Goal: Task Accomplishment & Management: Use online tool/utility

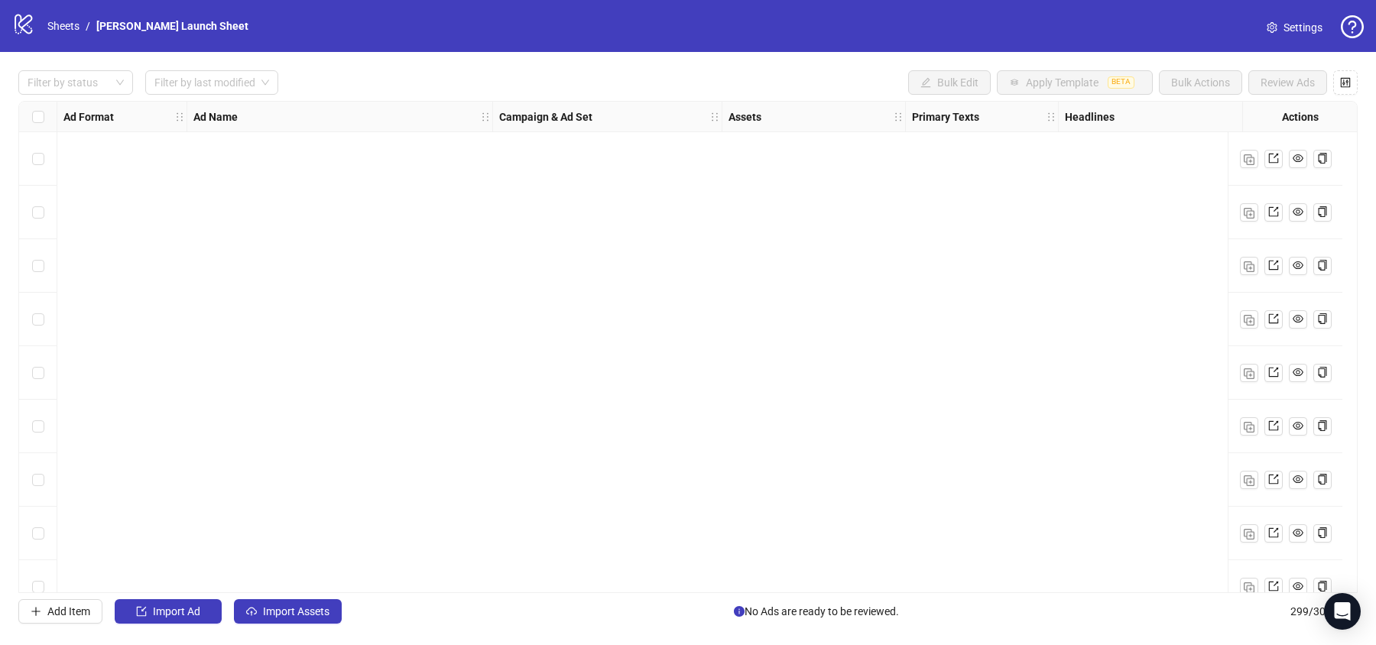
scroll to position [15542, 565]
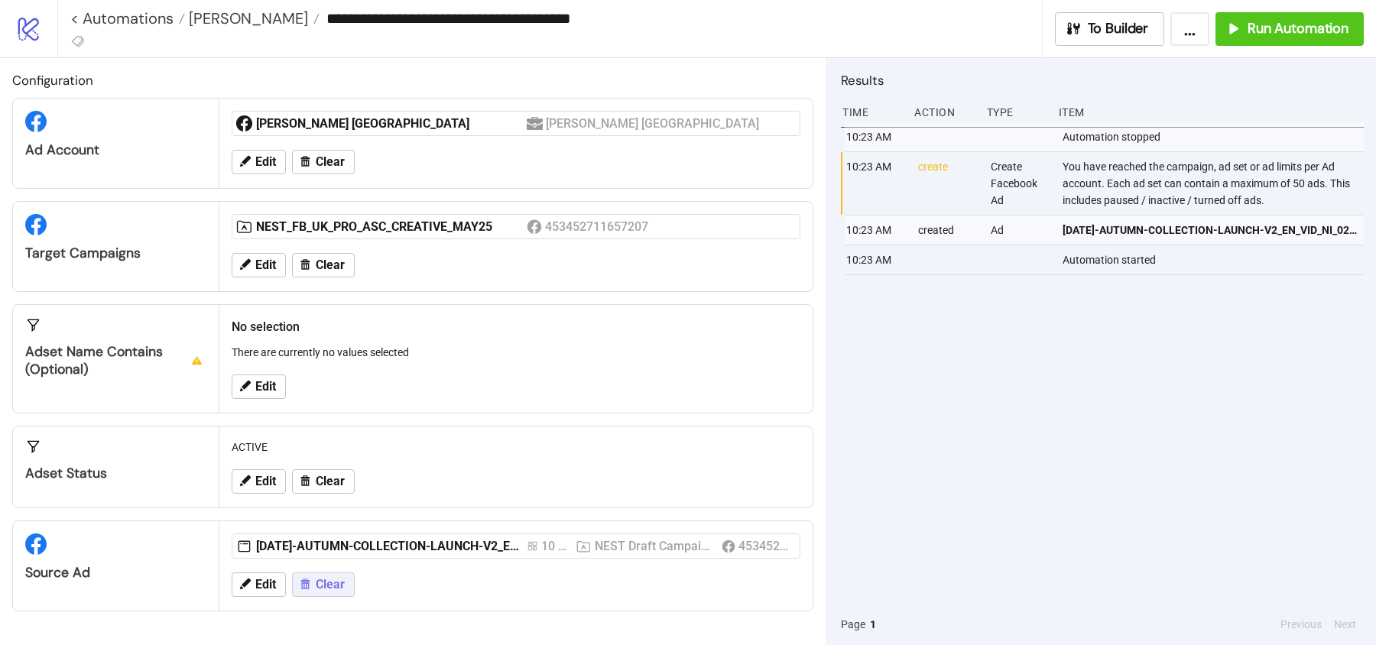
click at [327, 585] on span "Clear" at bounding box center [330, 585] width 29 height 14
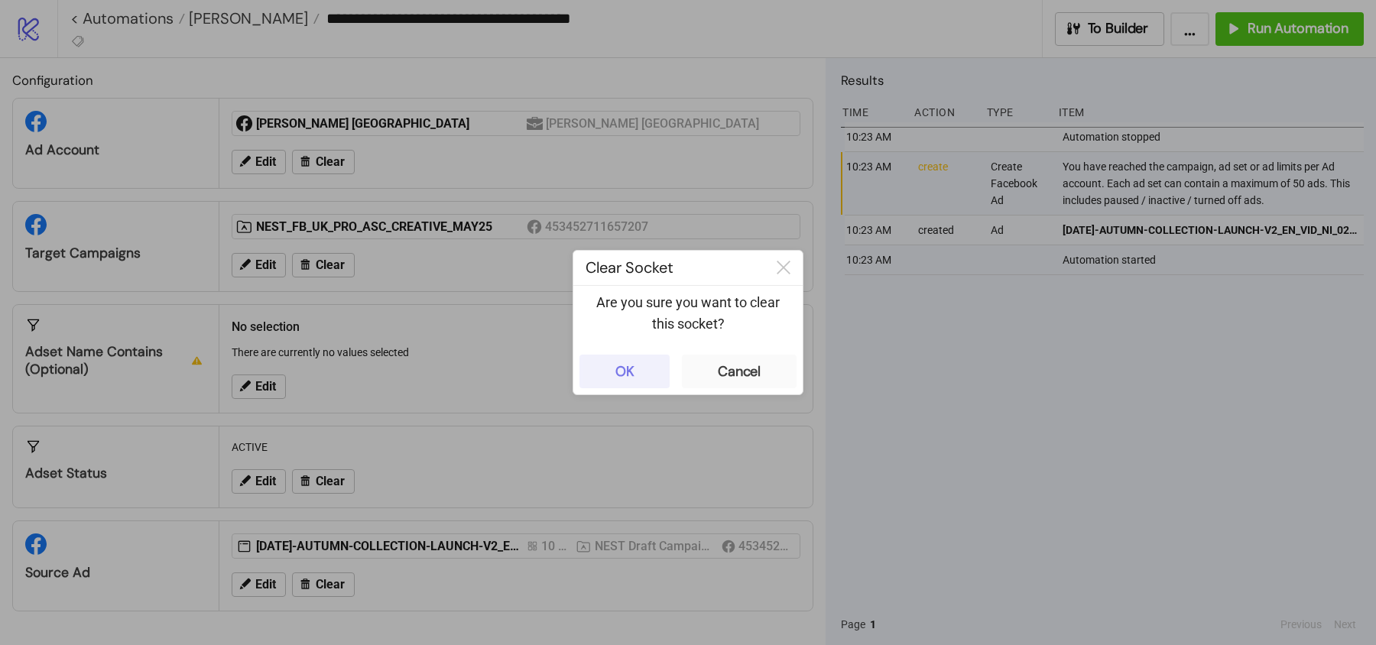
click at [642, 368] on button "OK" at bounding box center [624, 372] width 90 height 34
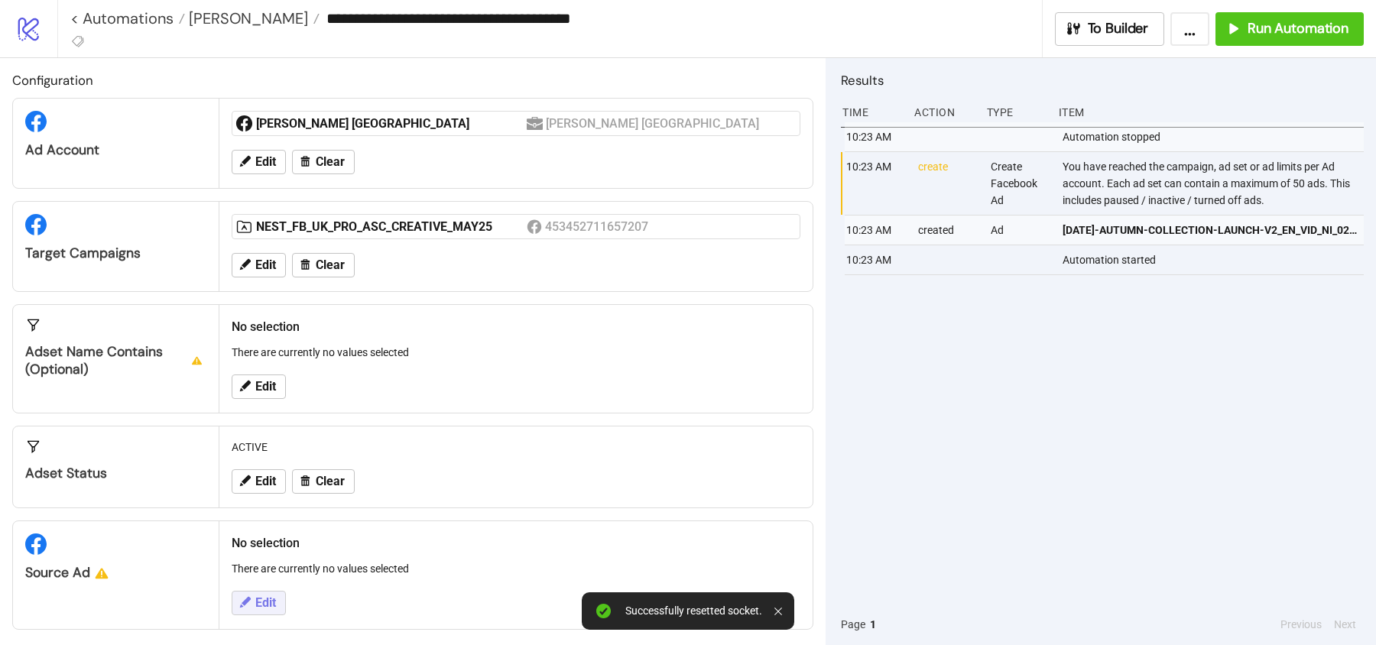
click at [251, 592] on button "Edit" at bounding box center [259, 603] width 54 height 24
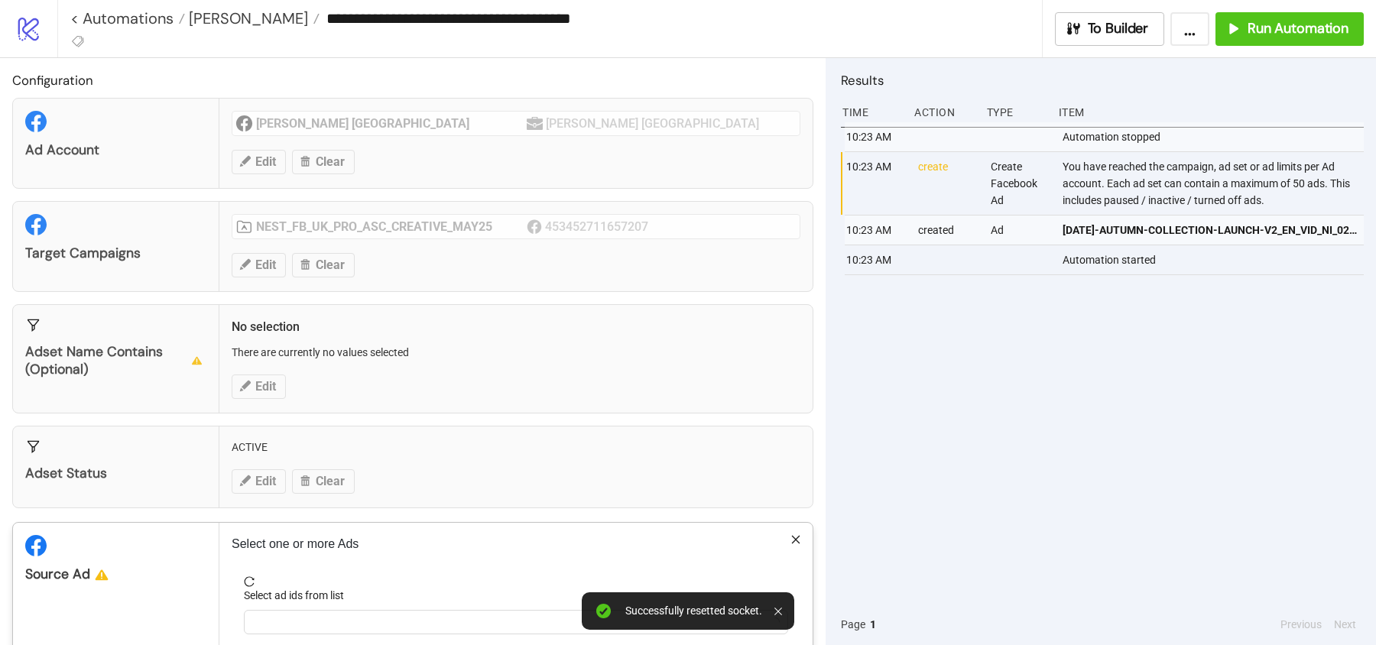
scroll to position [61, 0]
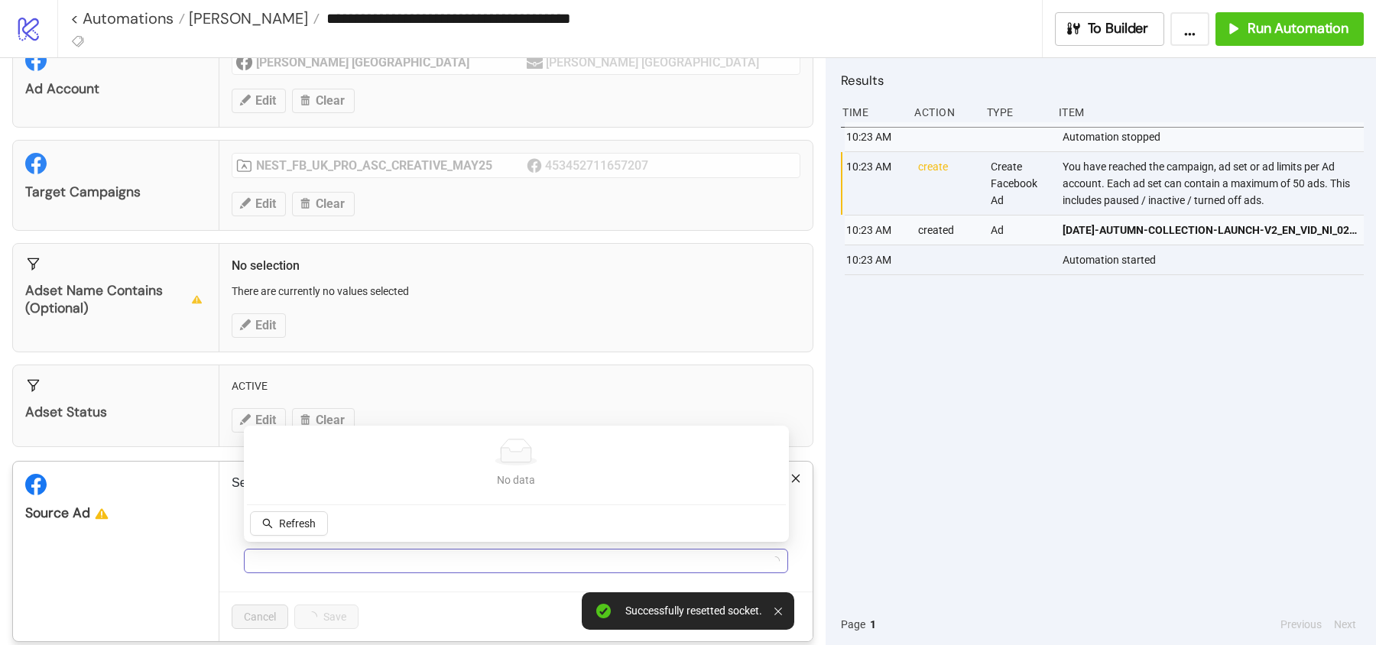
click at [319, 564] on div at bounding box center [508, 560] width 522 height 21
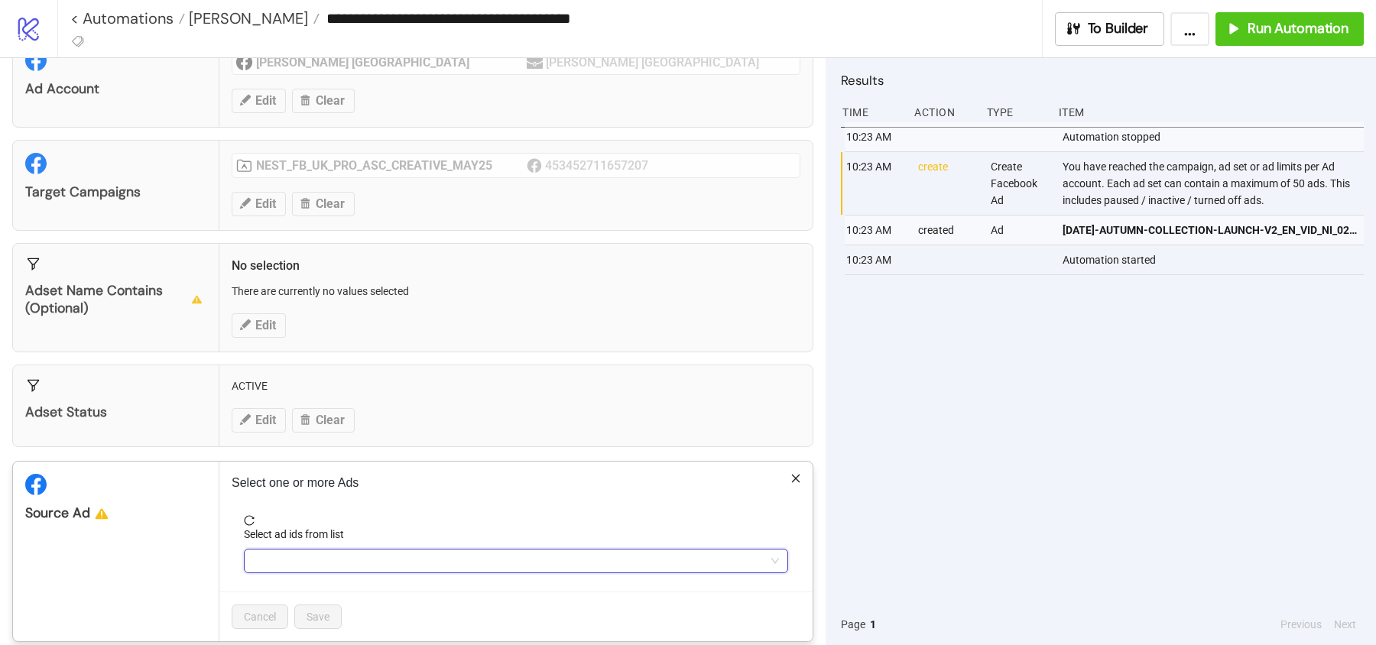
click at [265, 553] on div at bounding box center [508, 560] width 522 height 21
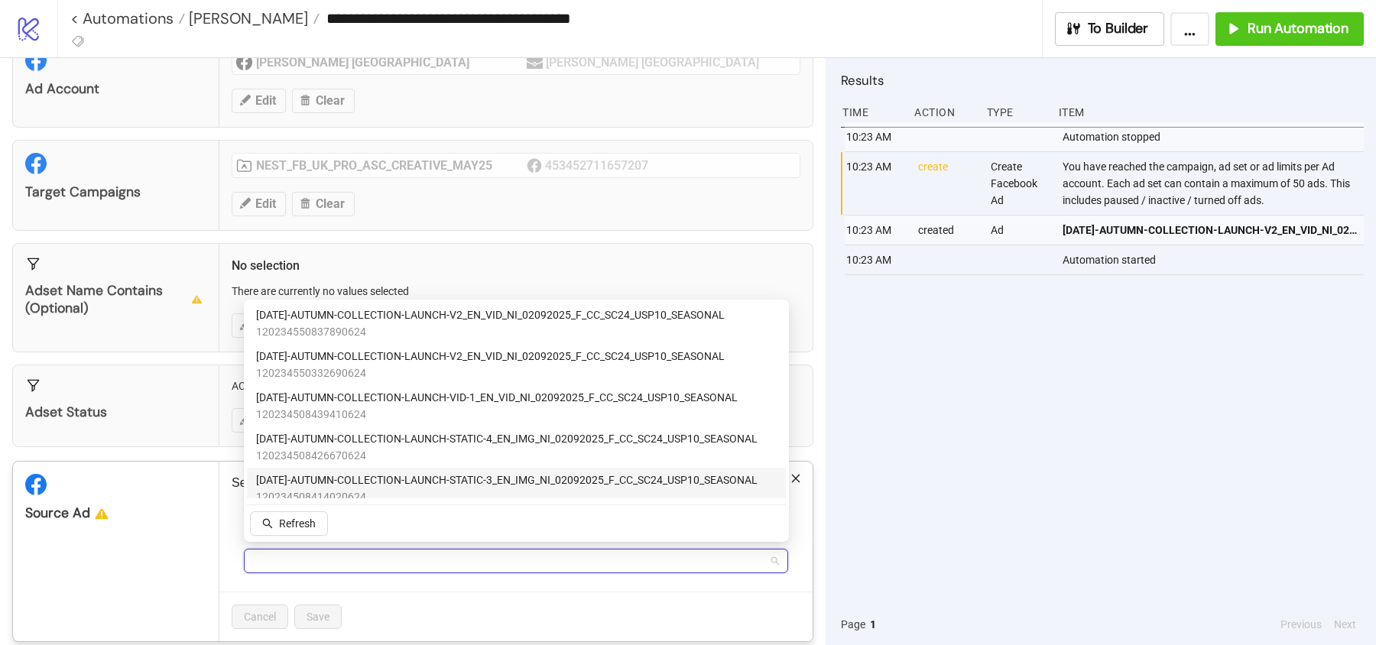
type input "*"
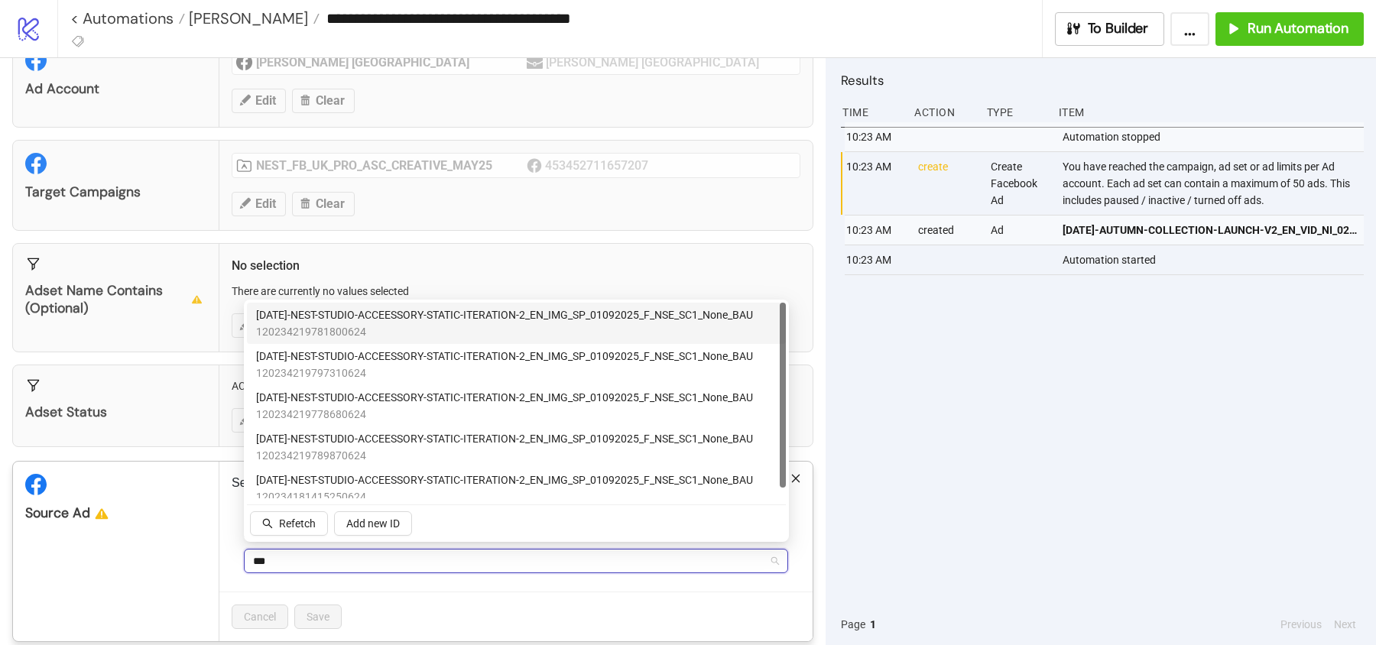
click at [324, 323] on span "120234219781800624" at bounding box center [504, 331] width 497 height 17
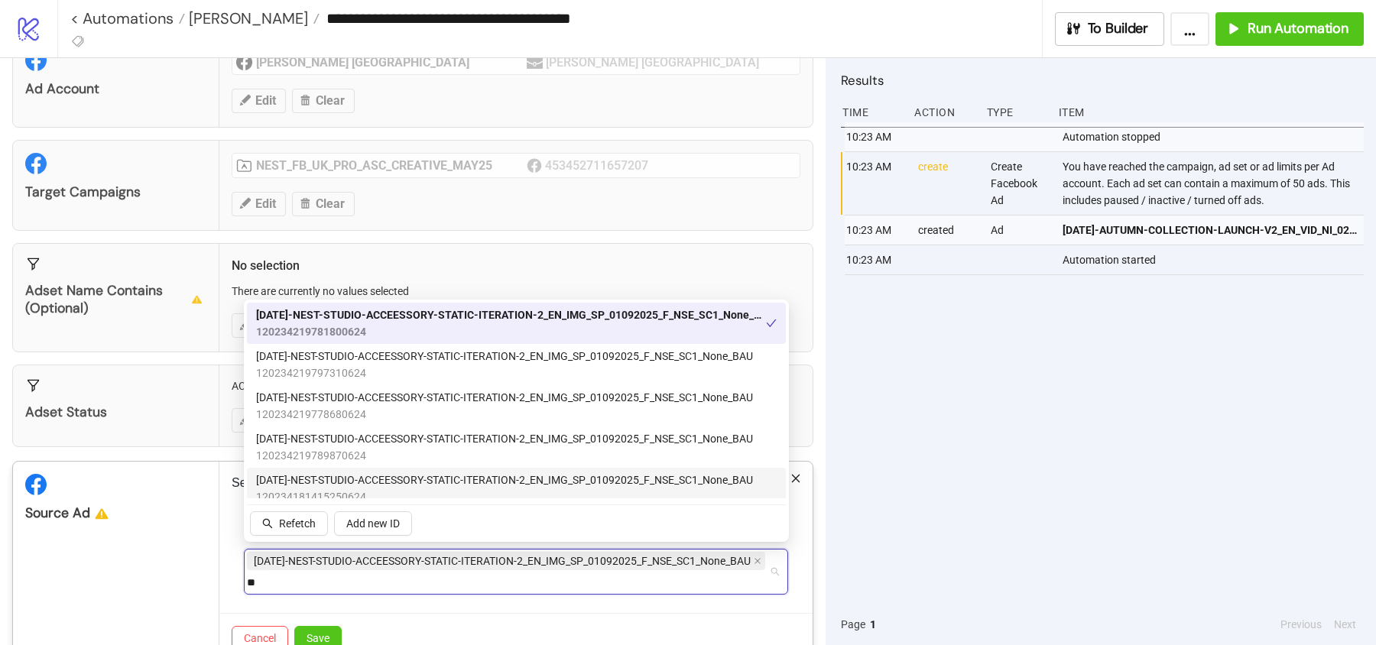
type input "*"
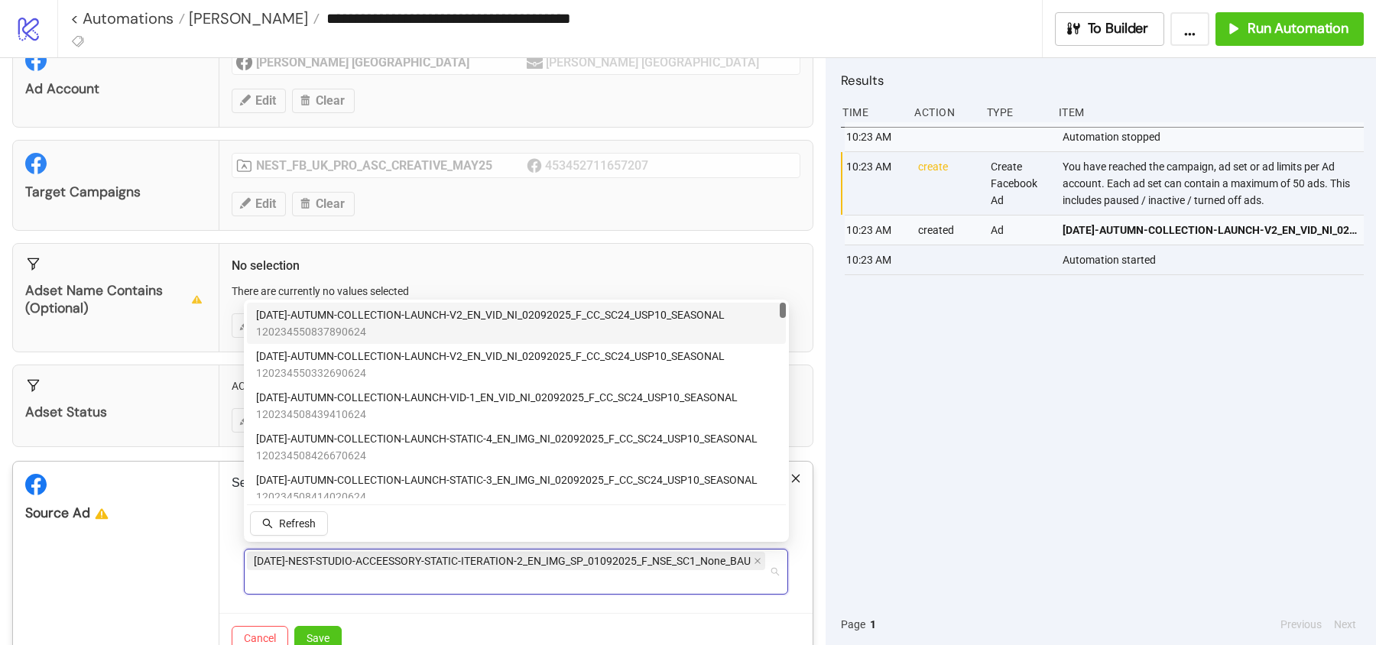
click at [281, 575] on div "AD253-NEST-STUDIO-ACCEESSORY-STATIC-ITERATION-2_EN_IMG_SP_01092025_F_NSE_SC1_No…" at bounding box center [508, 571] width 522 height 43
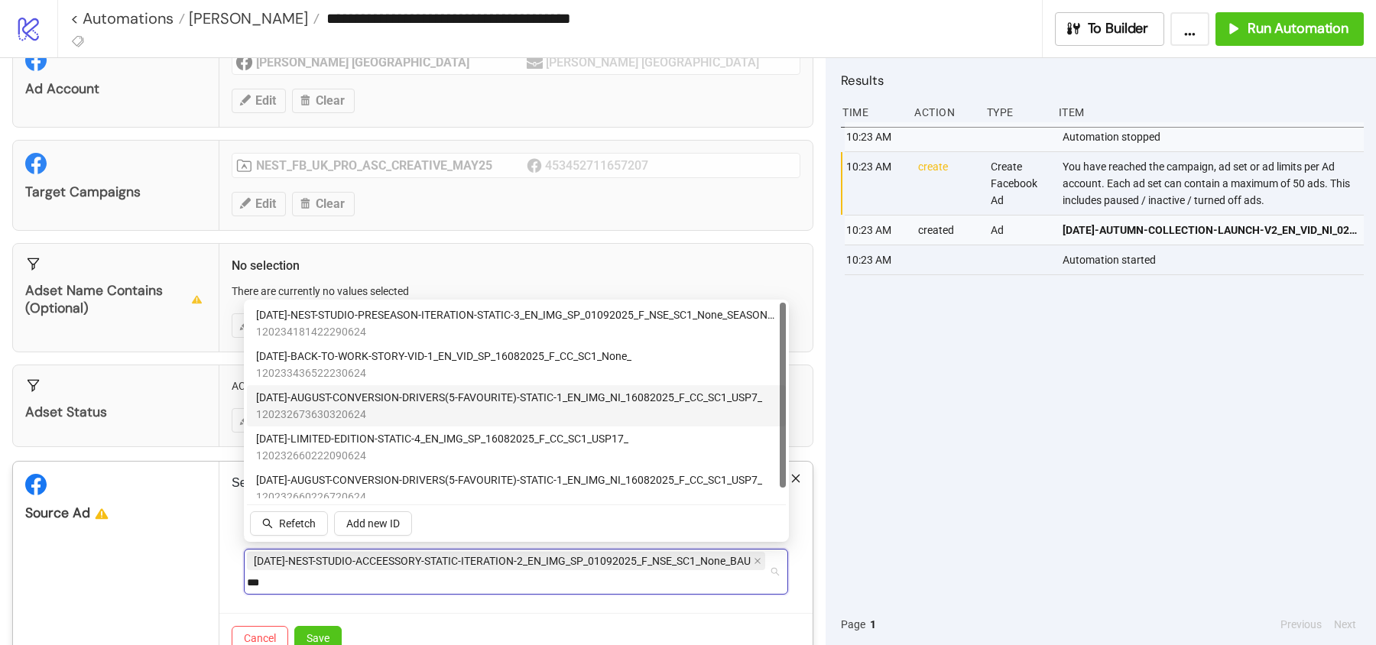
click at [323, 400] on span "AD222-AUGUST-CONVERSION-DRIVERS(5-FAVOURITE)-STATIC-1_EN_IMG_NI_16082025_F_CC_S…" at bounding box center [509, 397] width 506 height 17
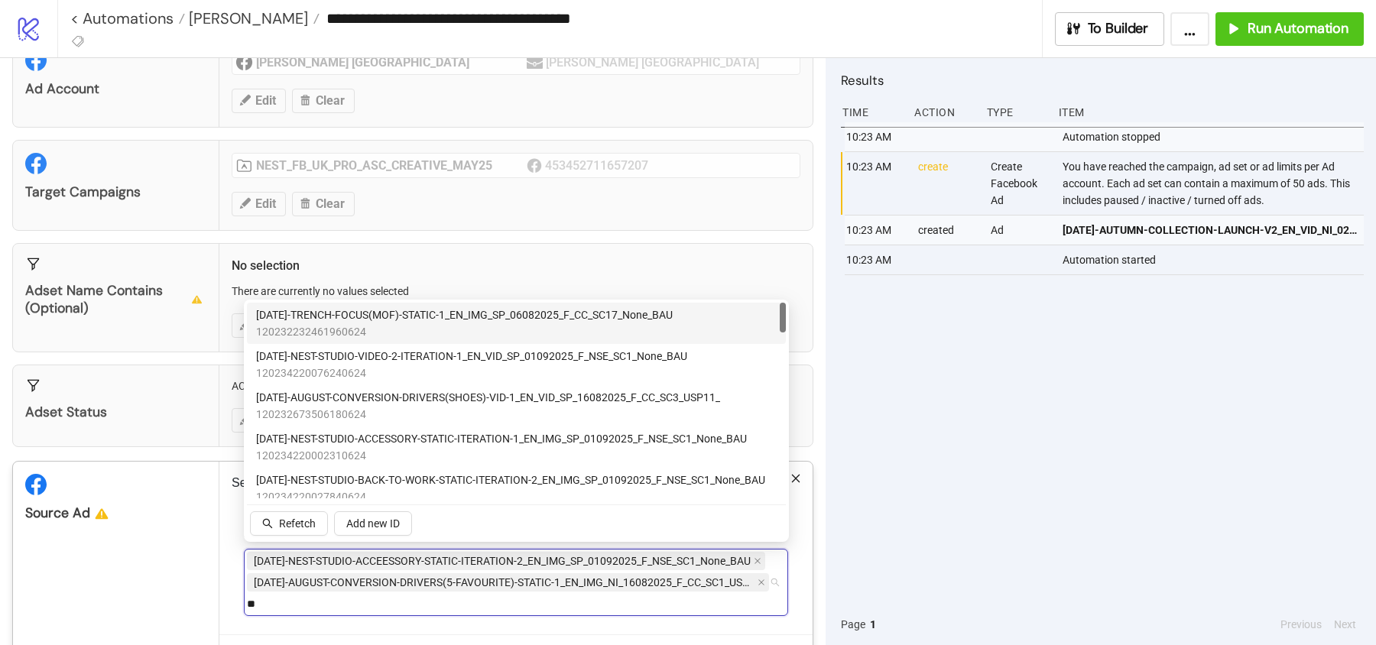
type input "*"
click at [297, 316] on span "AD260-NEST-STUDIO-PRESEASON-ITERATION-STATIC-3_EN_IMG_SP_01092025_F_NSE_SC1_Non…" at bounding box center [516, 314] width 520 height 17
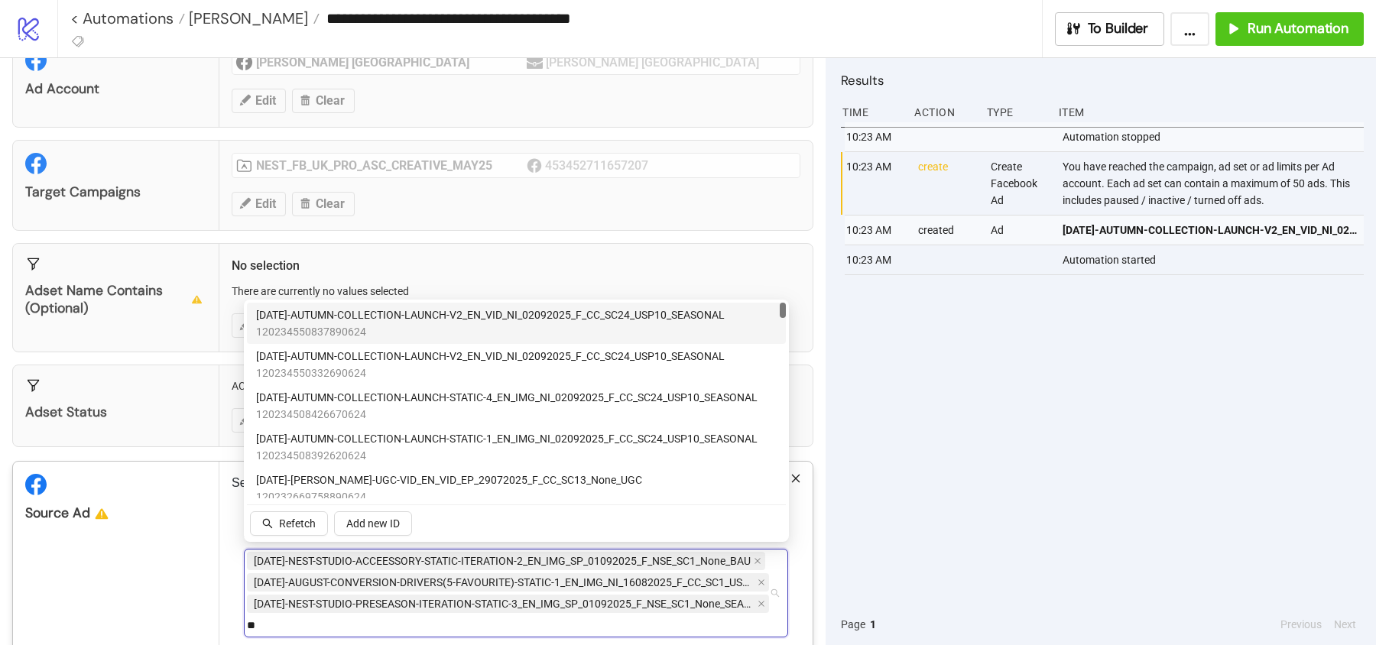
type input "*"
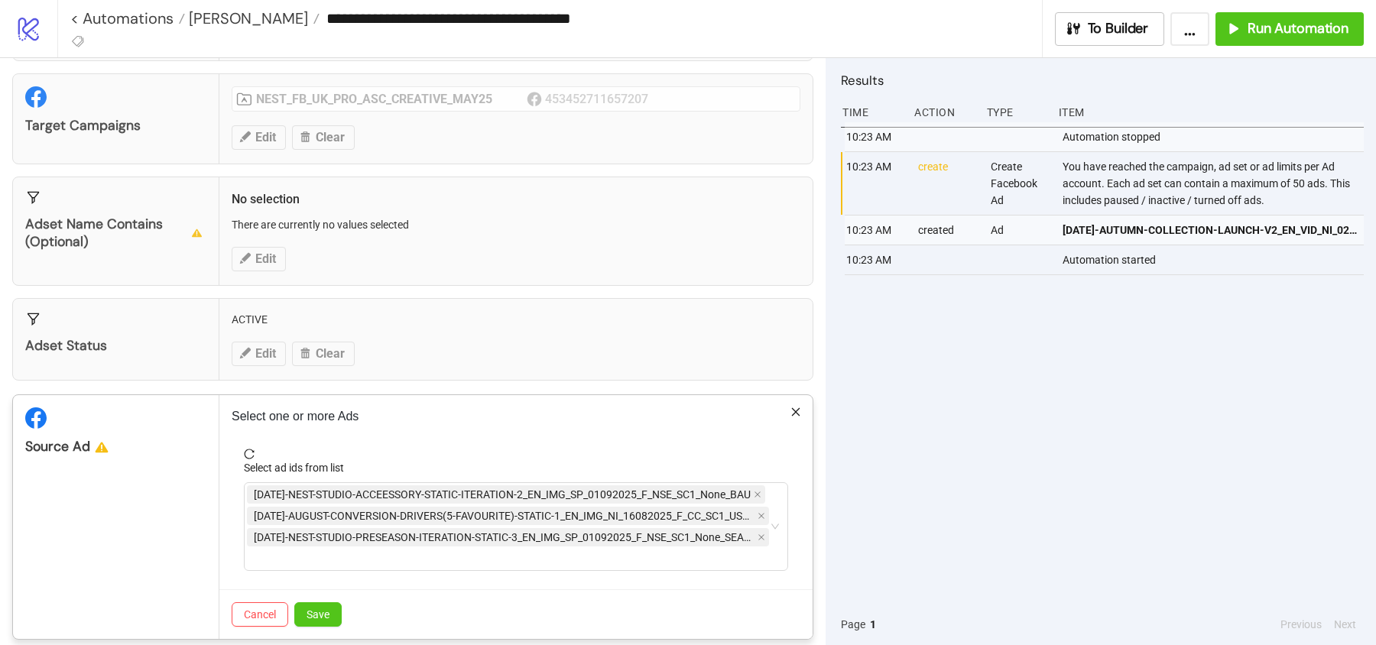
scroll to position [140, 0]
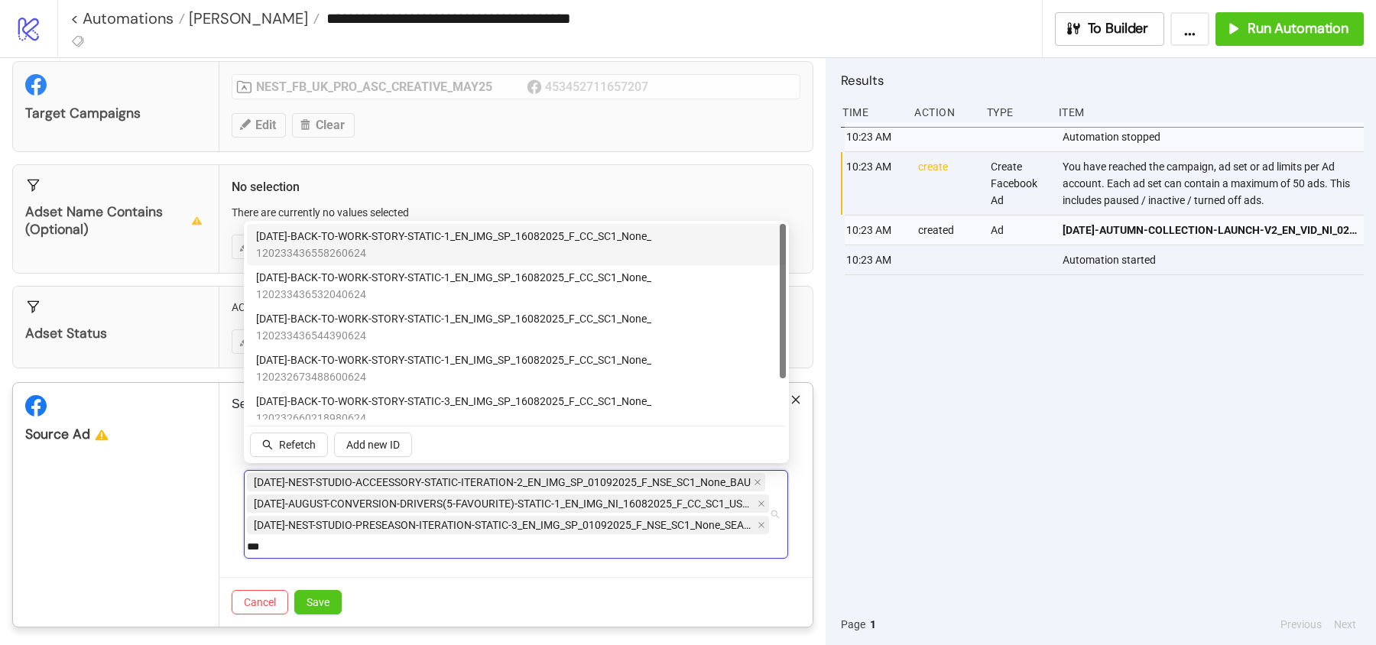
click at [426, 243] on span "AD218-BACK-TO-WORK-STORY-STATIC-1_EN_IMG_SP_16082025_F_CC_SC1_None_" at bounding box center [453, 236] width 395 height 17
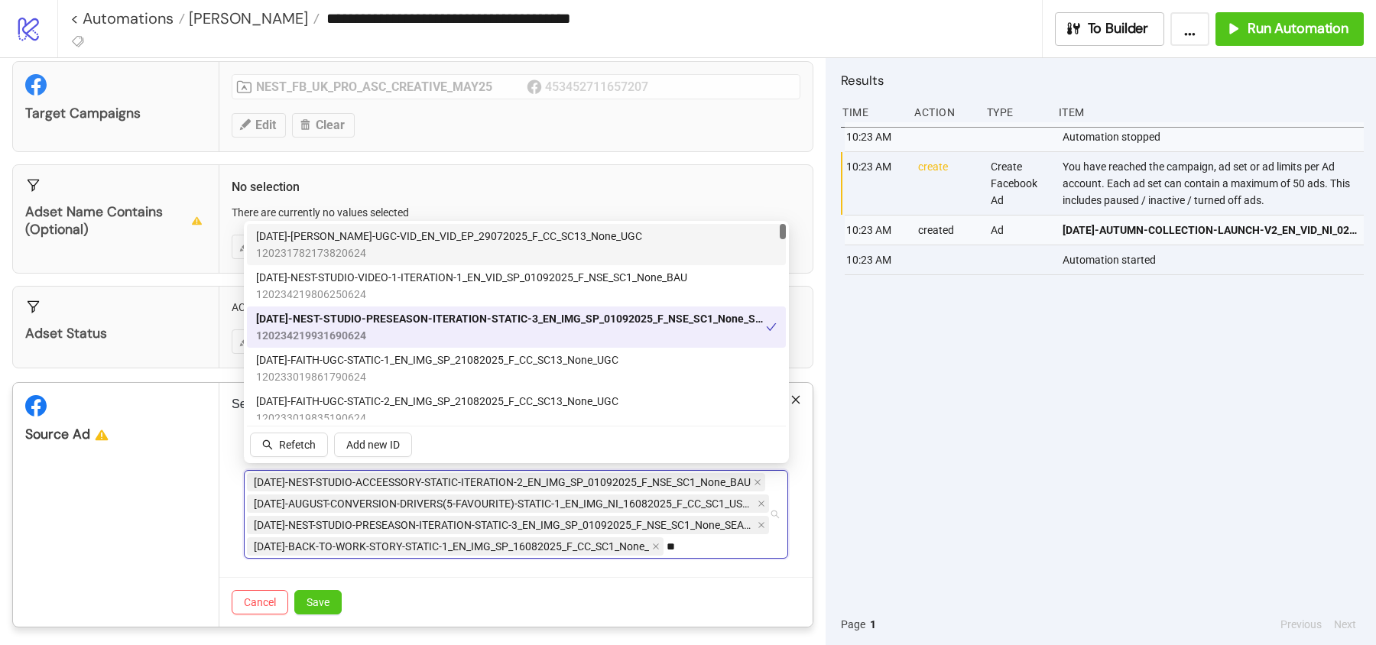
type input "*"
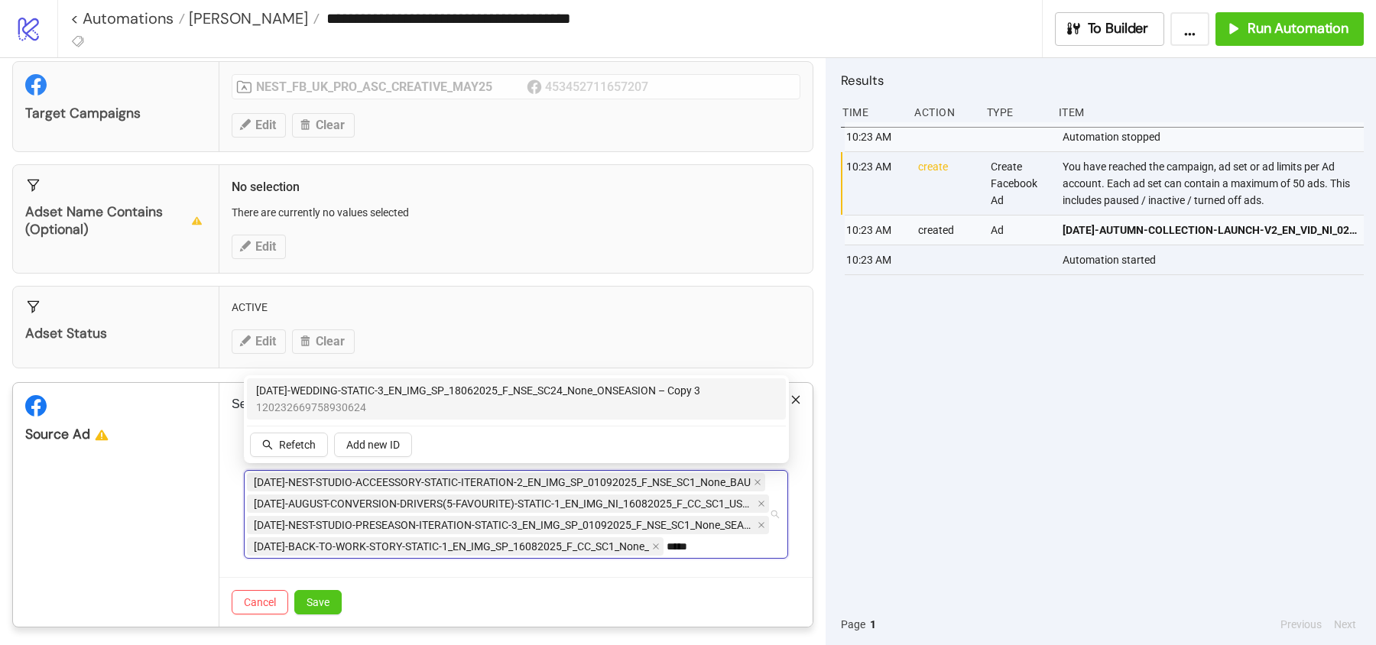
click at [356, 400] on span "120232669758930624" at bounding box center [478, 407] width 444 height 17
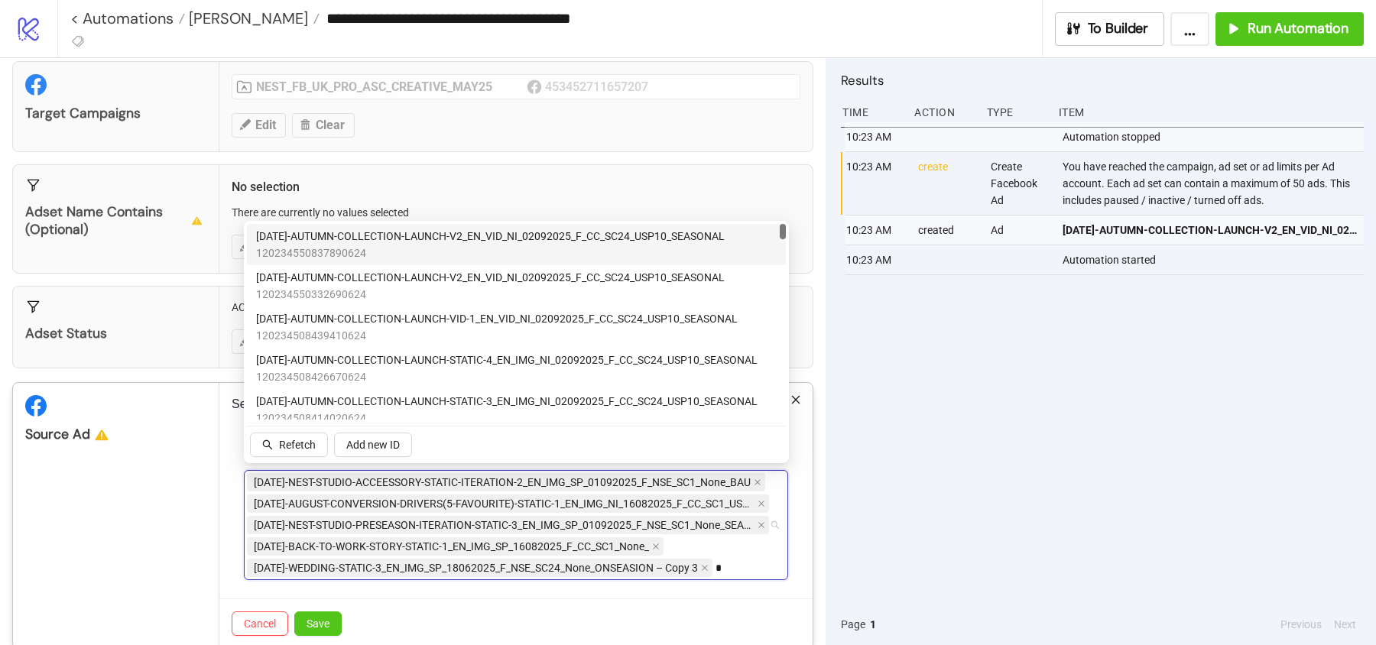
type input "*"
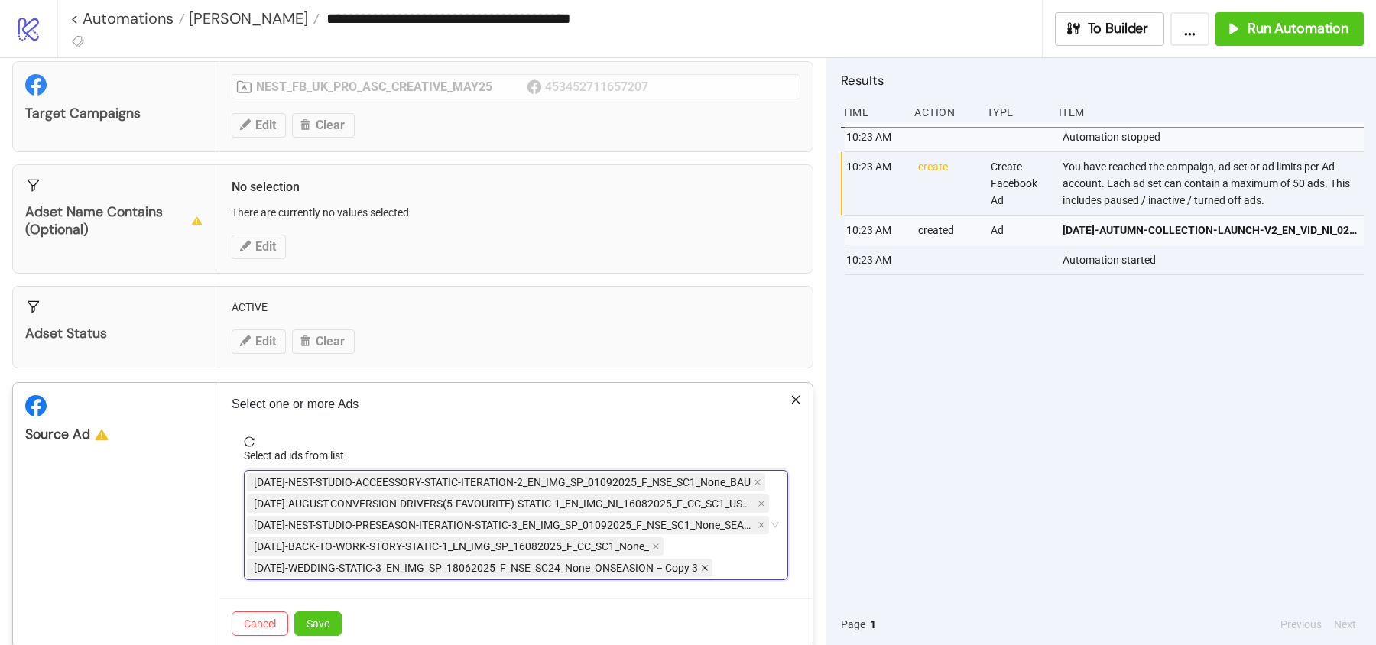
click at [709, 564] on icon "close" at bounding box center [705, 568] width 8 height 8
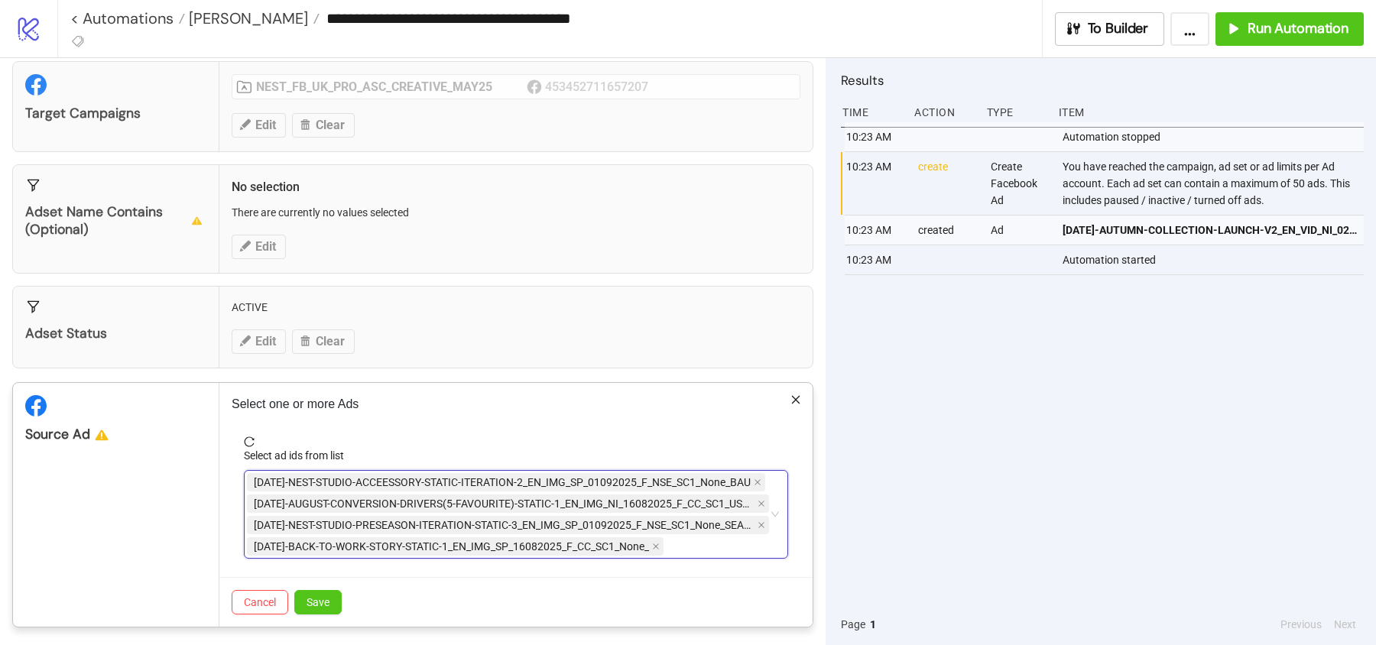
type input "*"
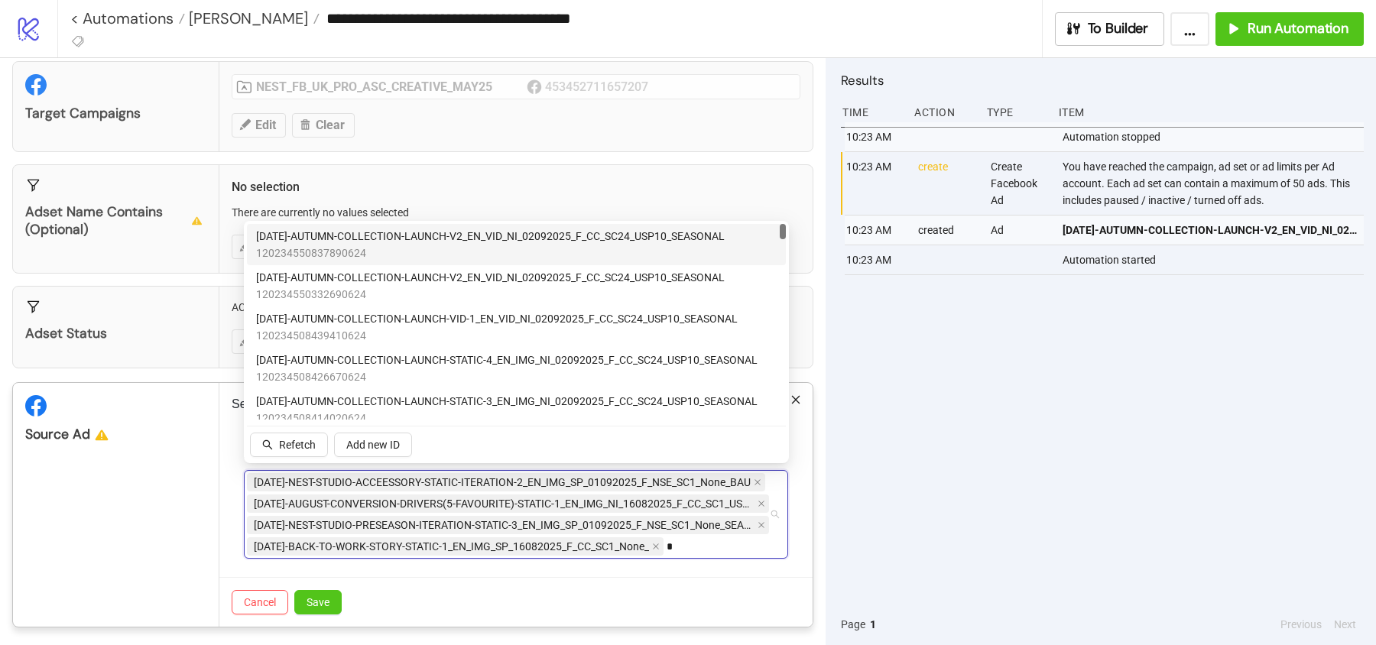
click at [709, 546] on div "AD253-NEST-STUDIO-ACCEESSORY-STATIC-ITERATION-2_EN_IMG_SP_01092025_F_NSE_SC1_No…" at bounding box center [508, 515] width 522 height 86
click at [760, 478] on icon "close" at bounding box center [758, 482] width 8 height 8
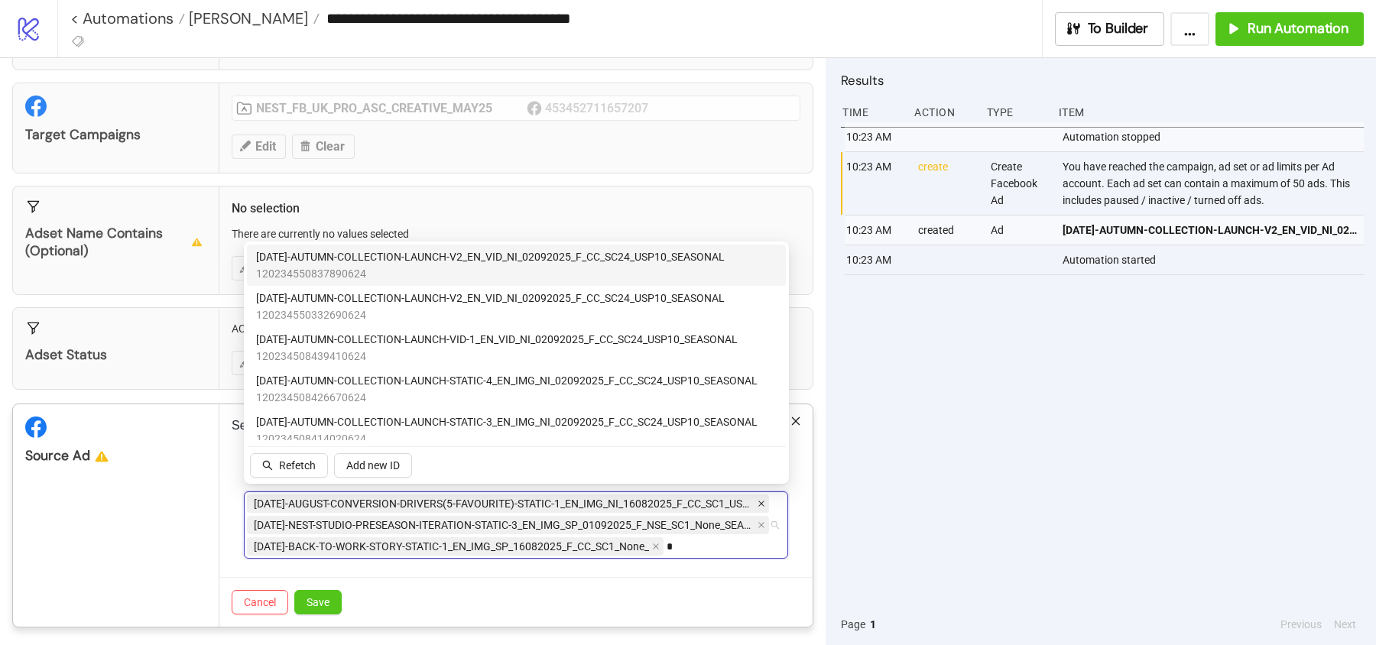
click at [758, 500] on icon "close" at bounding box center [761, 504] width 8 height 8
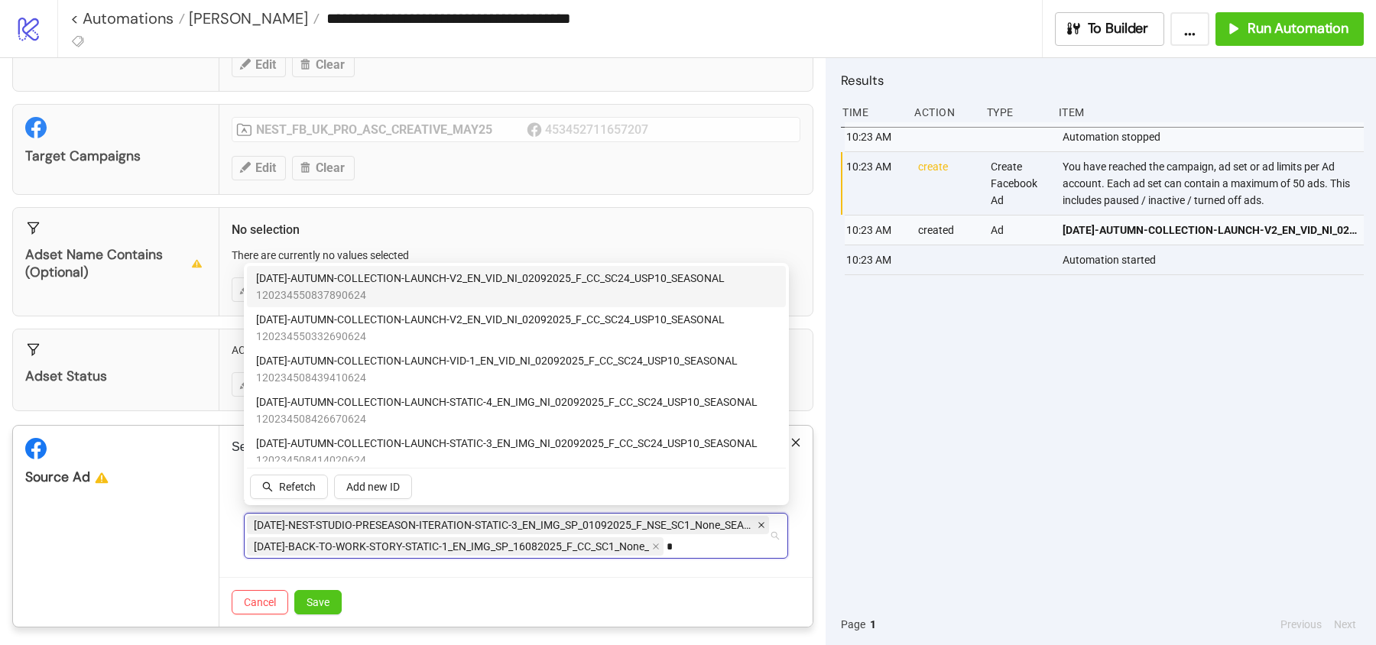
click at [762, 521] on icon "close" at bounding box center [761, 525] width 8 height 8
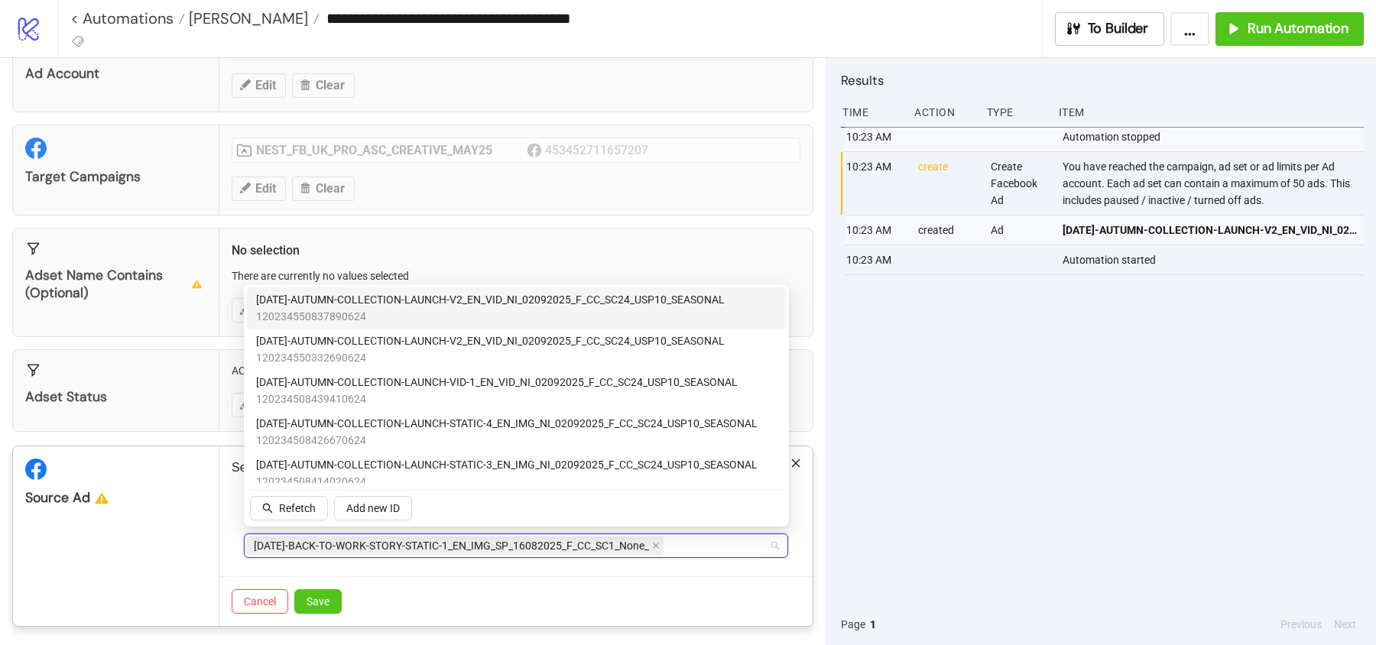
click at [649, 541] on span "AD218-BACK-TO-WORK-STORY-STATIC-1_EN_IMG_SP_16082025_F_CC_SC1_None_" at bounding box center [455, 546] width 417 height 18
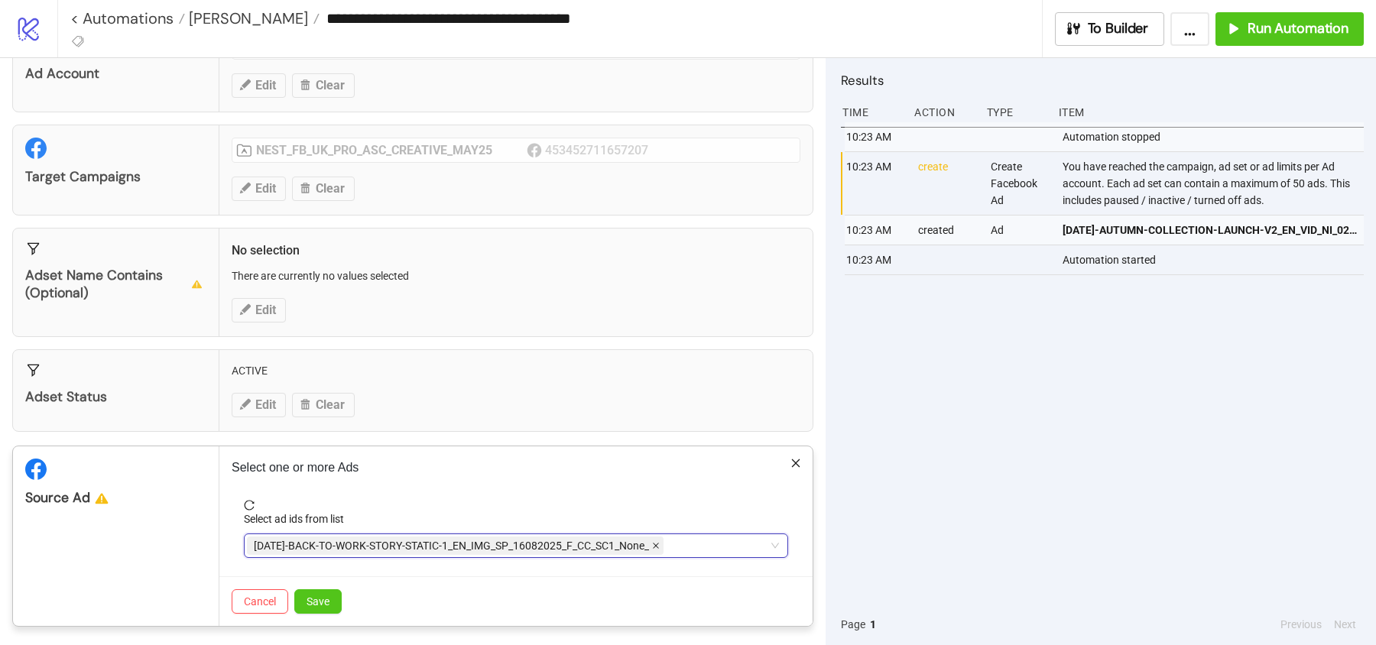
click at [656, 543] on icon "close" at bounding box center [656, 546] width 6 height 6
click at [631, 541] on div at bounding box center [508, 545] width 522 height 21
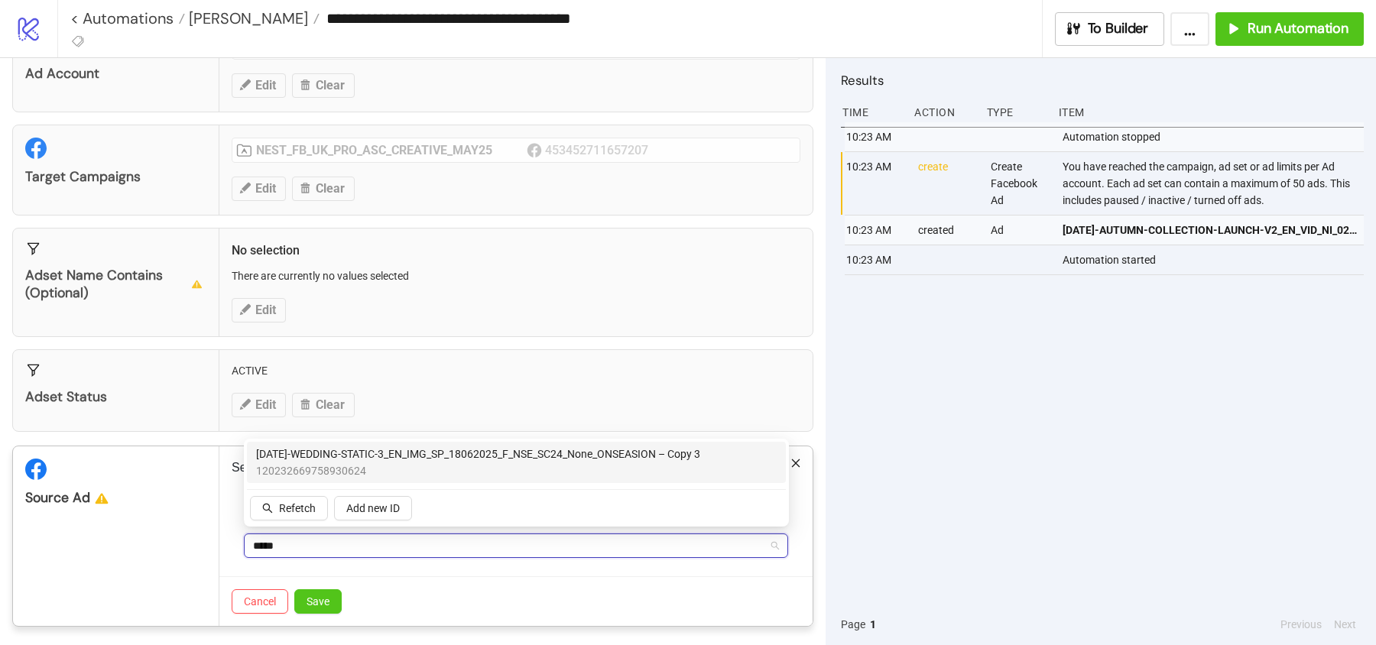
click at [605, 456] on span "AD123-WEDDING-STATIC-3_EN_IMG_SP_18062025_F_NSE_SC24_None_ONSEASION – Copy 3" at bounding box center [478, 454] width 444 height 17
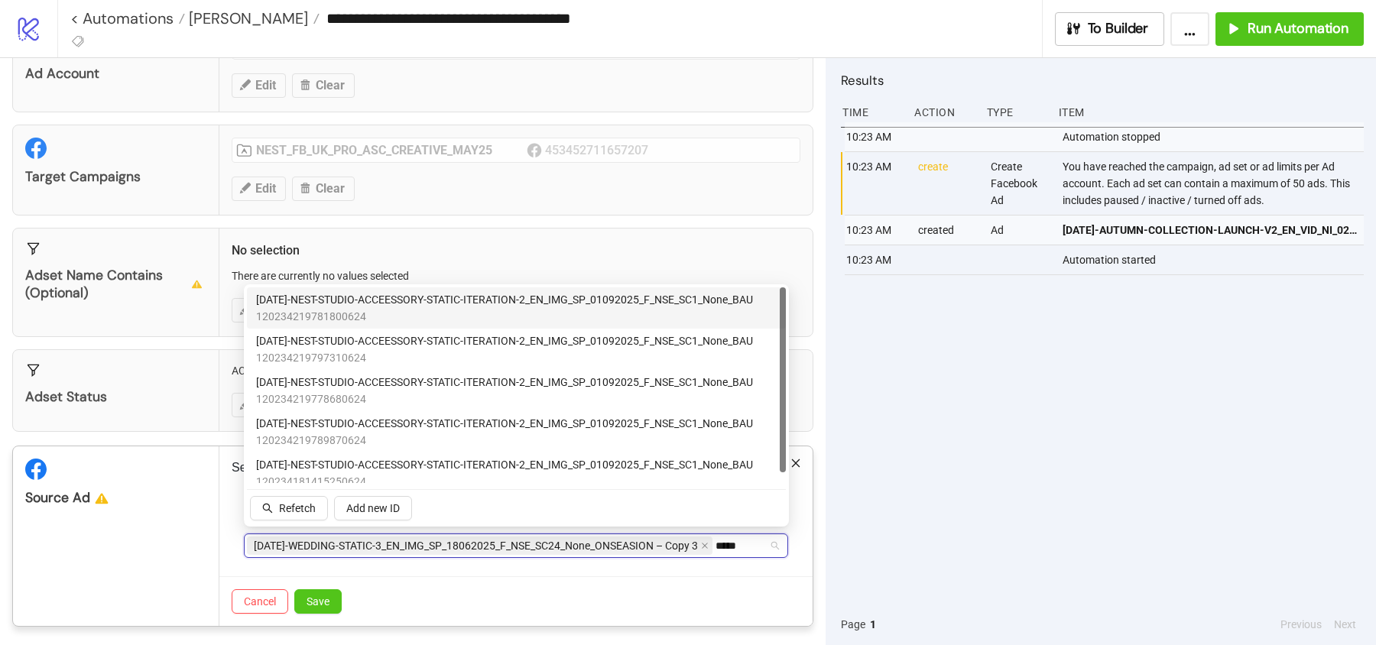
click at [456, 301] on span "AD253-NEST-STUDIO-ACCEESSORY-STATIC-ITERATION-2_EN_IMG_SP_01092025_F_NSE_SC1_No…" at bounding box center [504, 299] width 497 height 17
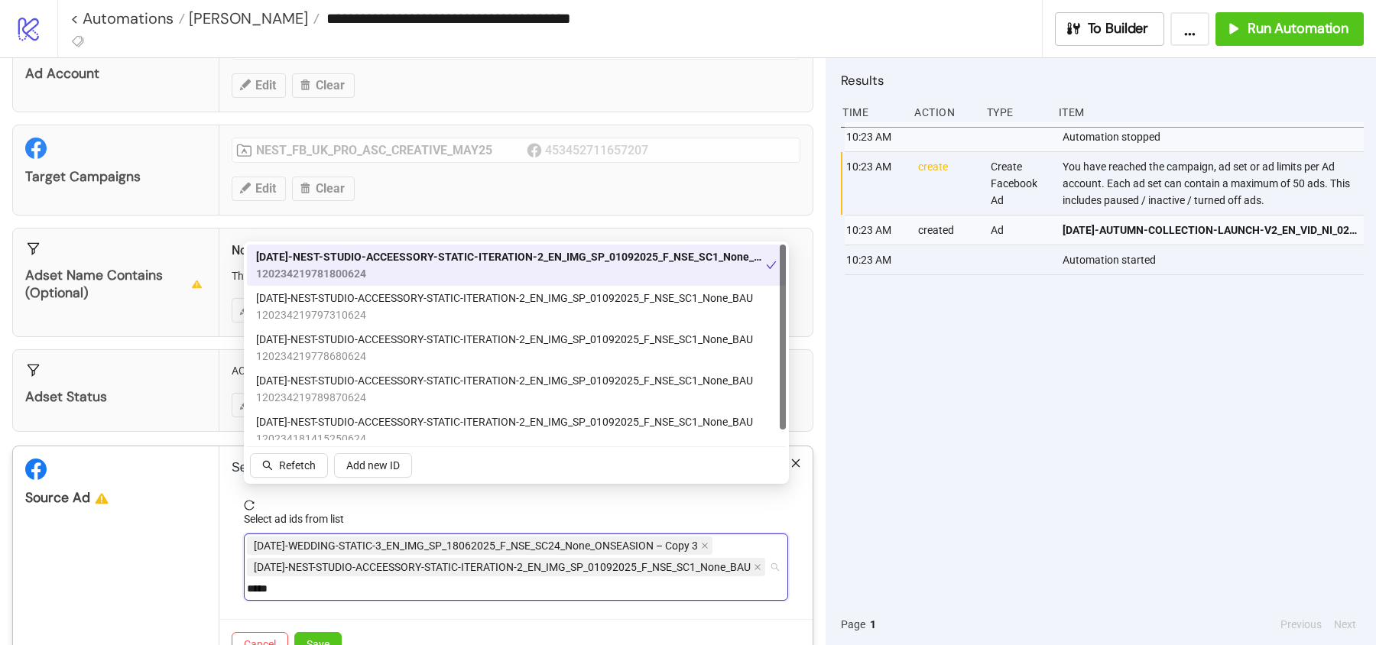
scroll to position [118, 0]
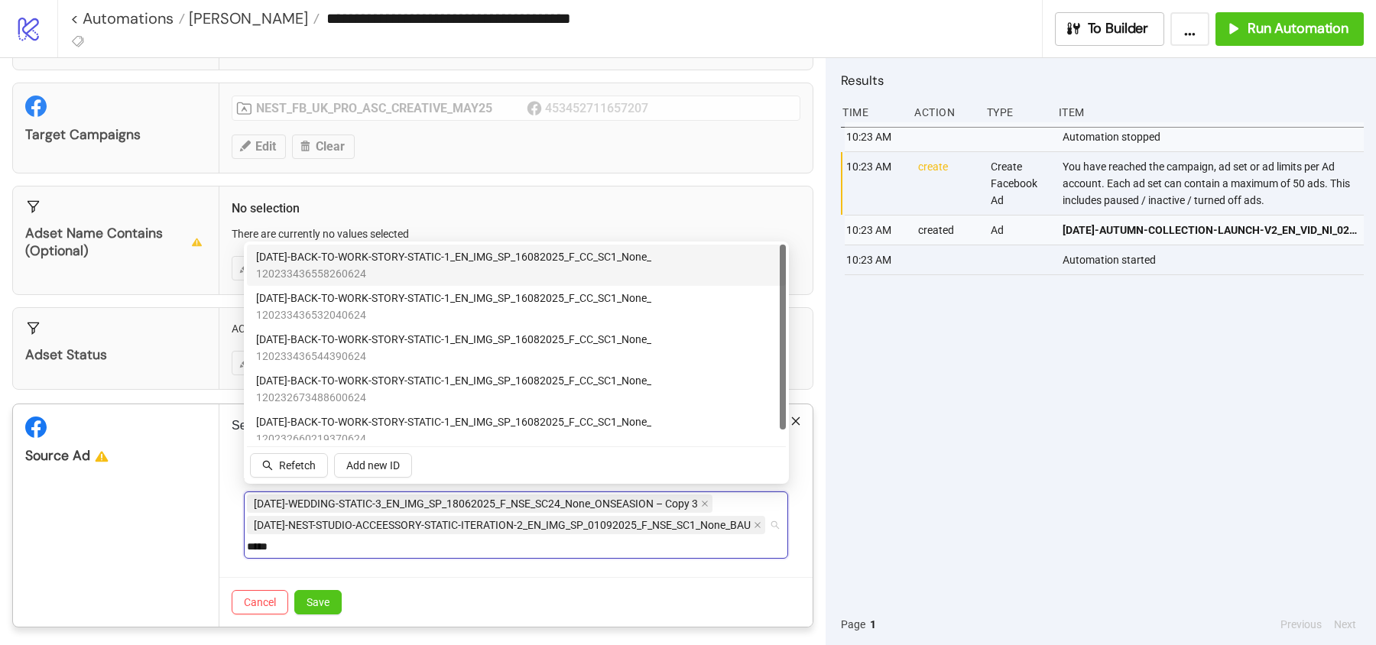
click at [485, 254] on span "AD218-BACK-TO-WORK-STORY-STATIC-1_EN_IMG_SP_16082025_F_CC_SC1_None_" at bounding box center [453, 256] width 395 height 17
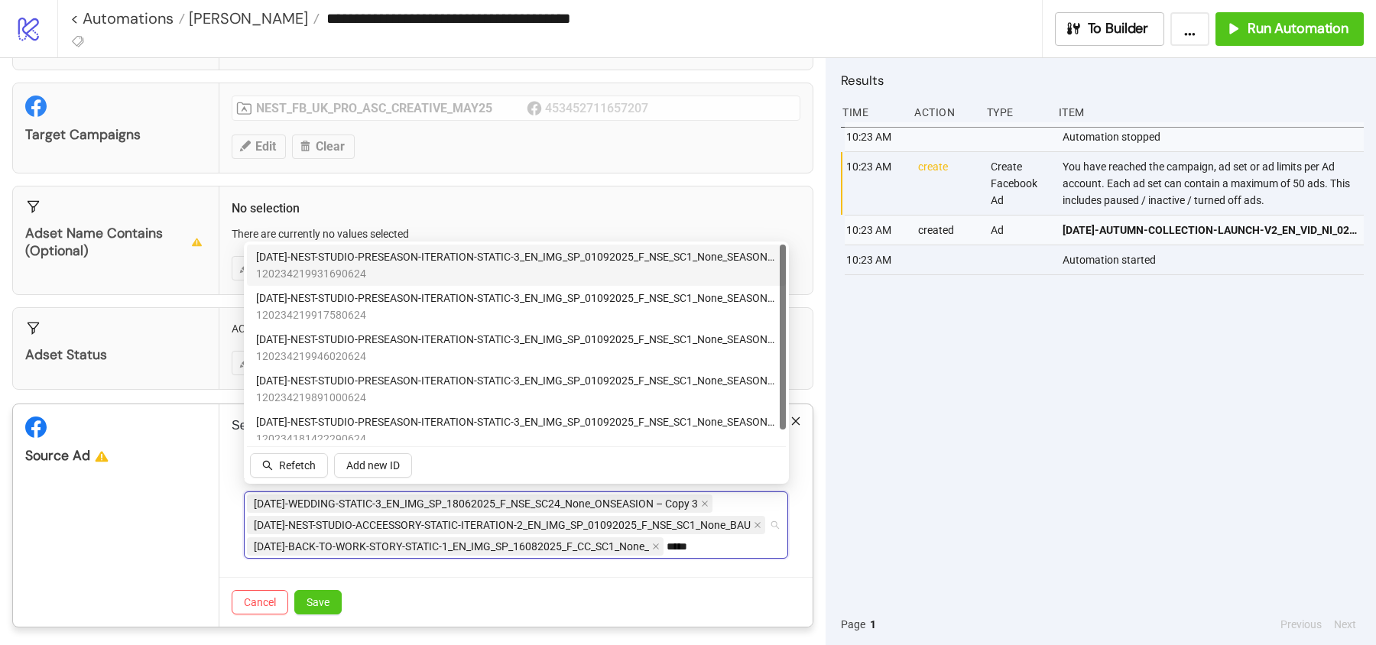
click at [407, 270] on span "120234219931690624" at bounding box center [516, 273] width 520 height 17
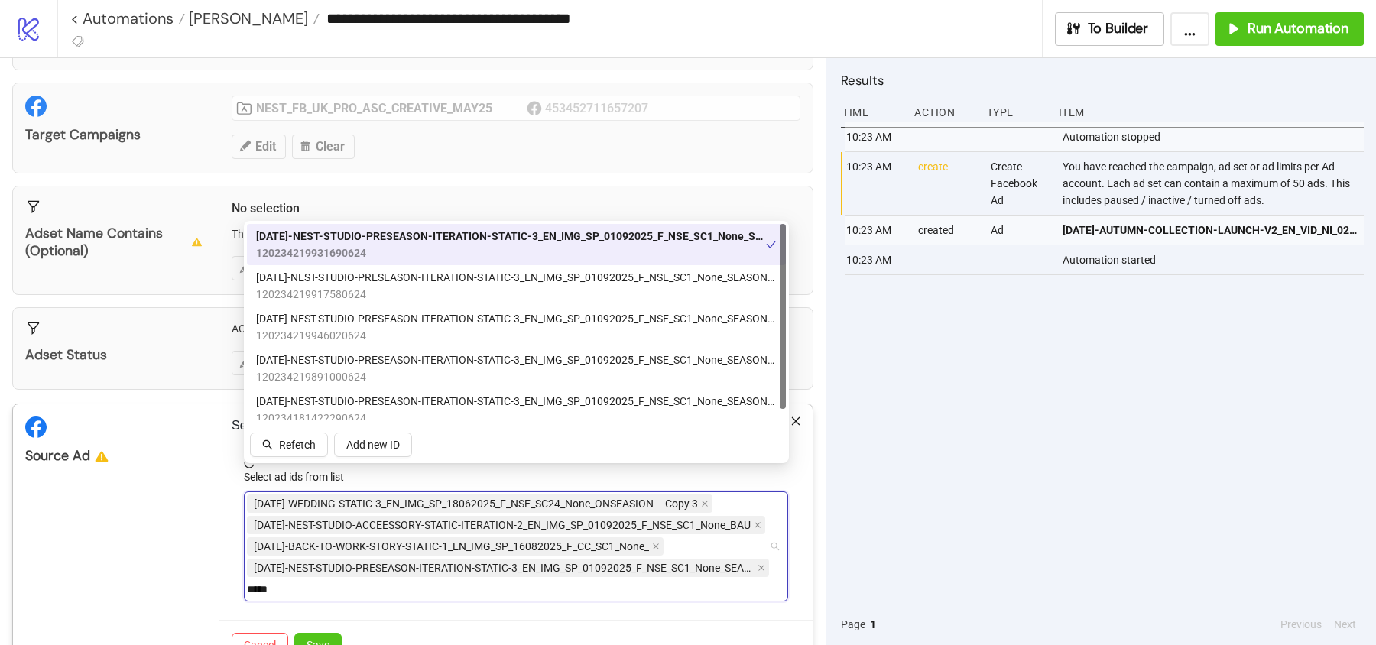
scroll to position [140, 0]
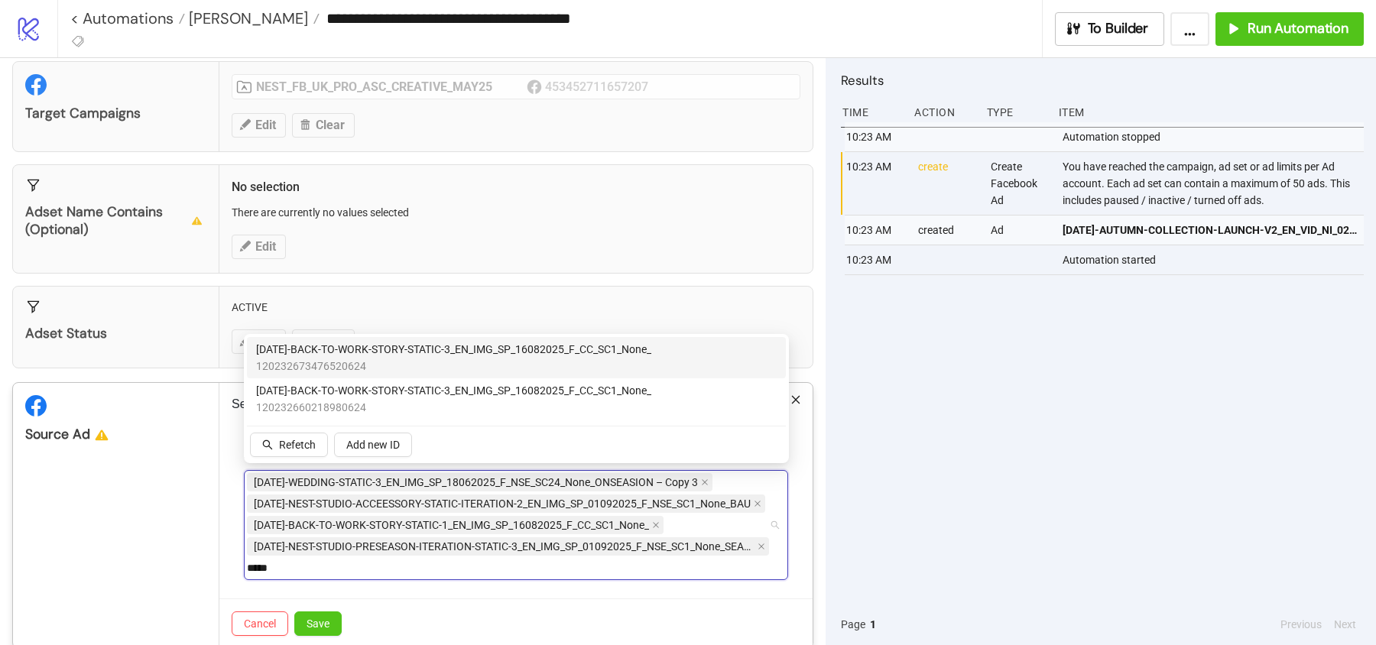
click at [405, 347] on span "AD220-BACK-TO-WORK-STORY-STATIC-3_EN_IMG_SP_16082025_F_CC_SC1_None_" at bounding box center [453, 349] width 395 height 17
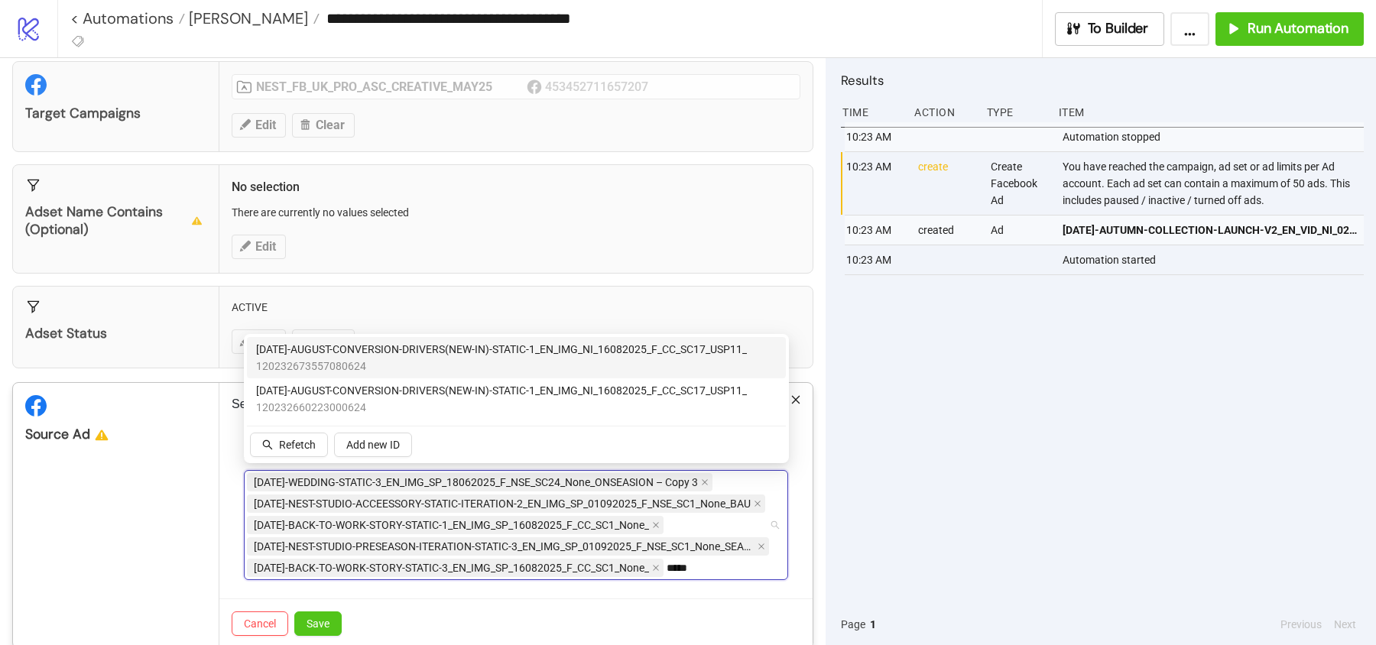
click at [410, 342] on span "AD226-AUGUST-CONVERSION-DRIVERS(NEW-IN)-STATIC-1_EN_IMG_NI_16082025_F_CC_SC17_U…" at bounding box center [501, 349] width 491 height 17
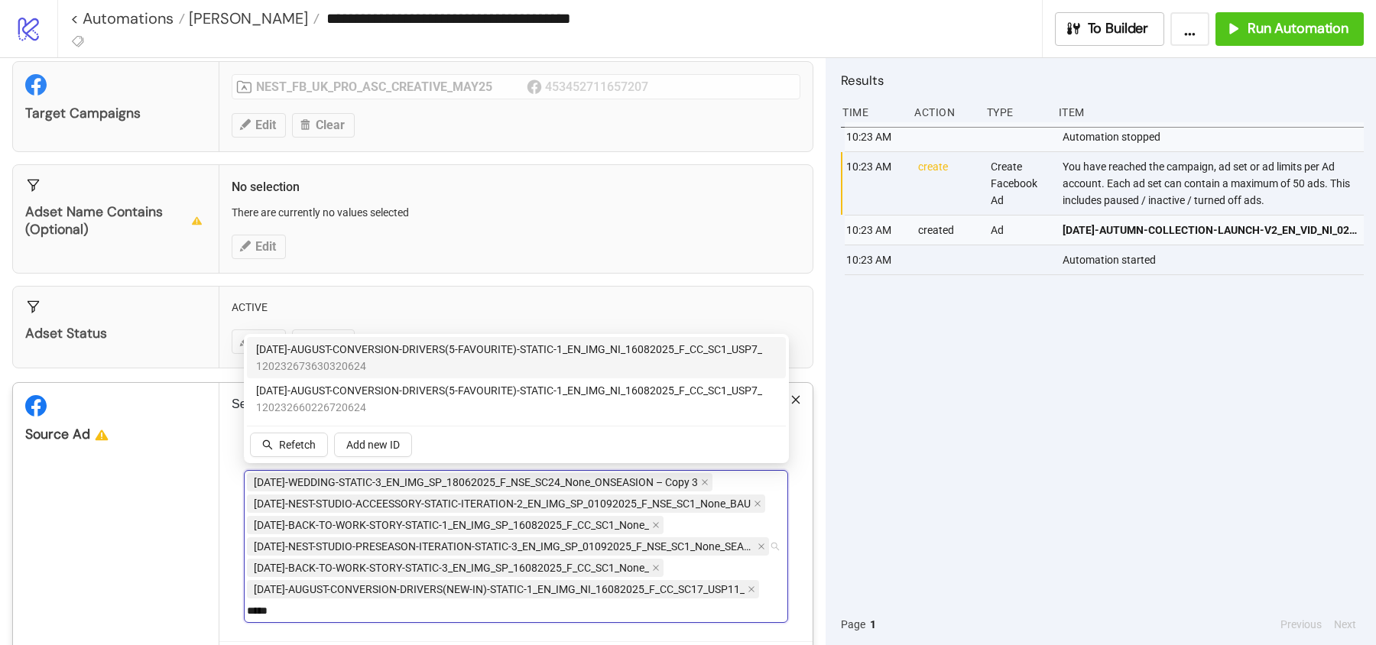
click at [403, 362] on span "120232673630320624" at bounding box center [509, 366] width 506 height 17
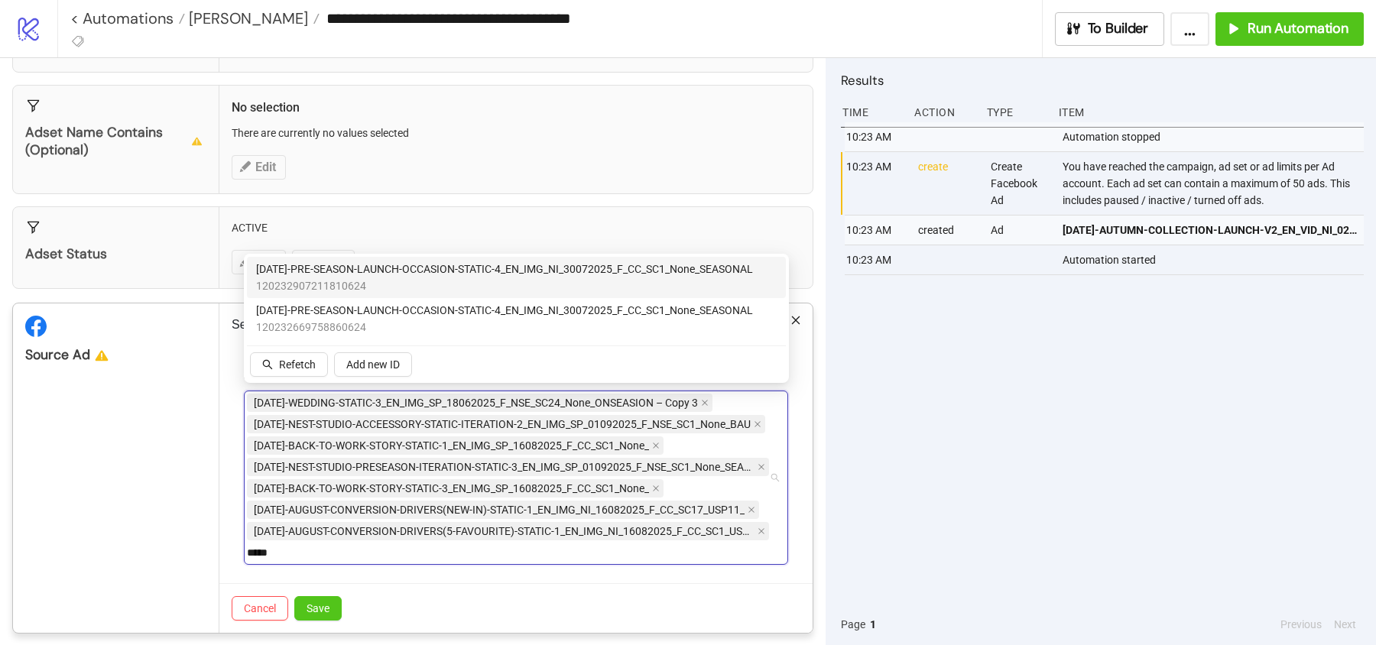
scroll to position [0, 0]
click at [615, 278] on span "120232907211810624" at bounding box center [504, 285] width 497 height 17
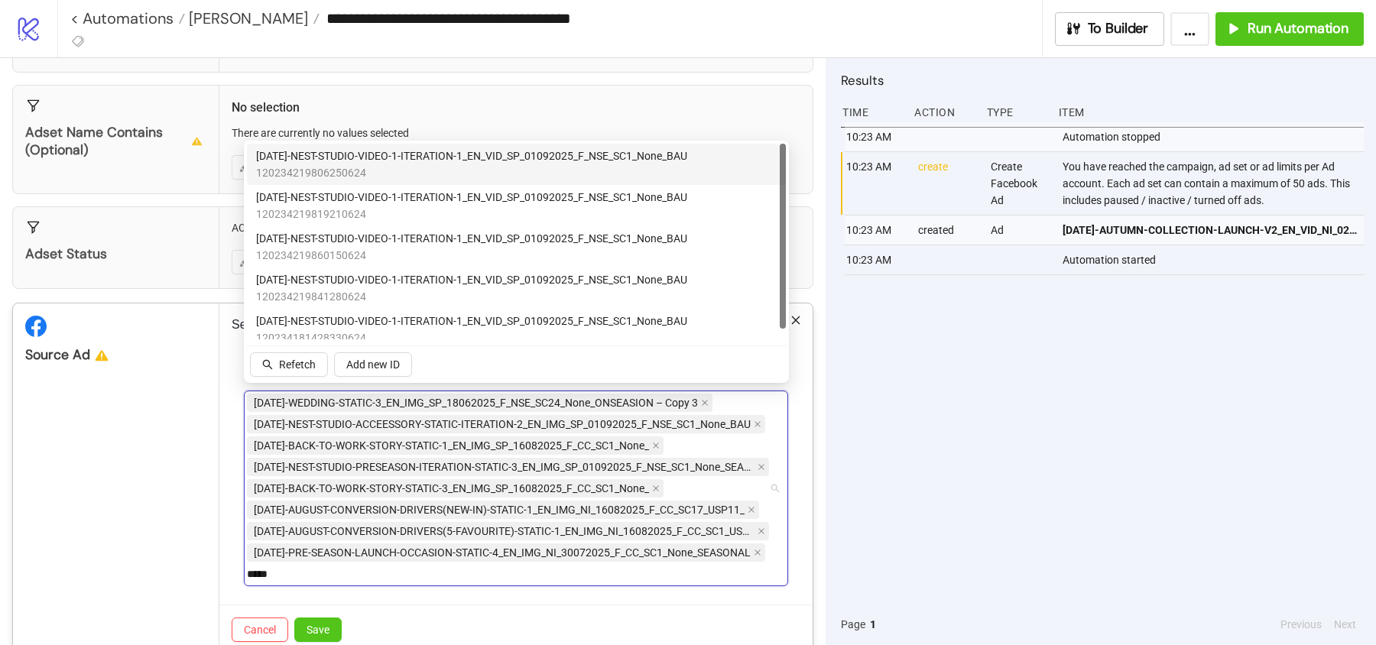
click at [546, 161] on span "AD262-NEST-STUDIO-VIDEO-1-ITERATION-1_EN_VID_SP_01092025_F_NSE_SC1_None_BAU" at bounding box center [471, 156] width 431 height 17
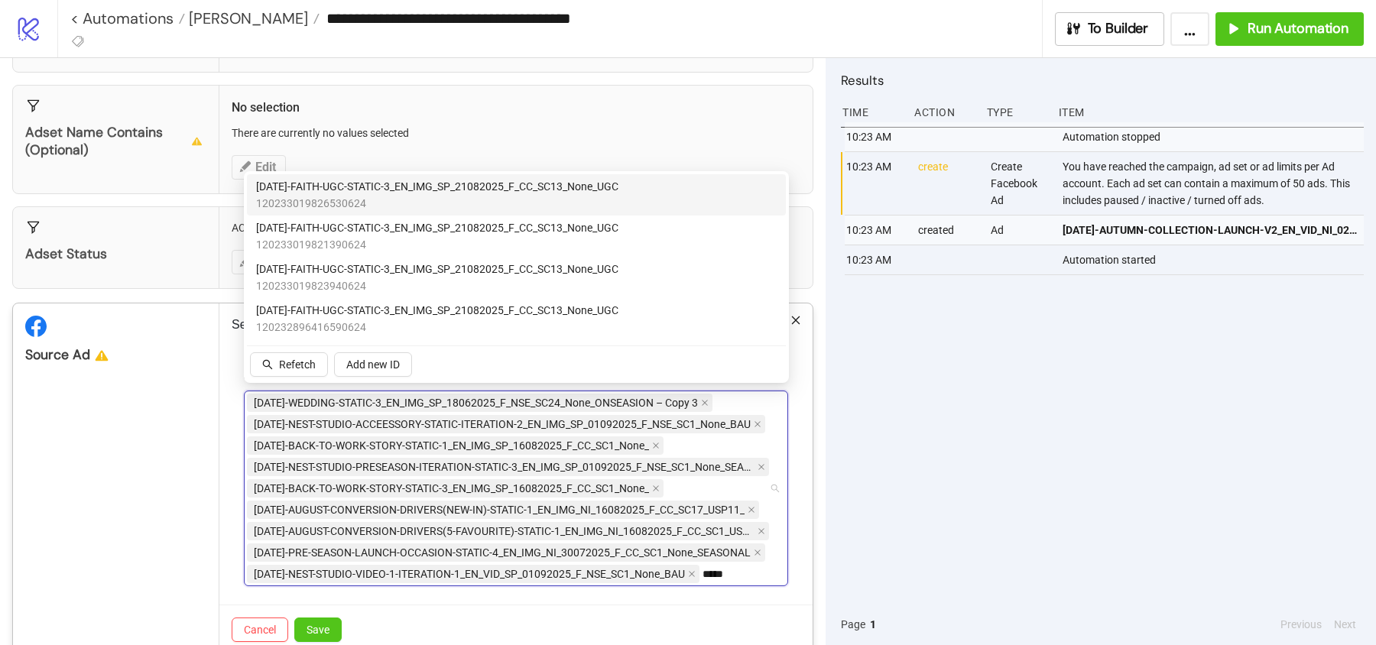
click at [405, 200] on span "120233019826530624" at bounding box center [437, 203] width 362 height 17
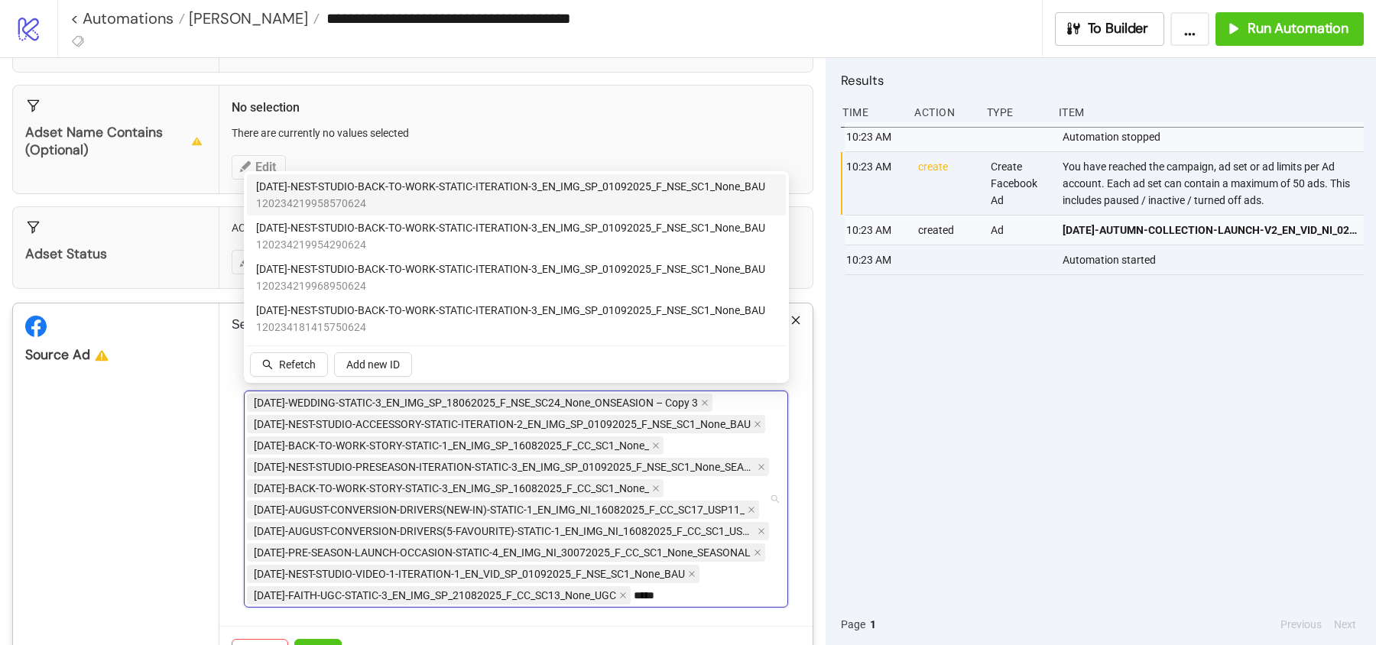
click at [329, 206] on span "120234219958570624" at bounding box center [510, 203] width 509 height 17
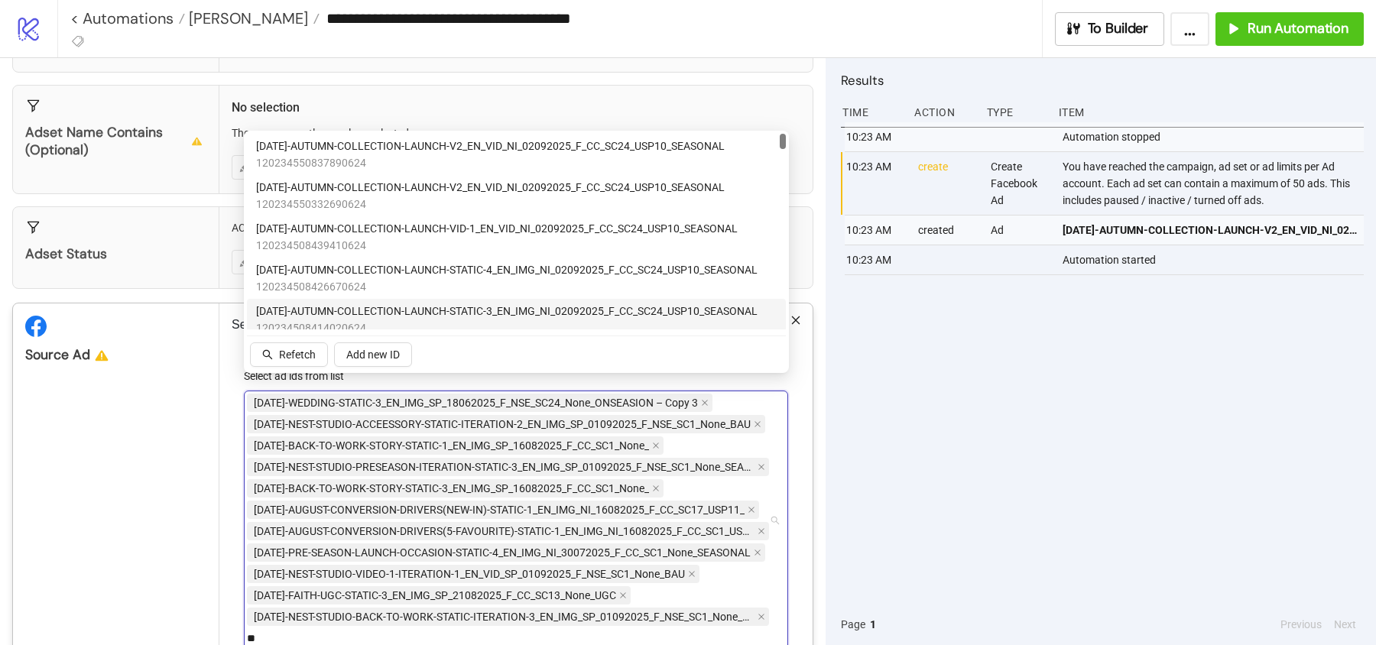
scroll to position [311, 0]
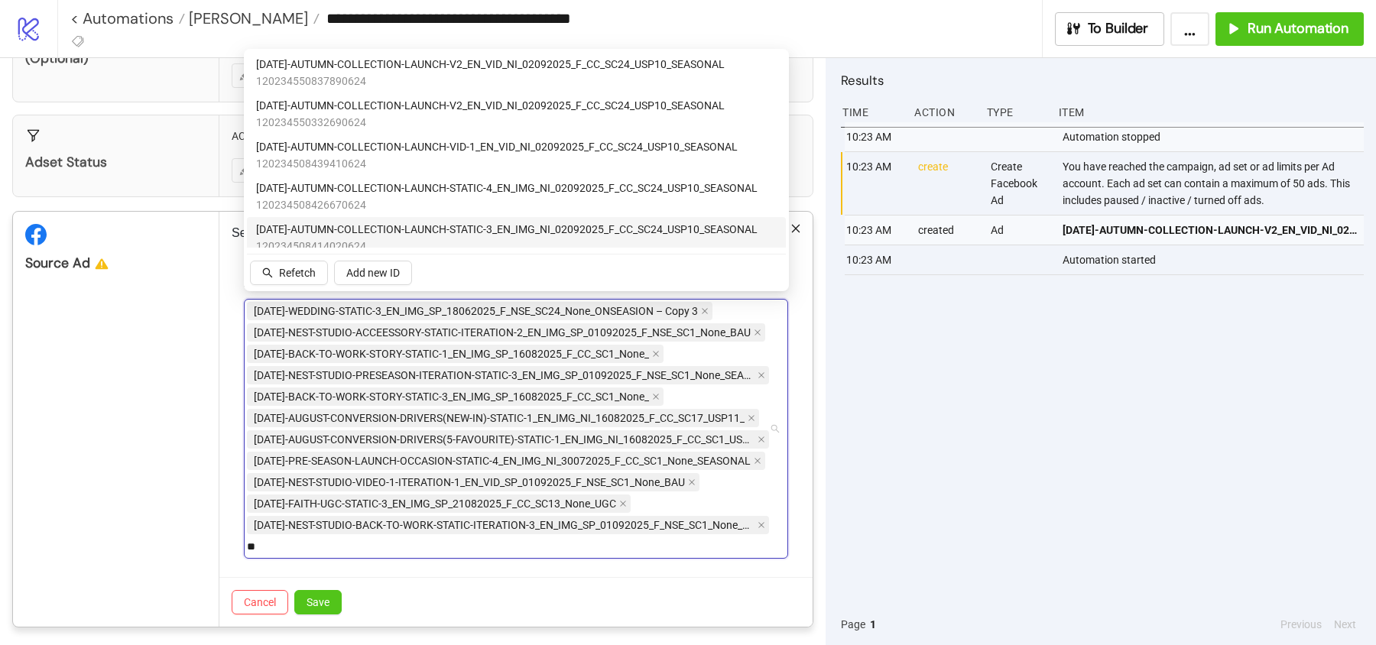
type input "**"
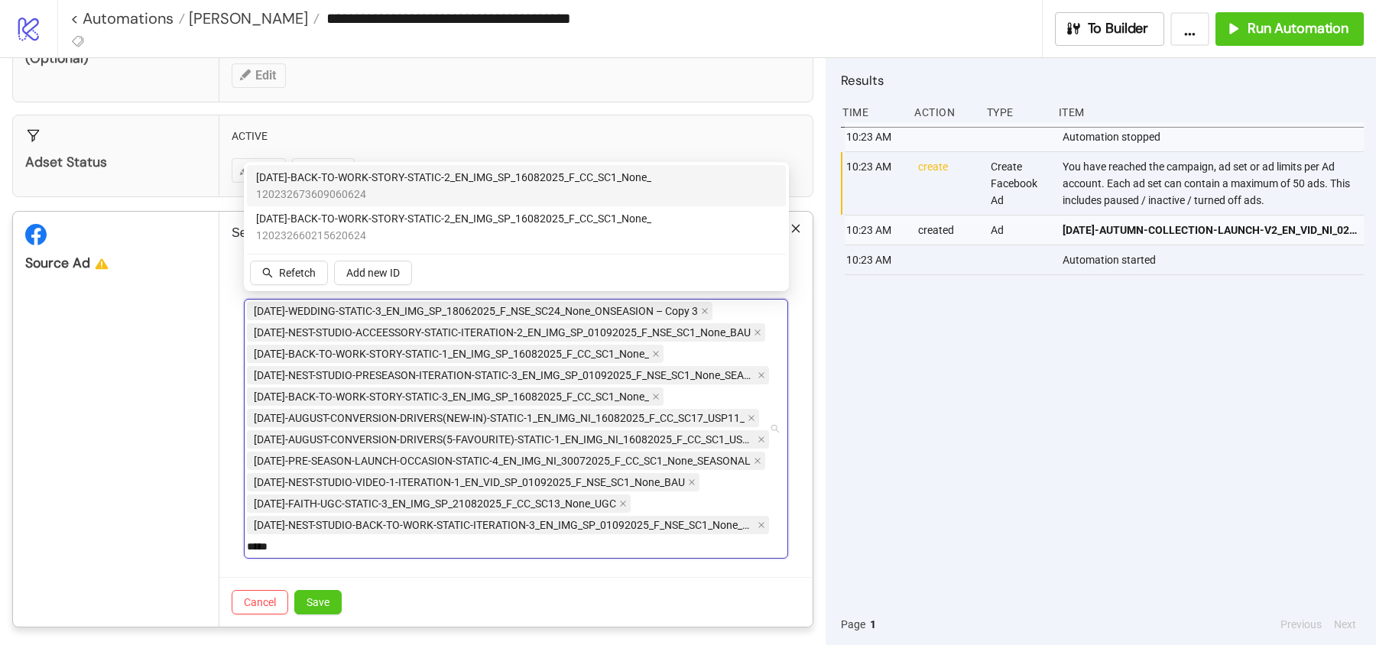
click at [487, 190] on span "120232673609060624" at bounding box center [453, 194] width 395 height 17
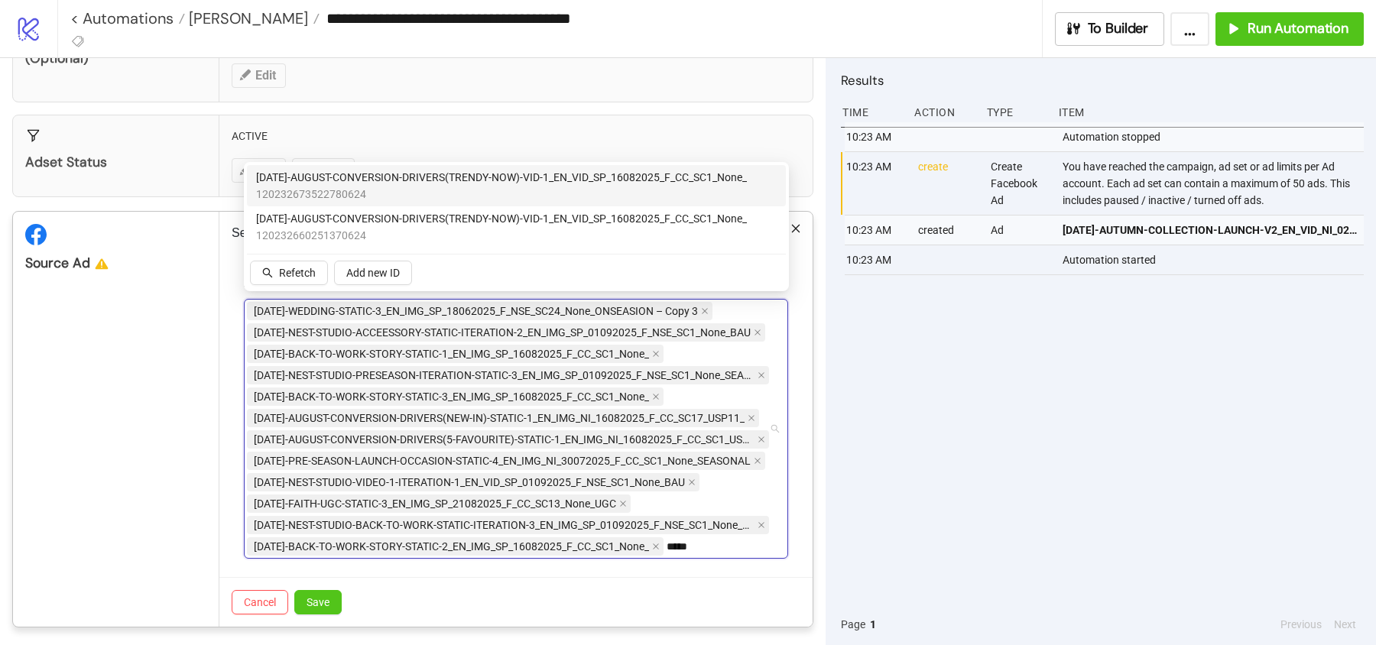
click at [426, 183] on span "AD230-AUGUST-CONVERSION-DRIVERS(TRENDY-NOW)-VID-1_EN_VID_SP_16082025_F_CC_SC1_N…" at bounding box center [501, 177] width 491 height 17
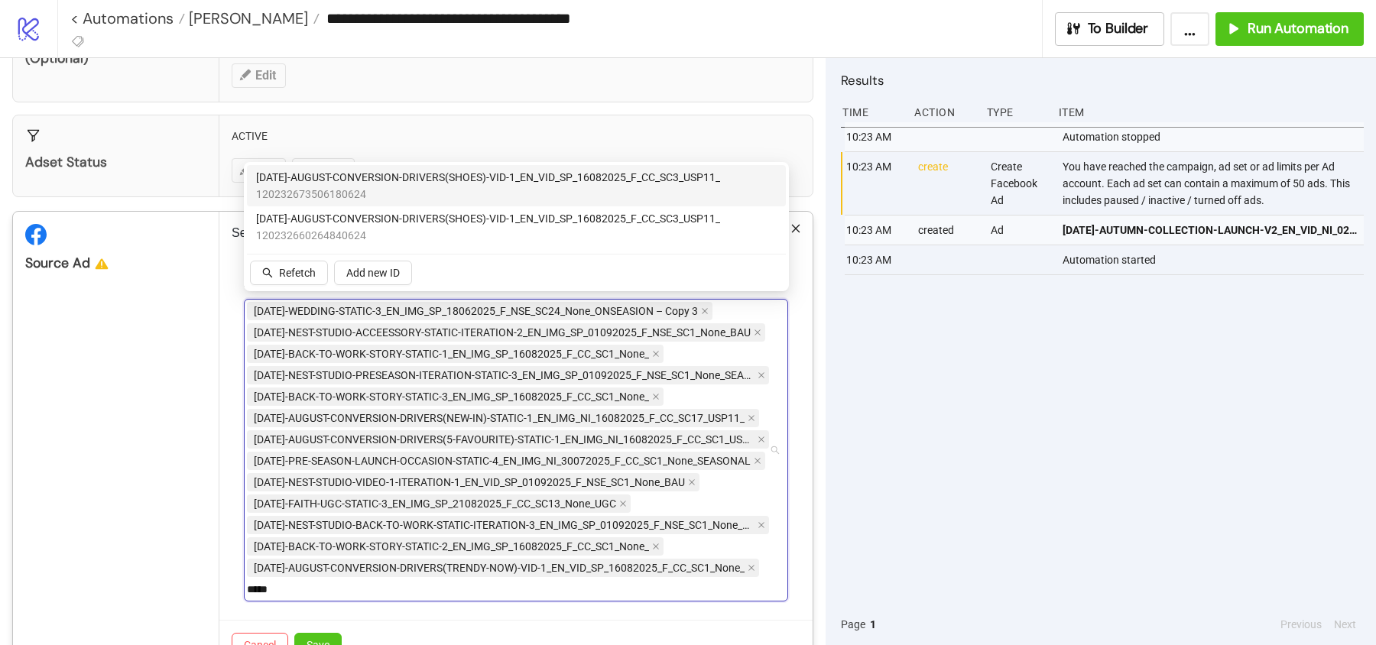
click at [354, 176] on span "AD229-AUGUST-CONVERSION-DRIVERS(SHOES)-VID-1_EN_VID_SP_16082025_F_CC_SC3_USP11_" at bounding box center [488, 177] width 464 height 17
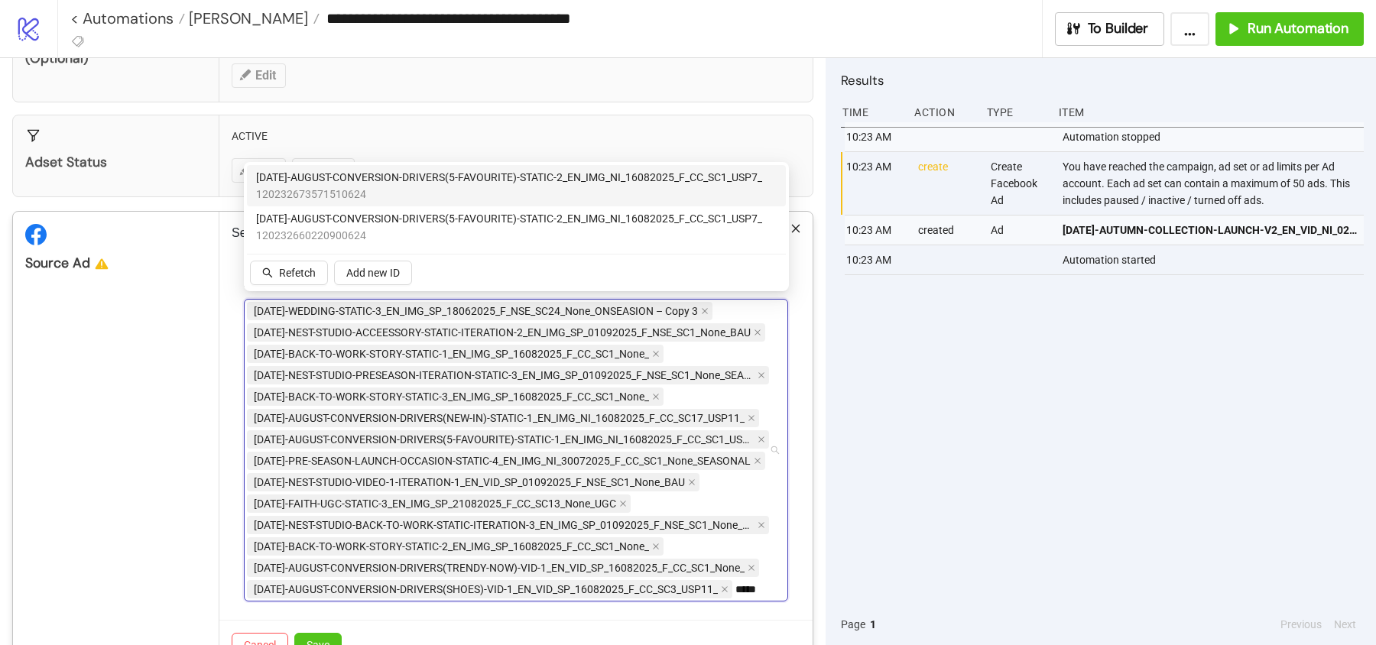
click at [356, 191] on span "120232673571510624" at bounding box center [509, 194] width 506 height 17
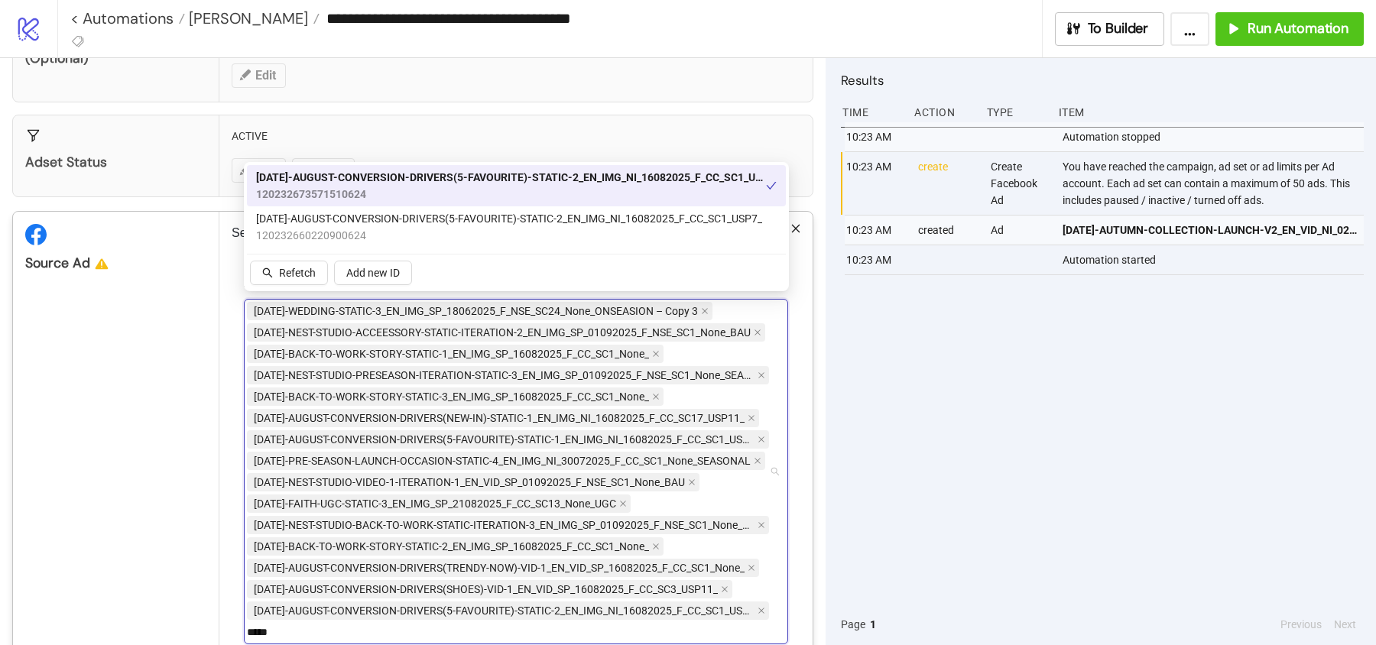
type input "*****"
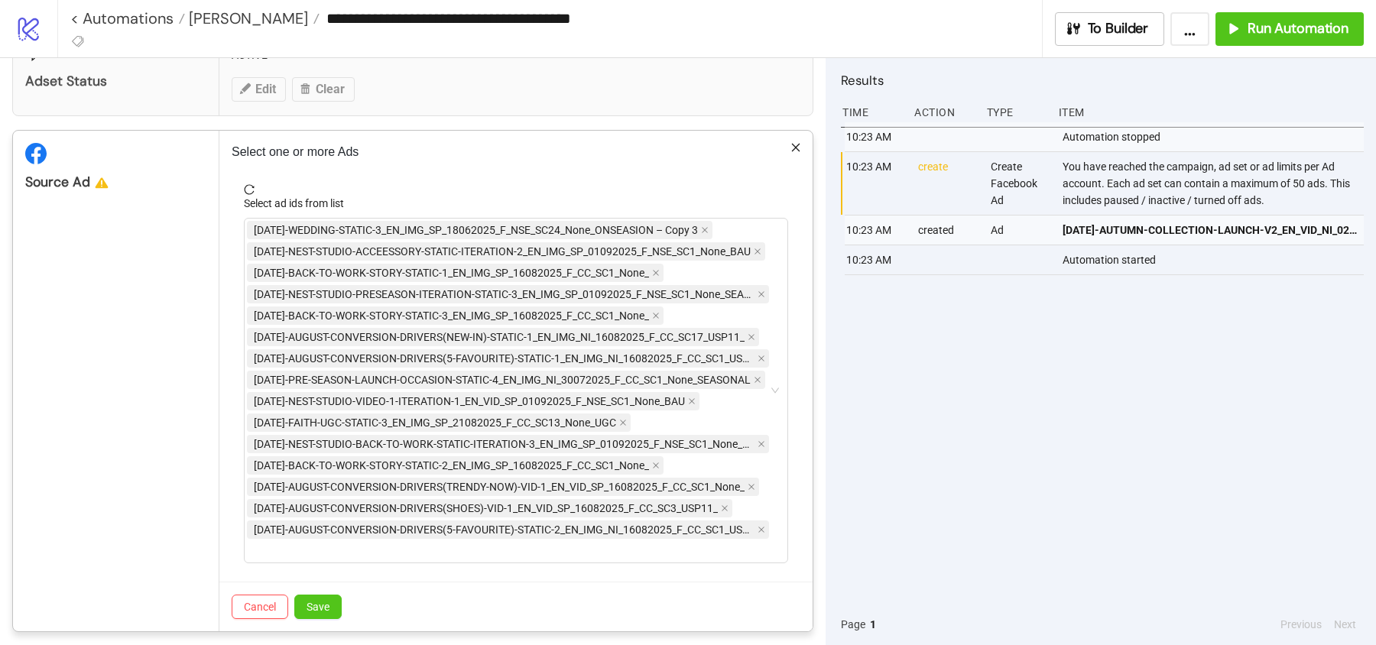
scroll to position [397, 0]
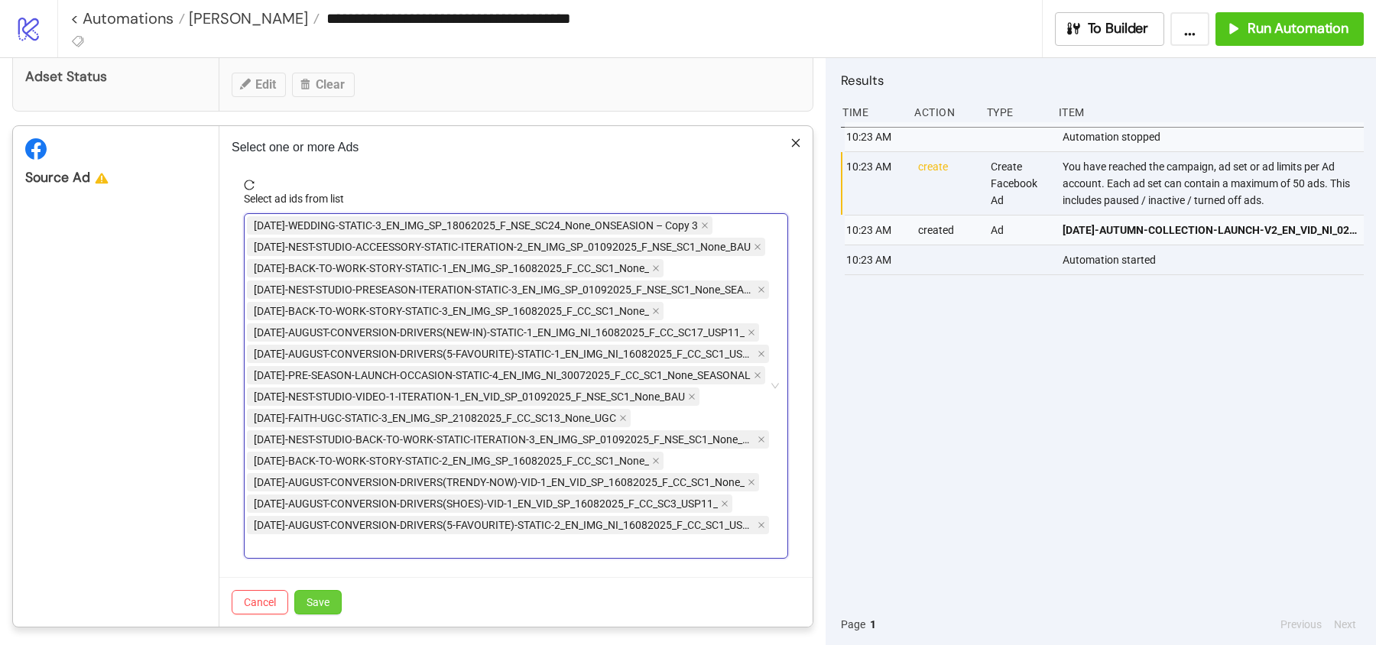
click at [326, 598] on span "Save" at bounding box center [317, 602] width 23 height 12
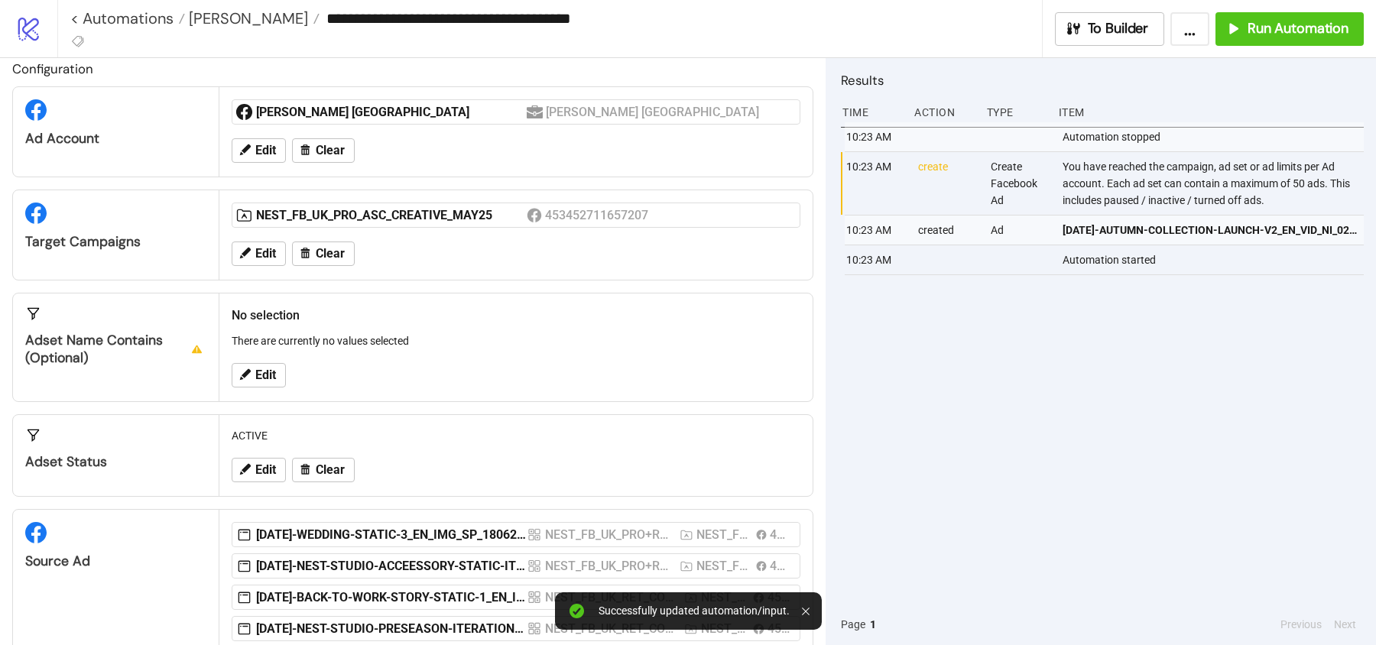
scroll to position [0, 0]
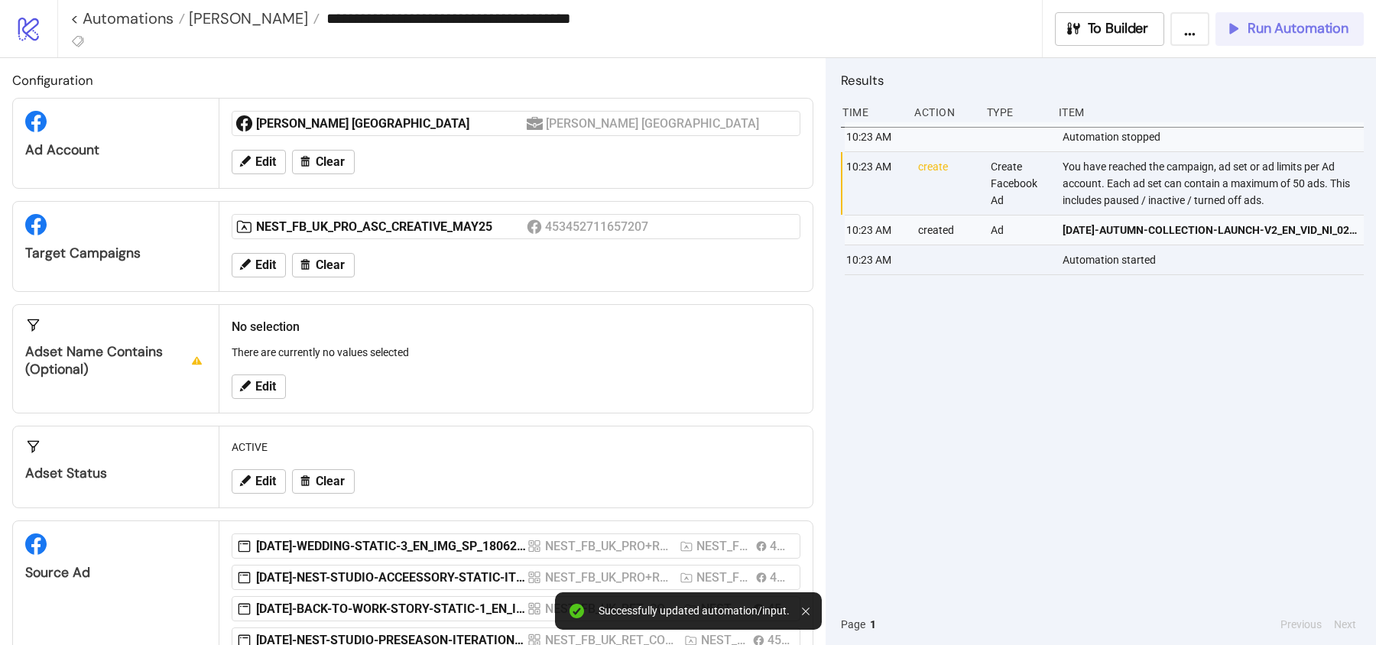
click at [1270, 28] on span "Run Automation" at bounding box center [1297, 29] width 101 height 18
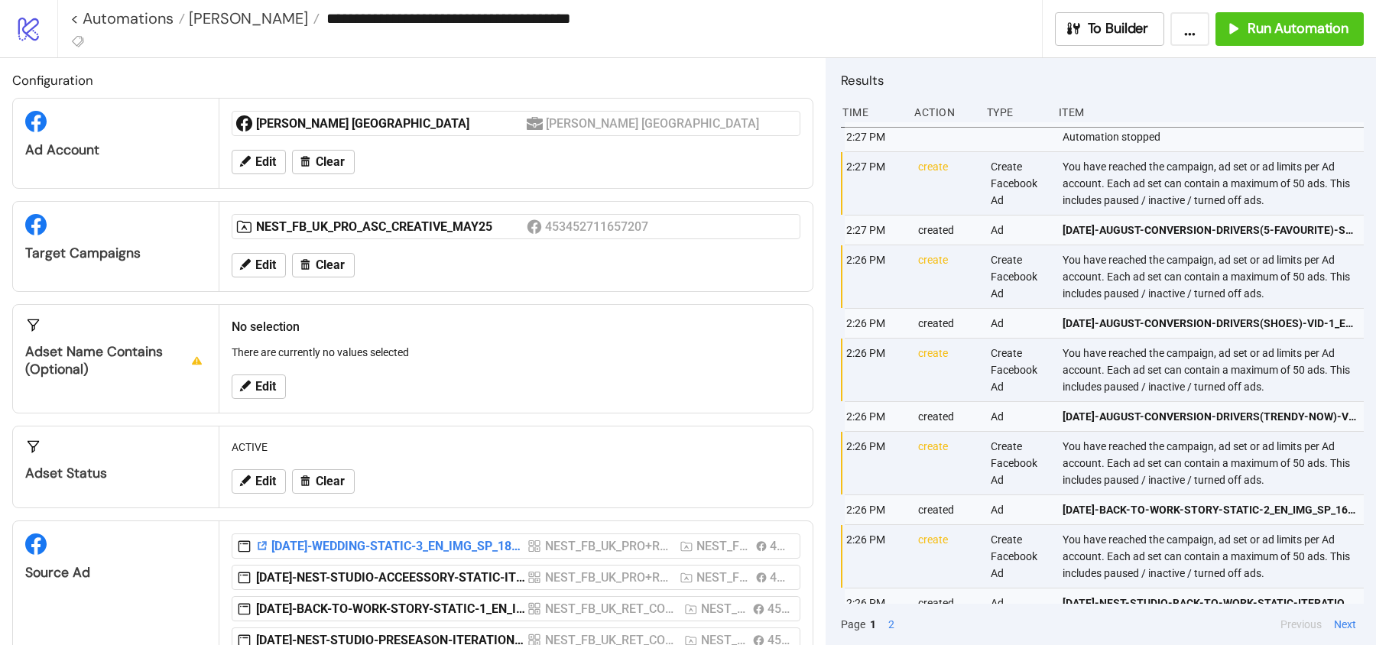
scroll to position [417, 0]
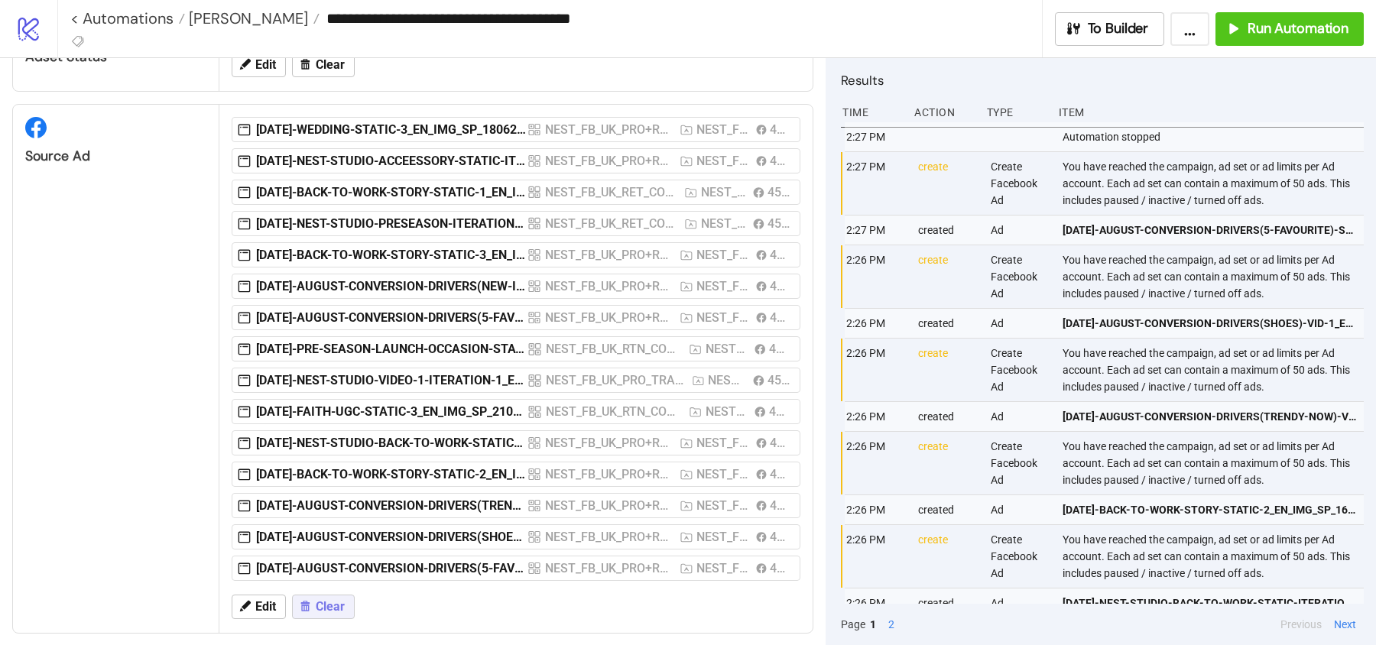
click at [324, 601] on span "Clear" at bounding box center [330, 607] width 29 height 14
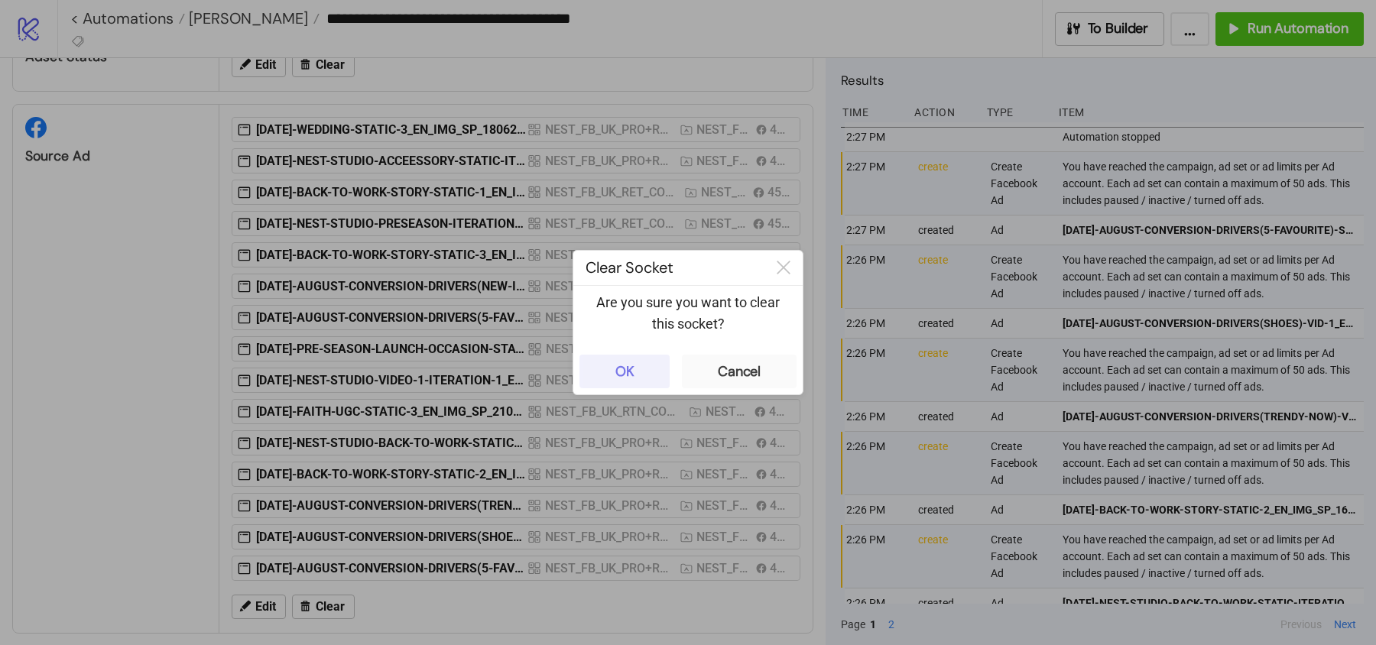
click at [651, 369] on button "OK" at bounding box center [624, 372] width 90 height 34
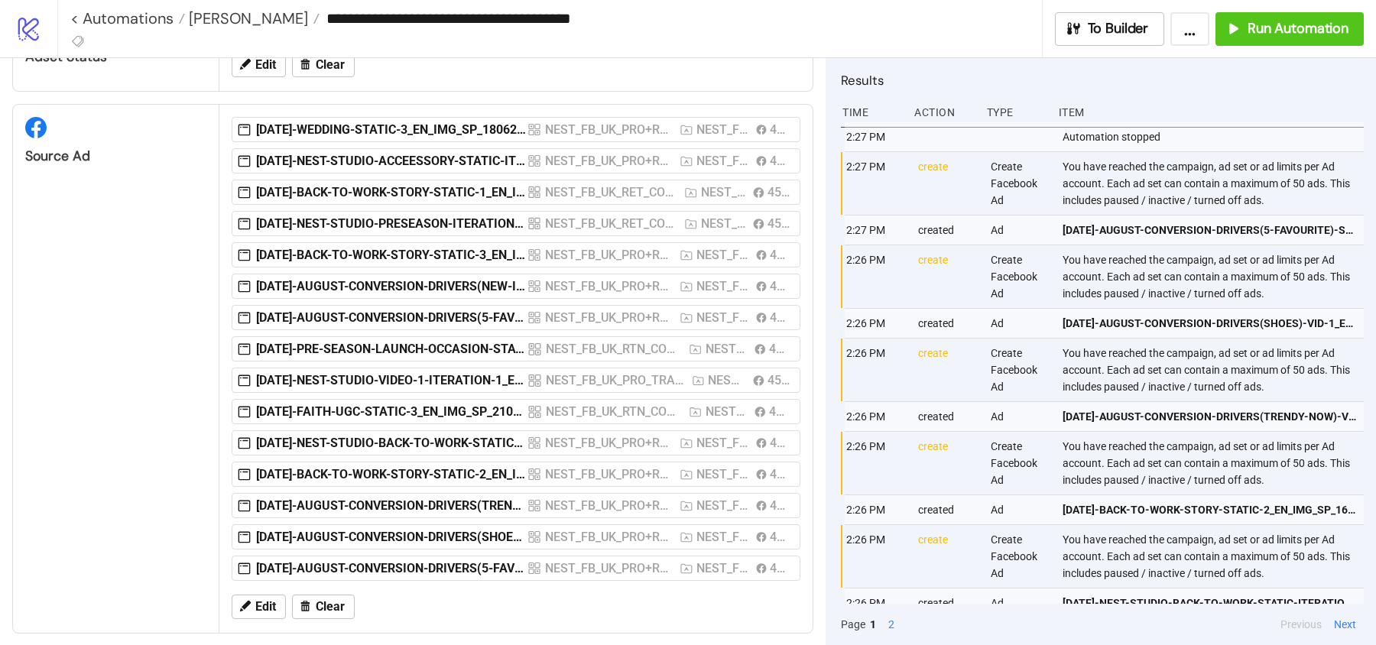
scroll to position [5, 0]
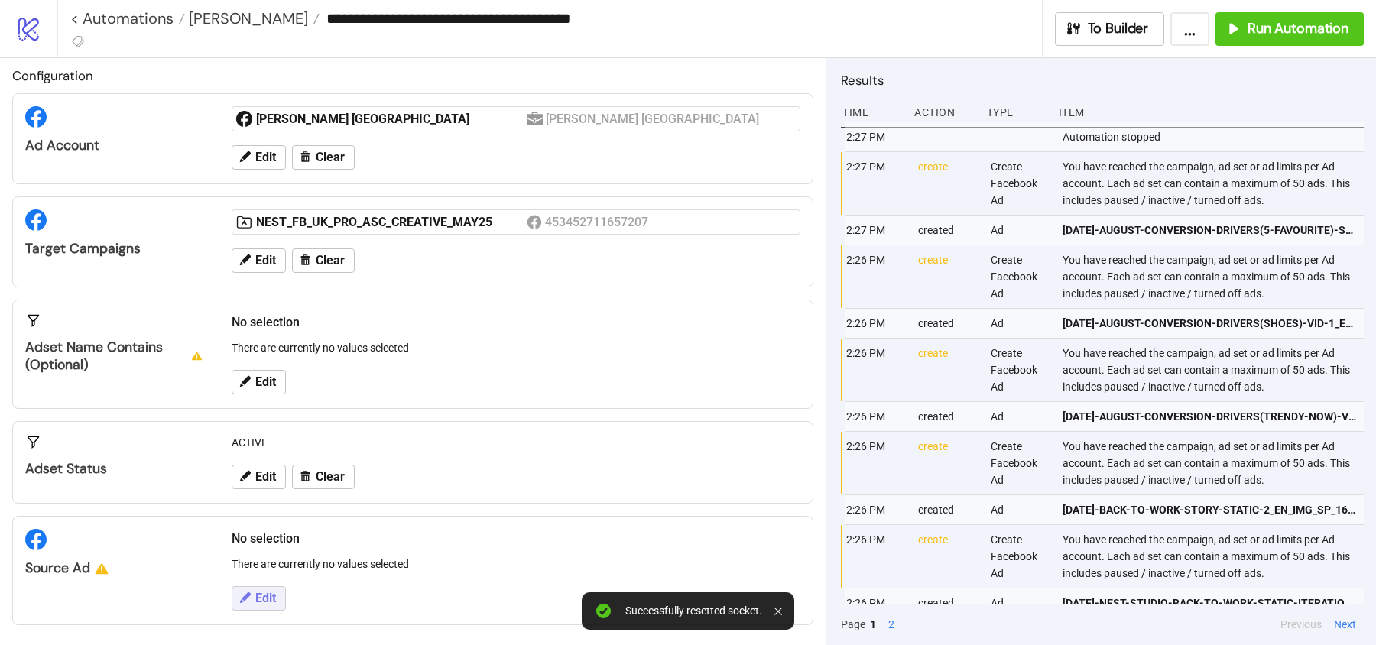
click at [253, 590] on button "Edit" at bounding box center [259, 598] width 54 height 24
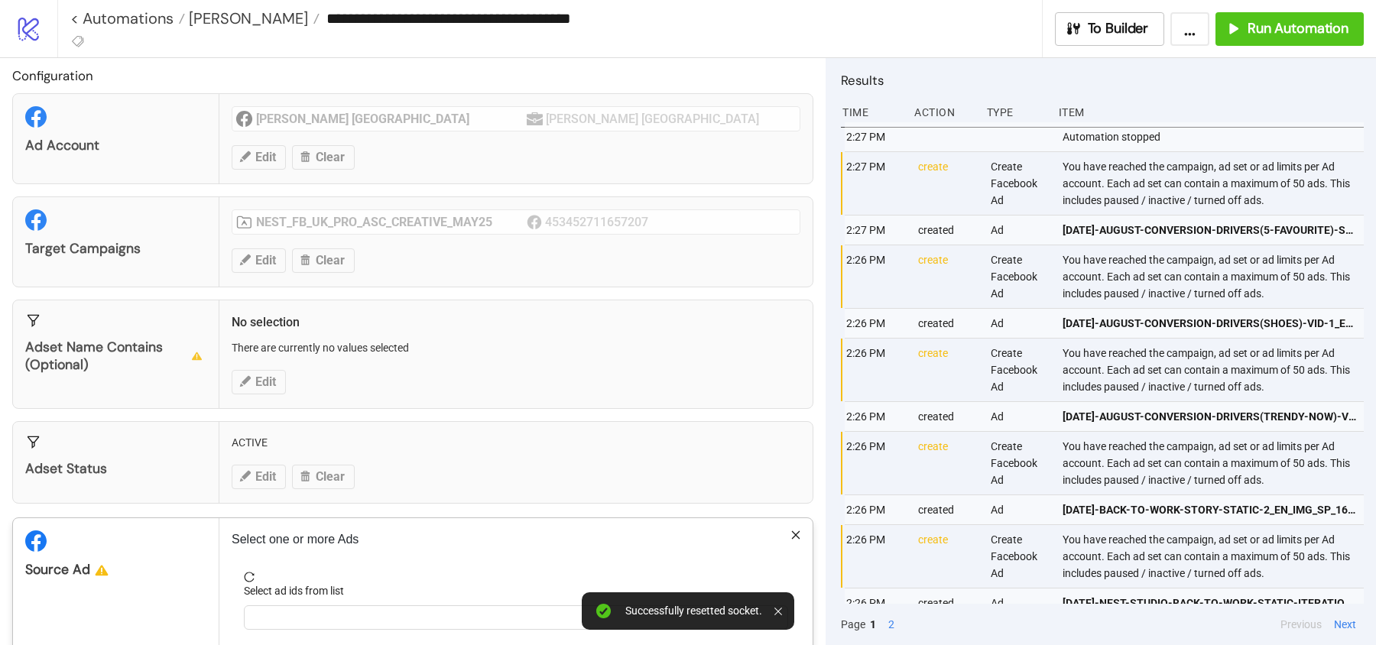
click at [310, 592] on label "Select ad ids from list" at bounding box center [299, 590] width 110 height 17
click at [256, 608] on input "Select ad ids from list" at bounding box center [254, 617] width 3 height 18
click at [310, 605] on div at bounding box center [516, 617] width 544 height 24
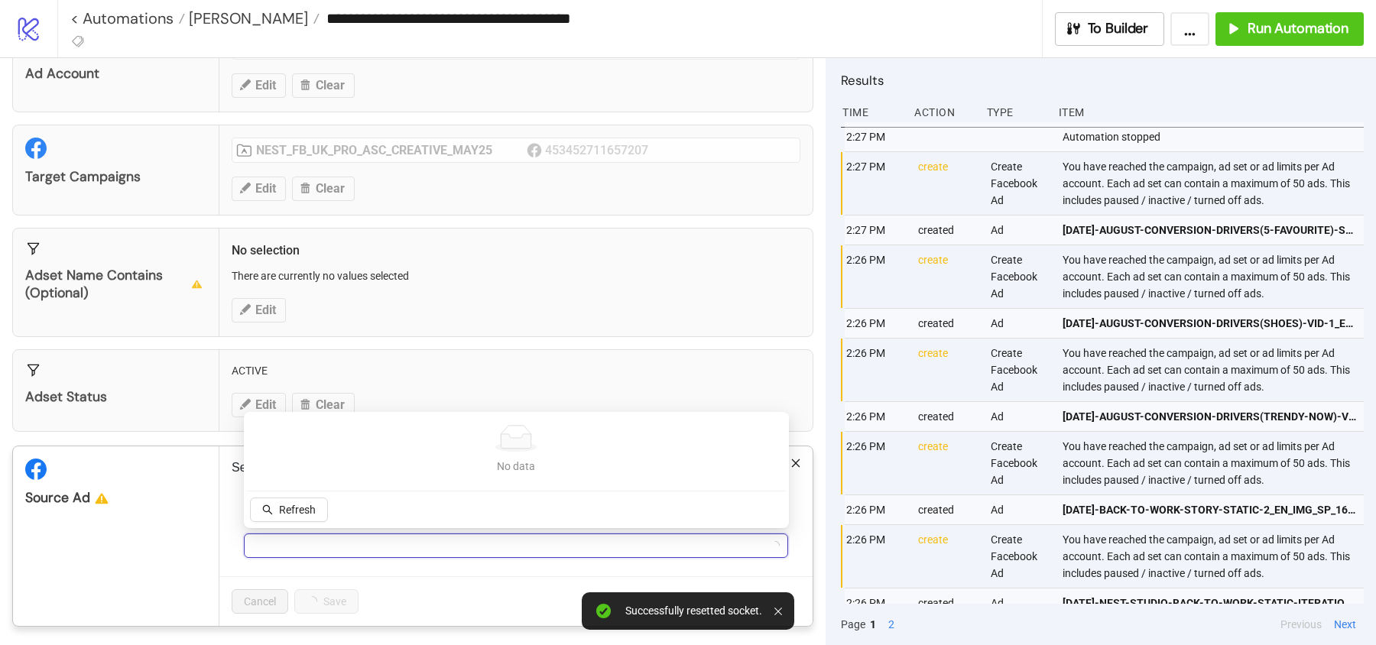
scroll to position [75, 0]
click at [274, 542] on div at bounding box center [508, 547] width 522 height 21
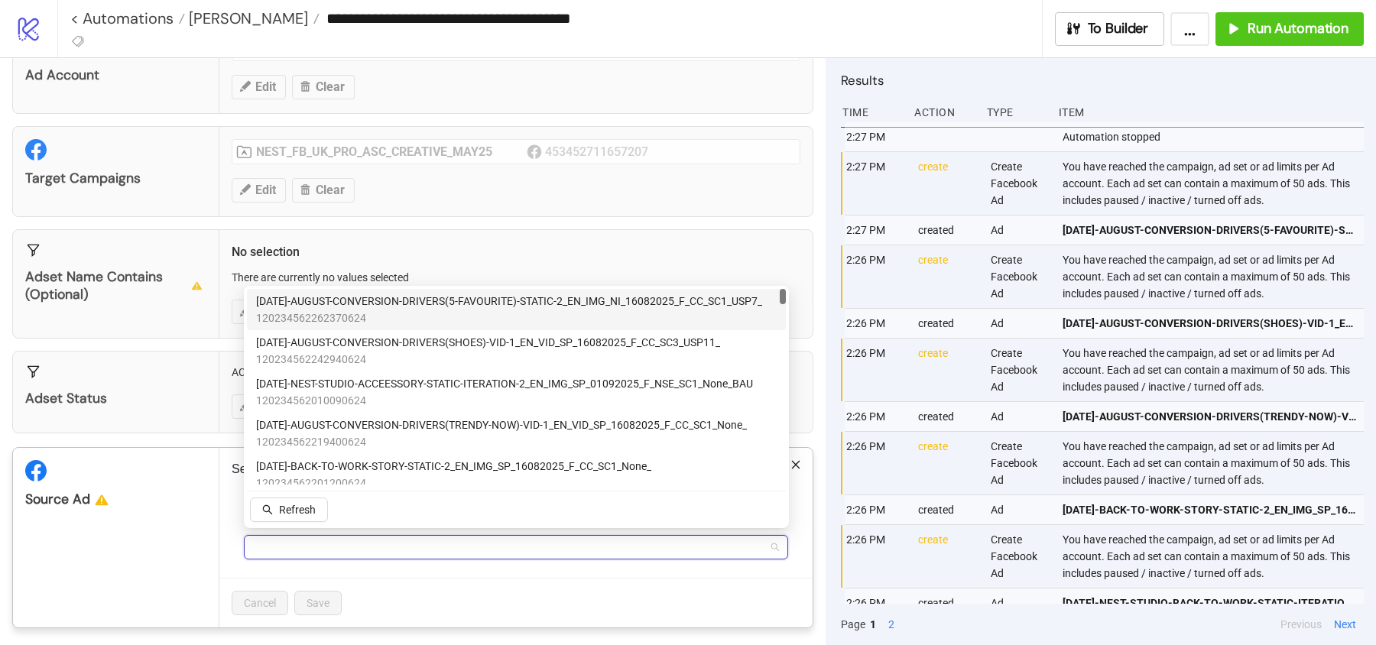
click at [274, 542] on div at bounding box center [508, 547] width 522 height 21
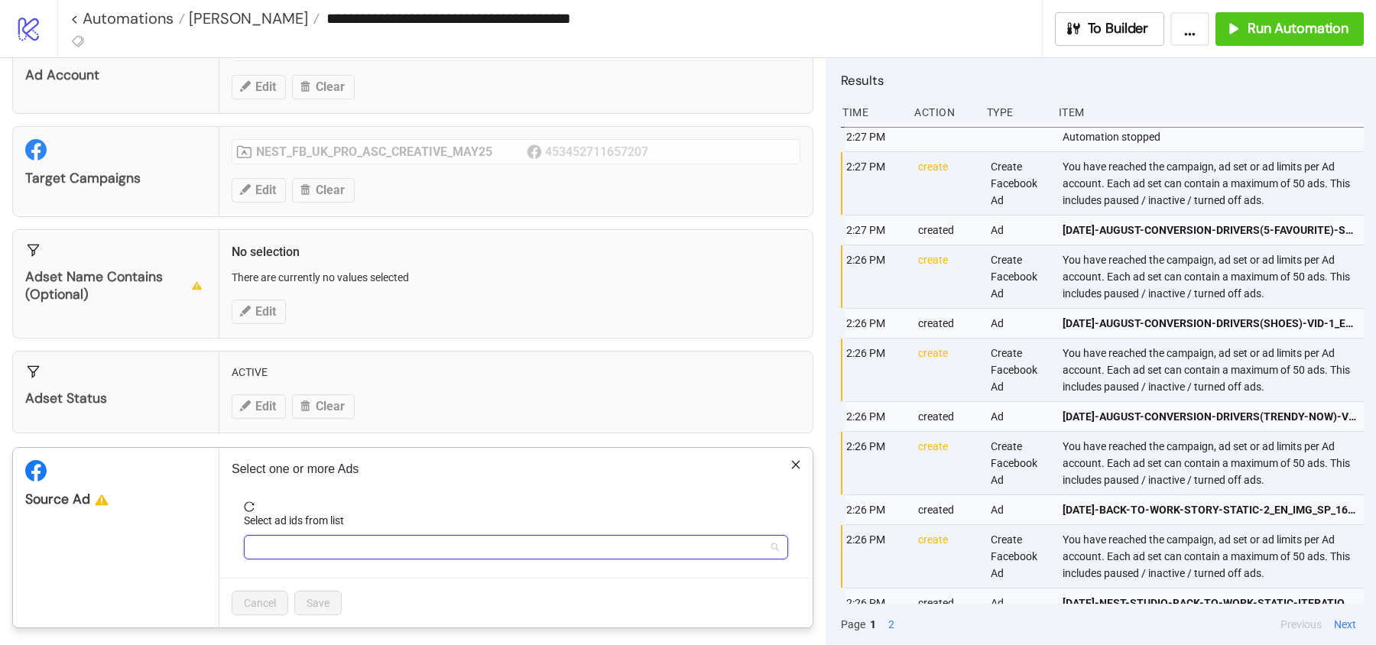
click at [274, 542] on div at bounding box center [508, 547] width 522 height 21
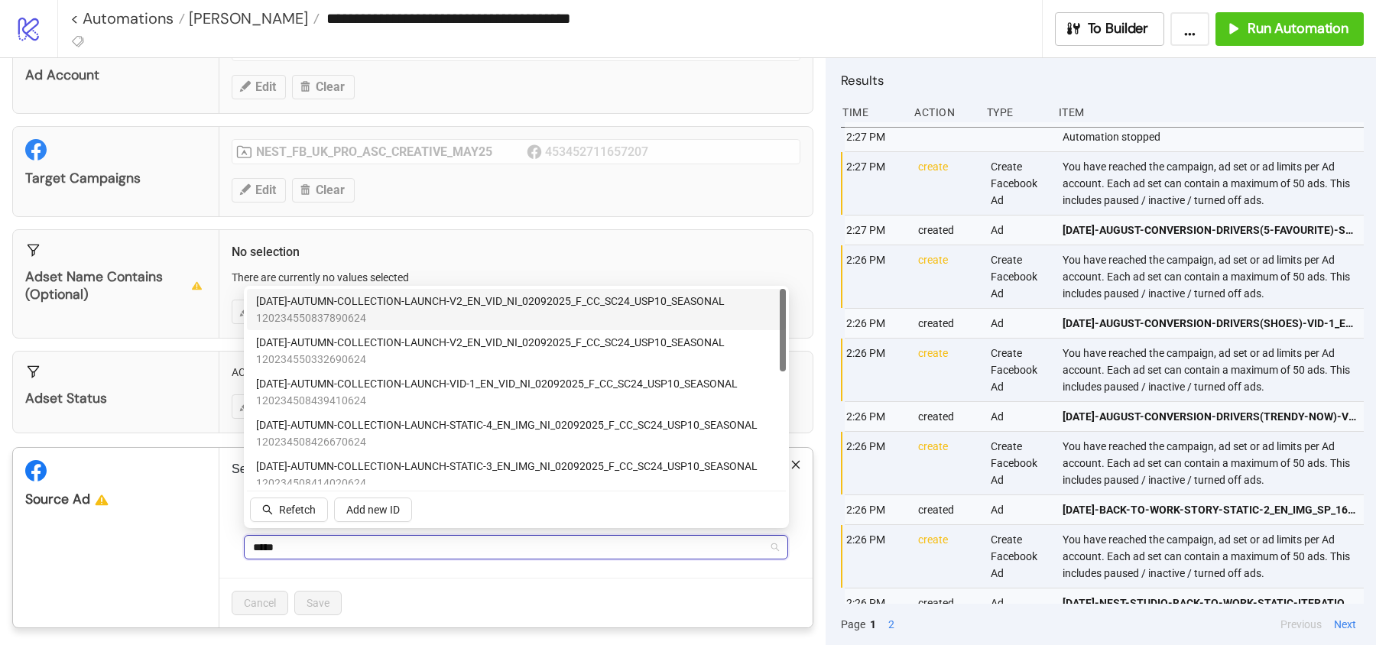
type input "******"
click at [493, 302] on span "[DATE]-AUTUMN-COLLECTION-LAUNCH-V2_EN_VID_NI_02092025_F_CC_SC24_USP10_SEASONAL" at bounding box center [490, 301] width 469 height 17
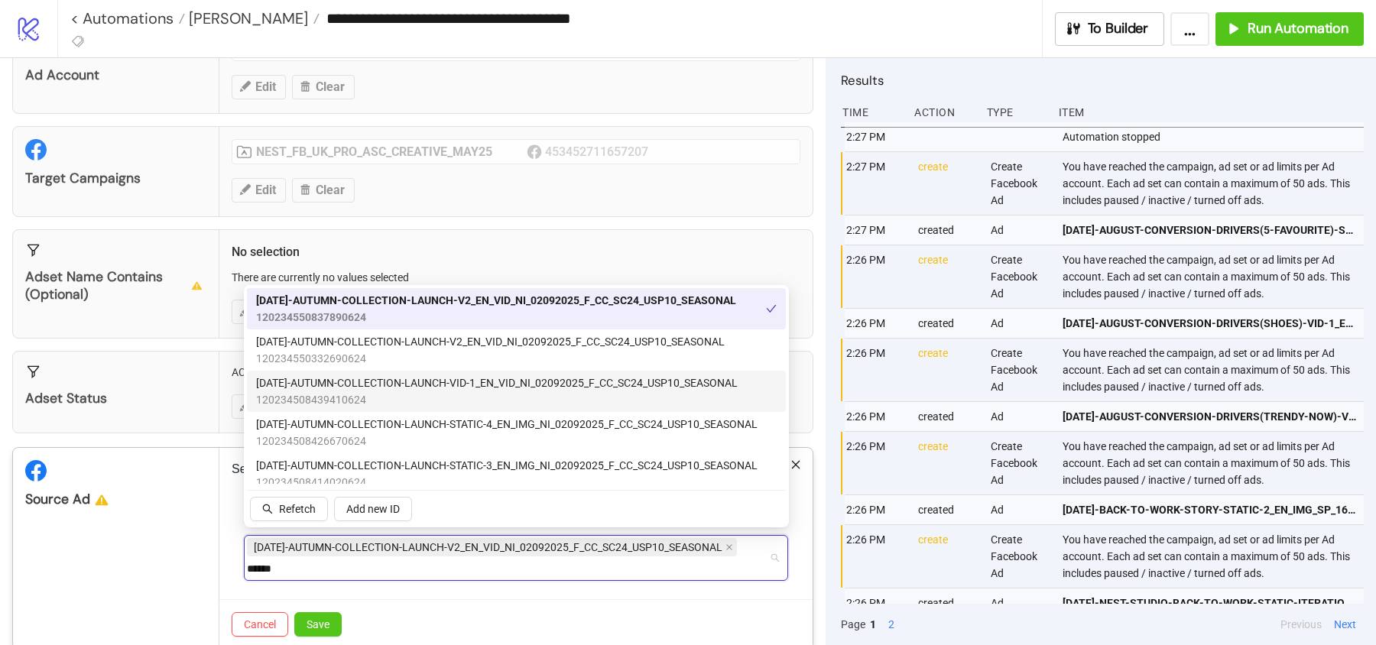
click at [477, 396] on span "120234508439410624" at bounding box center [497, 399] width 482 height 17
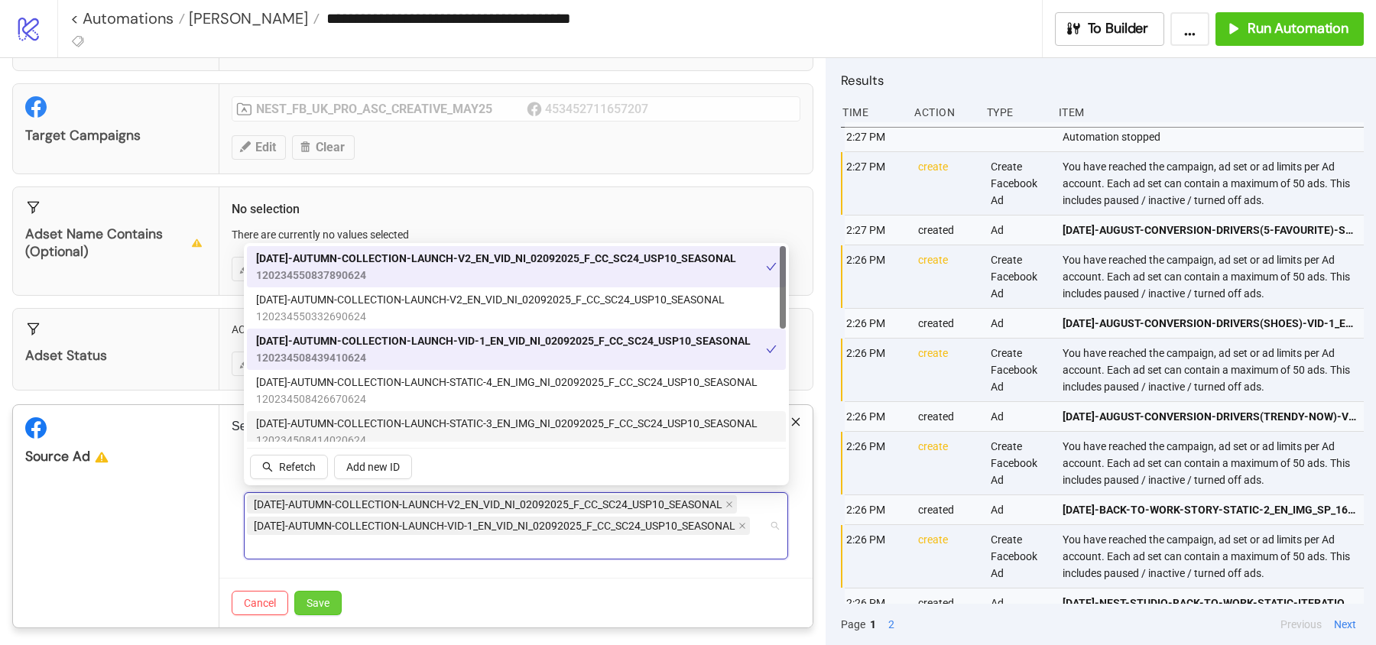
click at [317, 591] on button "Save" at bounding box center [317, 603] width 47 height 24
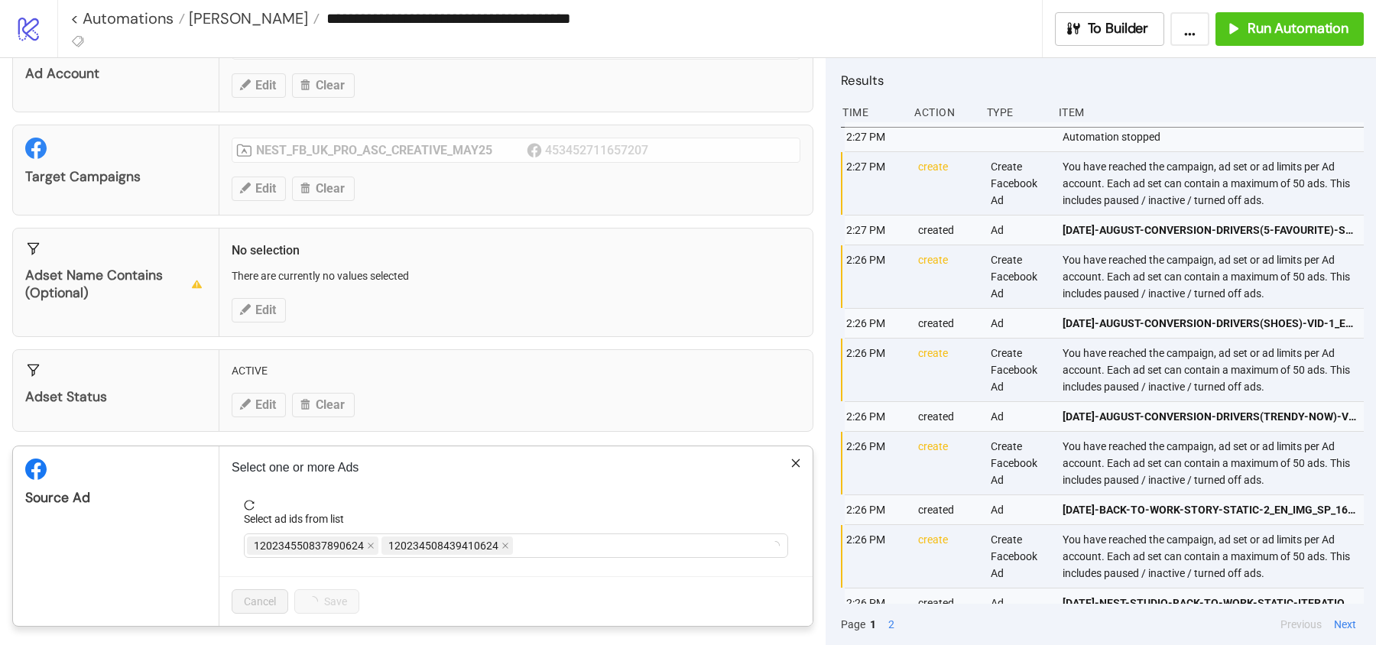
scroll to position [16, 0]
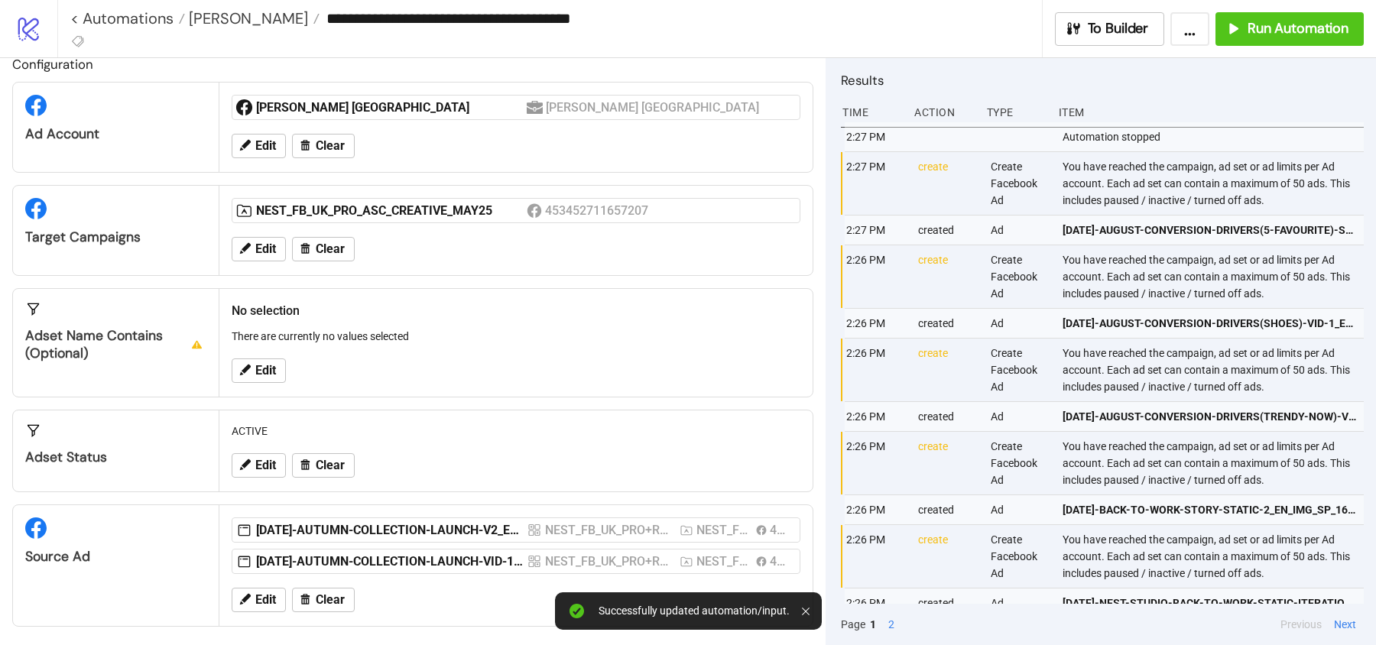
click at [265, 258] on div "Edit Clear" at bounding box center [515, 249] width 581 height 40
click at [276, 248] on button "Edit" at bounding box center [259, 249] width 54 height 24
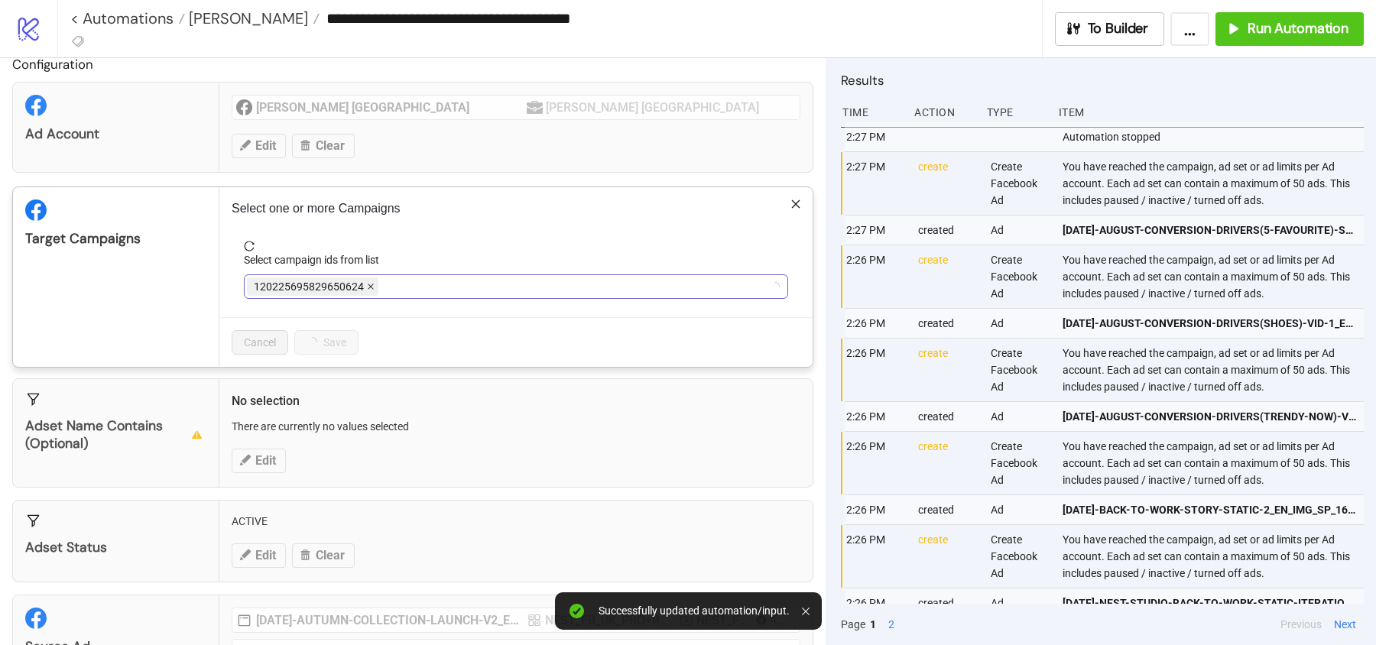
click at [368, 284] on icon "close" at bounding box center [371, 287] width 6 height 6
click at [368, 284] on div at bounding box center [508, 286] width 522 height 21
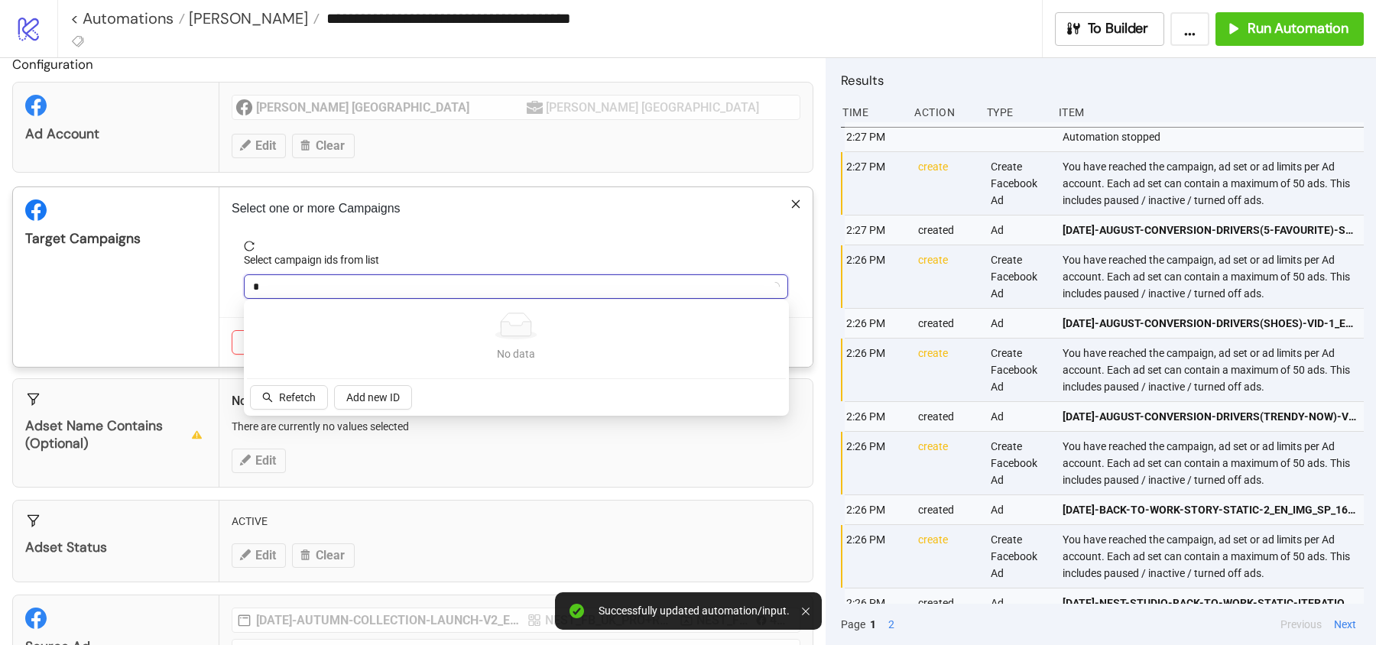
type input "**"
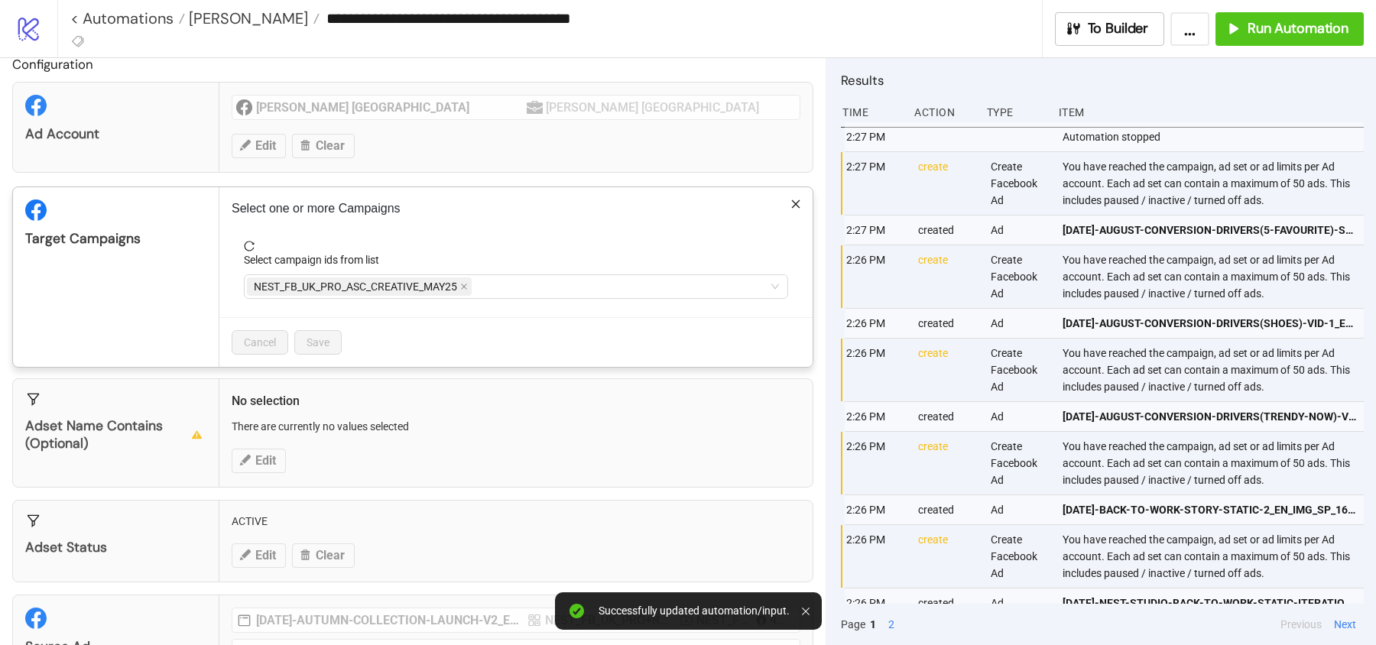
click at [368, 284] on span "NEST_FB_UK_PRO_ASC_CREATIVE_MAY25" at bounding box center [355, 286] width 203 height 17
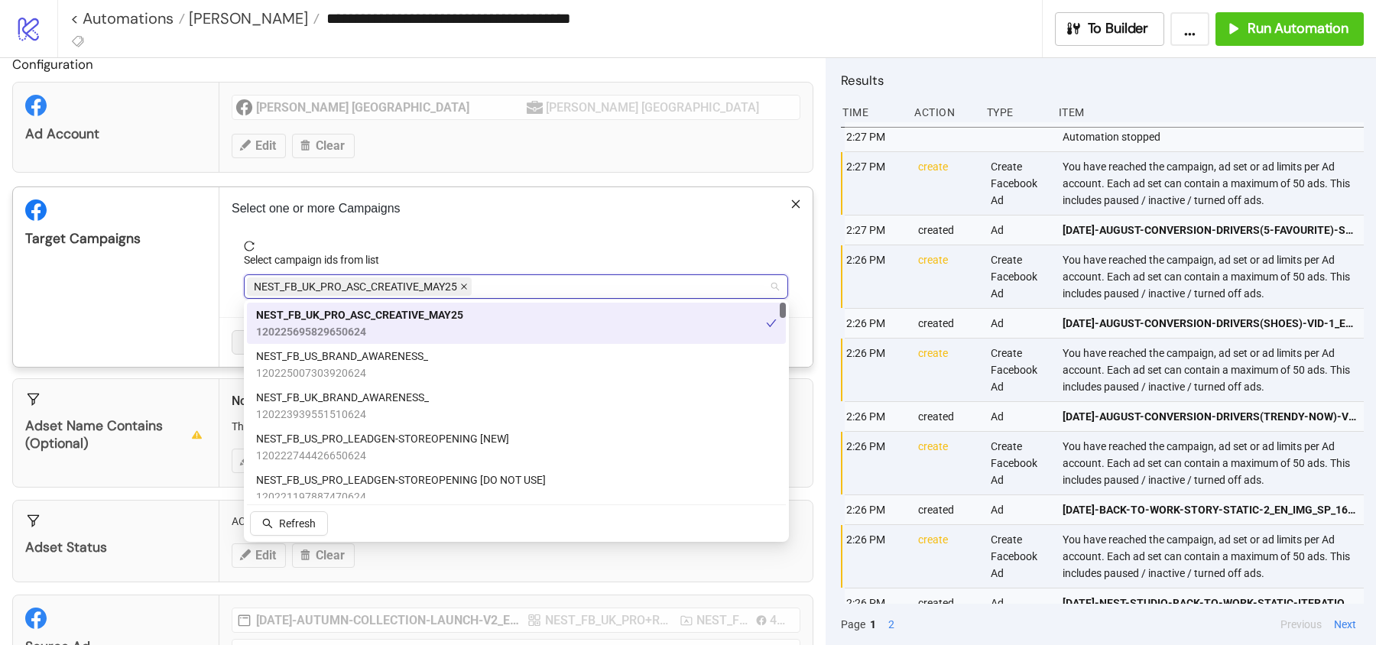
click at [468, 284] on icon "close" at bounding box center [464, 287] width 8 height 8
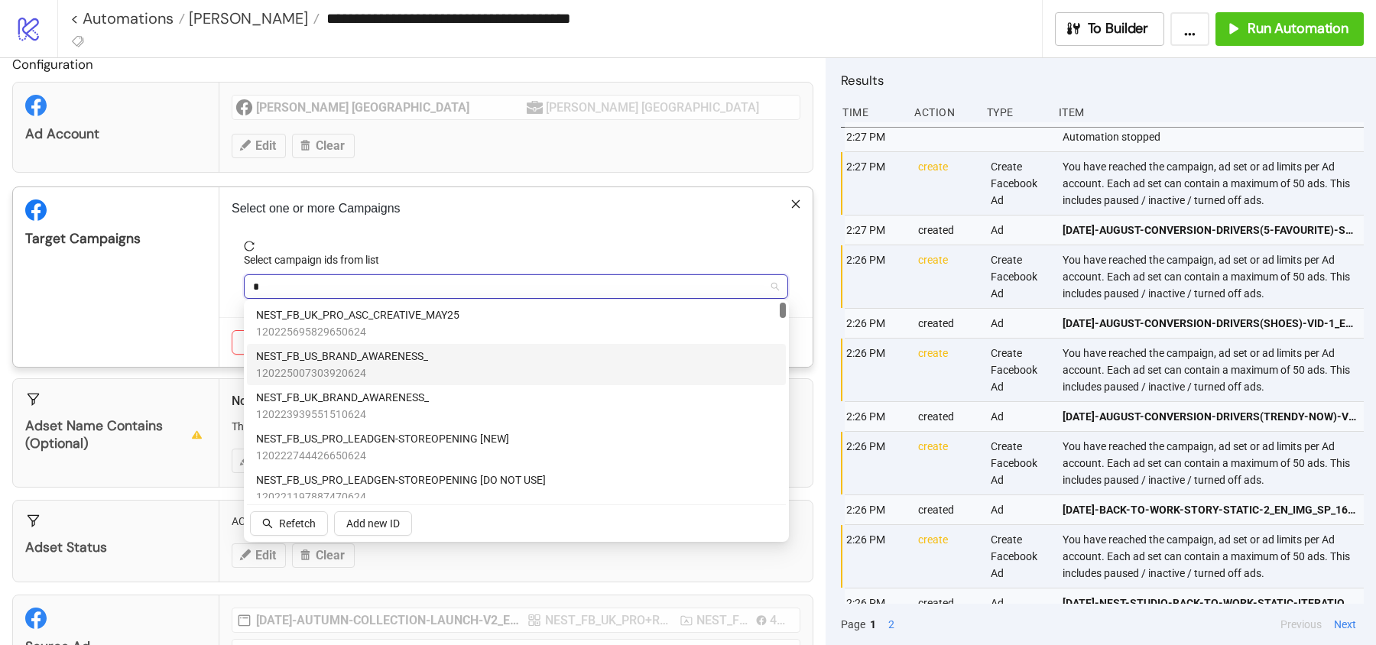
type input "**"
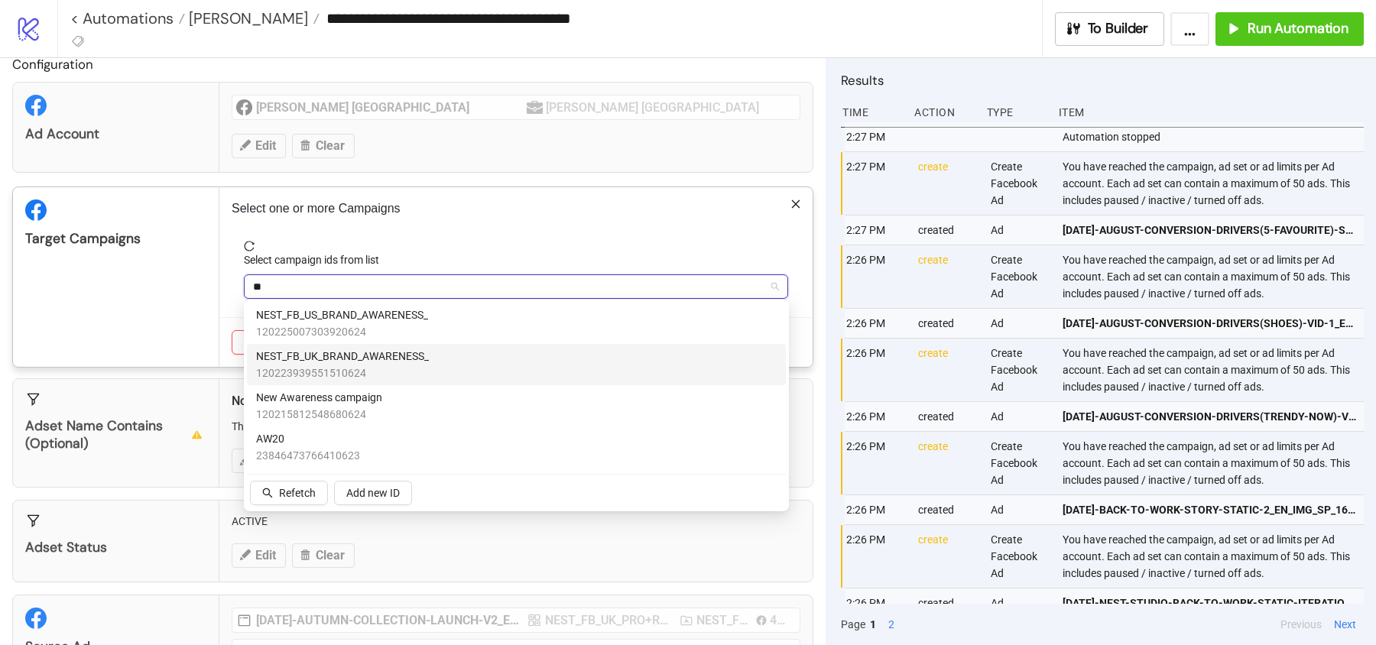
click at [366, 364] on span "NEST_FB_UK_BRAND_AWARENESS_" at bounding box center [342, 356] width 173 height 17
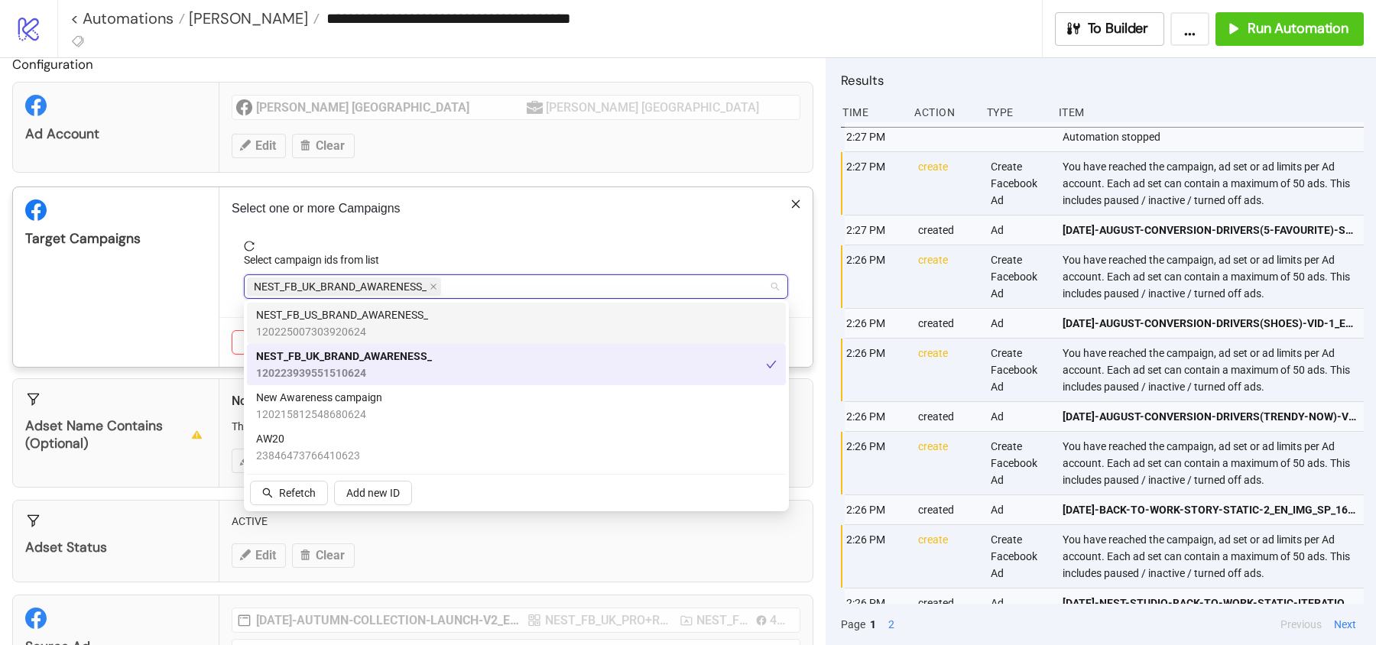
click at [143, 291] on div "Target Campaigns" at bounding box center [116, 277] width 206 height 180
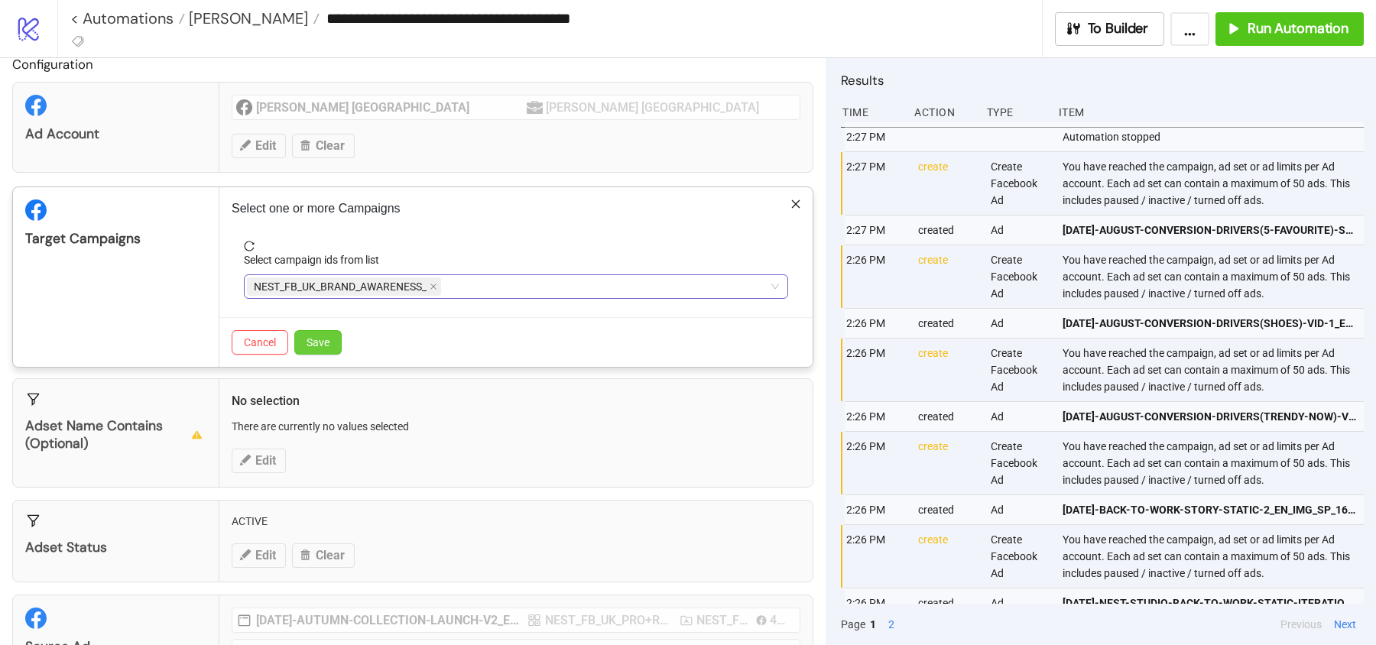
click at [302, 344] on button "Save" at bounding box center [317, 342] width 47 height 24
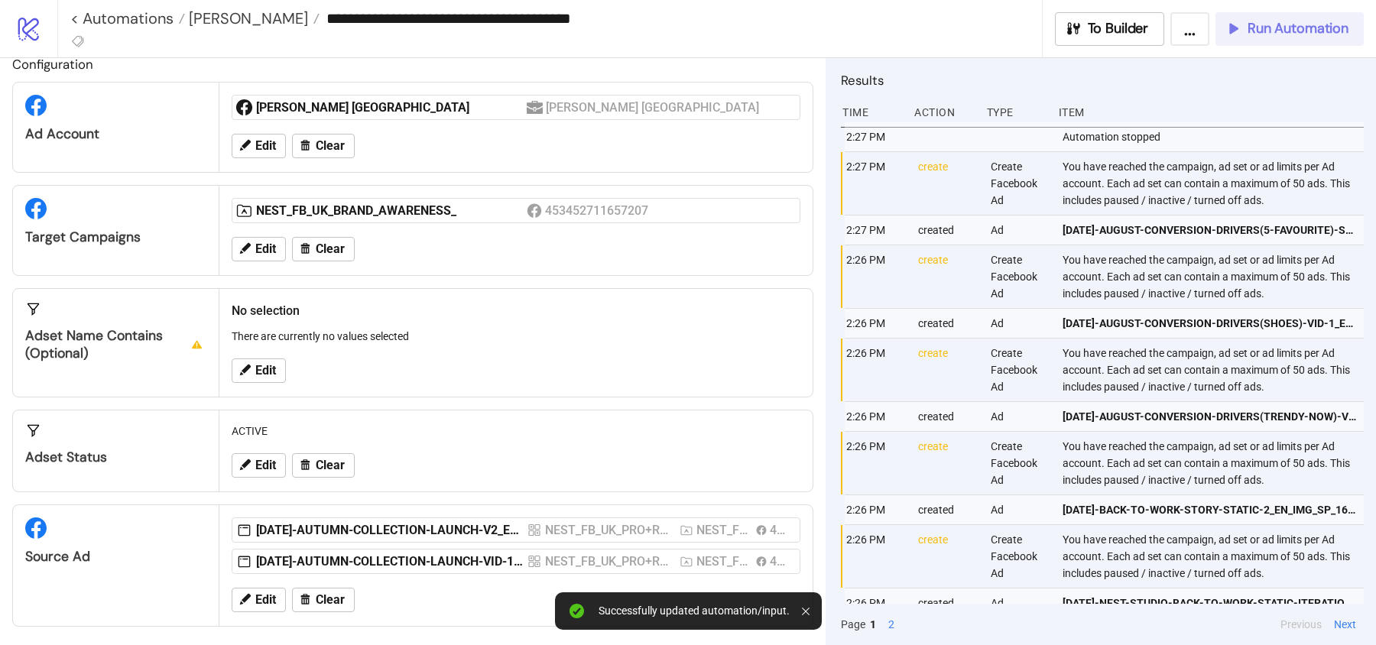
click at [1282, 28] on span "Run Automation" at bounding box center [1297, 29] width 101 height 18
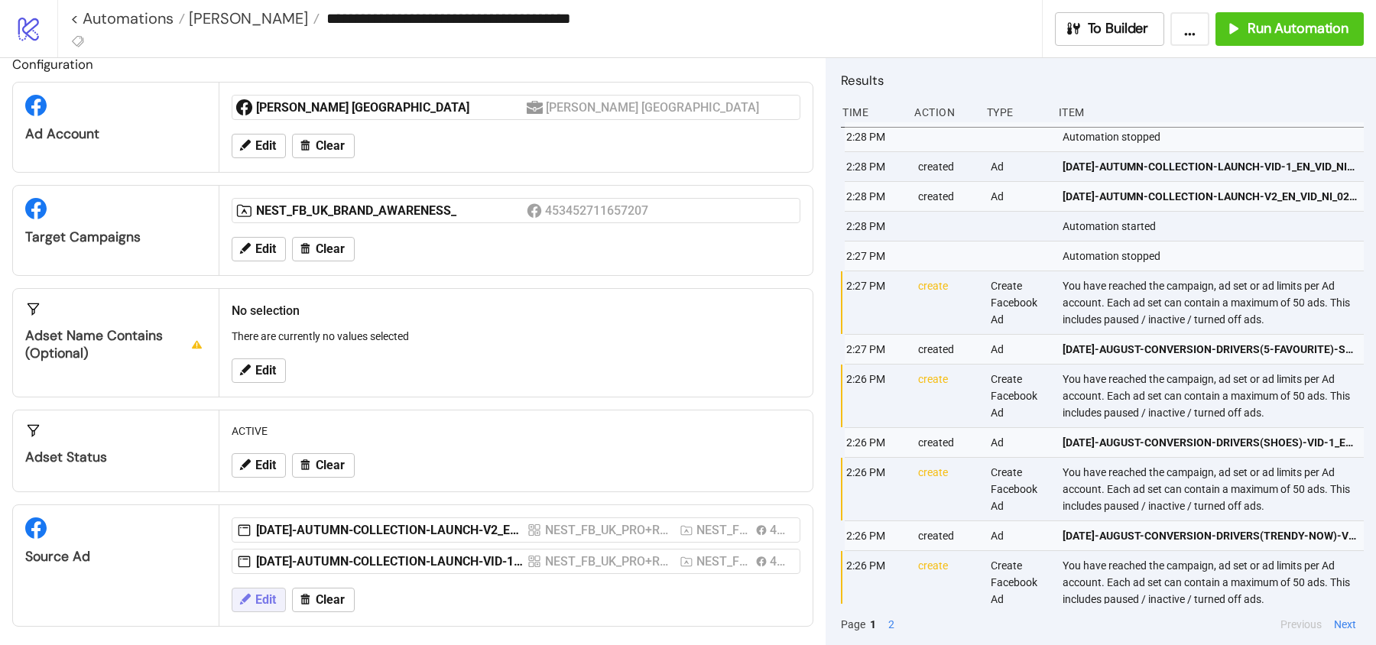
click at [262, 595] on span "Edit" at bounding box center [265, 600] width 21 height 14
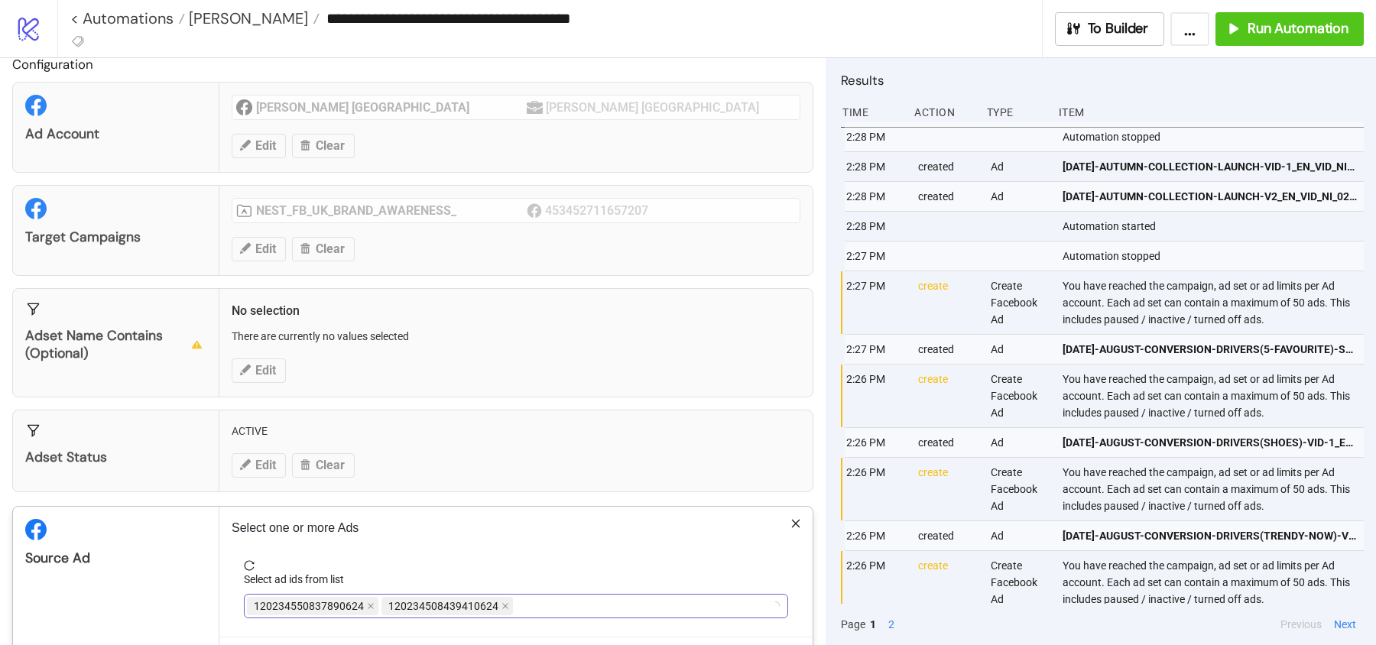
click at [537, 598] on div "120234550837890624 120234508439410624" at bounding box center [508, 605] width 522 height 21
click at [535, 600] on div "120234550837890624 120234508439410624" at bounding box center [508, 605] width 522 height 21
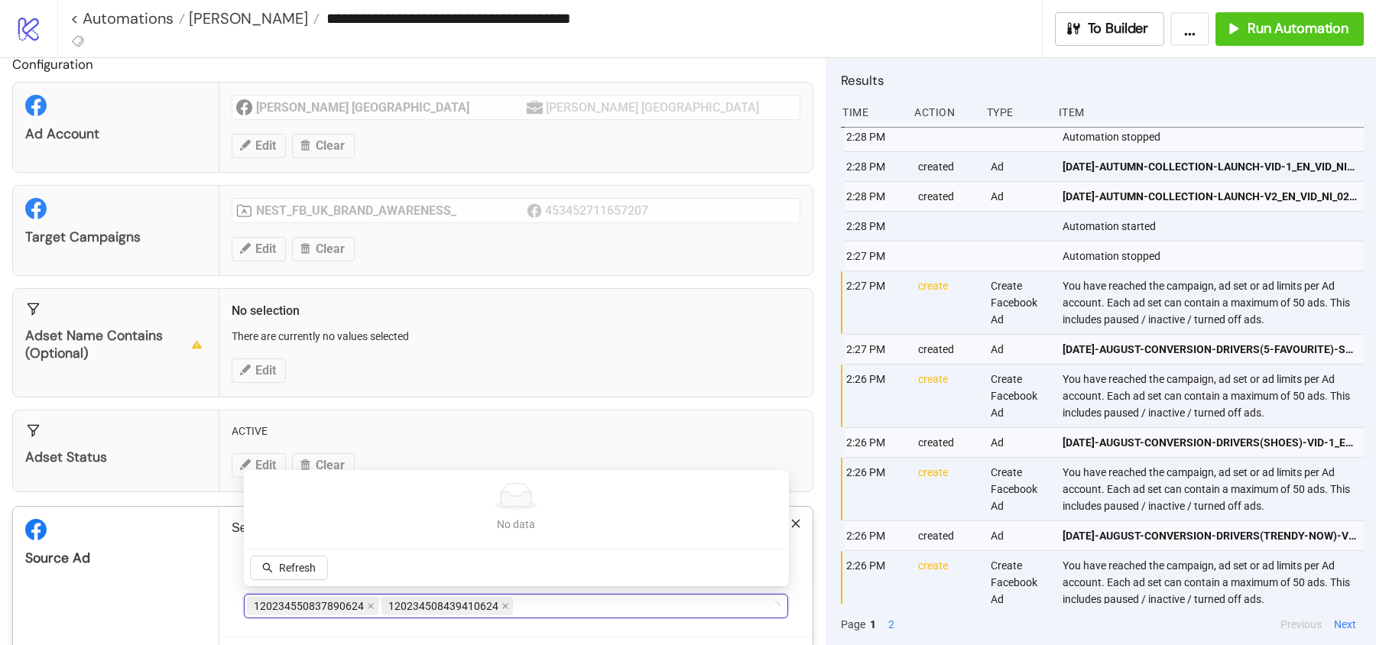
click at [535, 600] on div "120234550837890624 120234508439410624" at bounding box center [508, 605] width 522 height 21
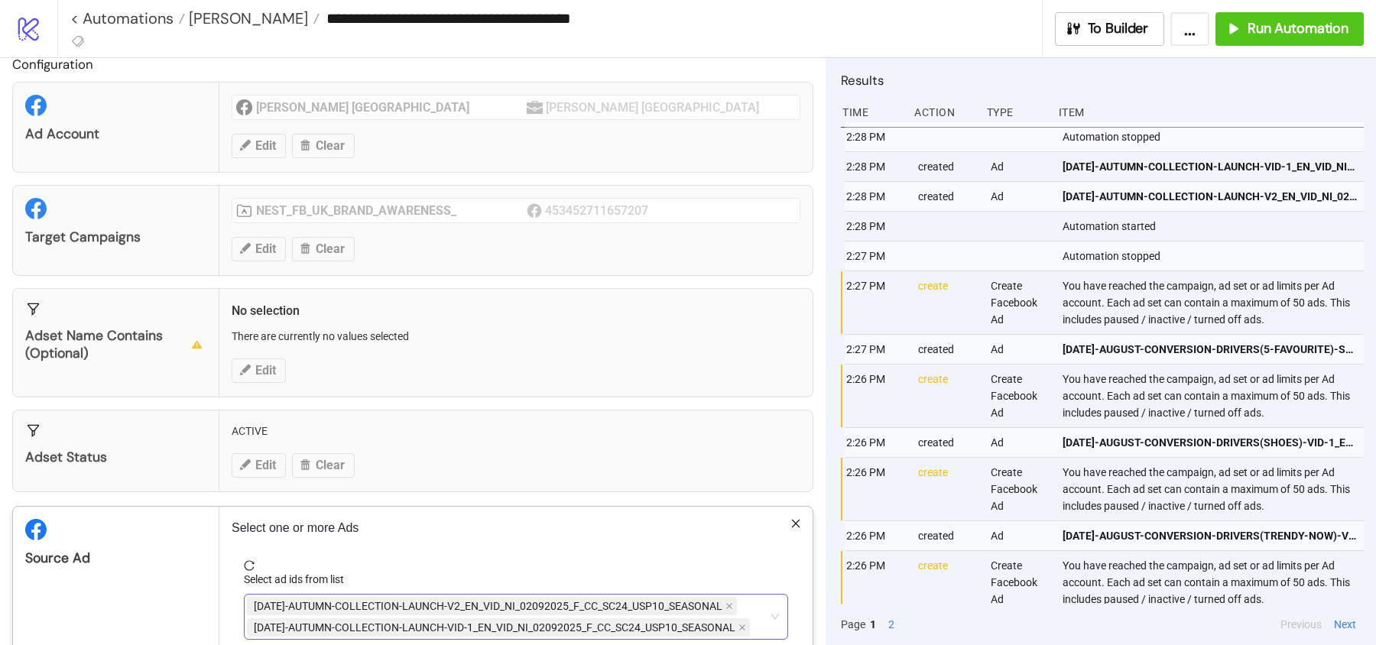
click at [751, 600] on div "AD267-AUTUMN-COLLECTION-LAUNCH-V2_EN_VID_NI_02092025_F_CC_SC24_USP10_SEASONAL A…" at bounding box center [508, 616] width 522 height 43
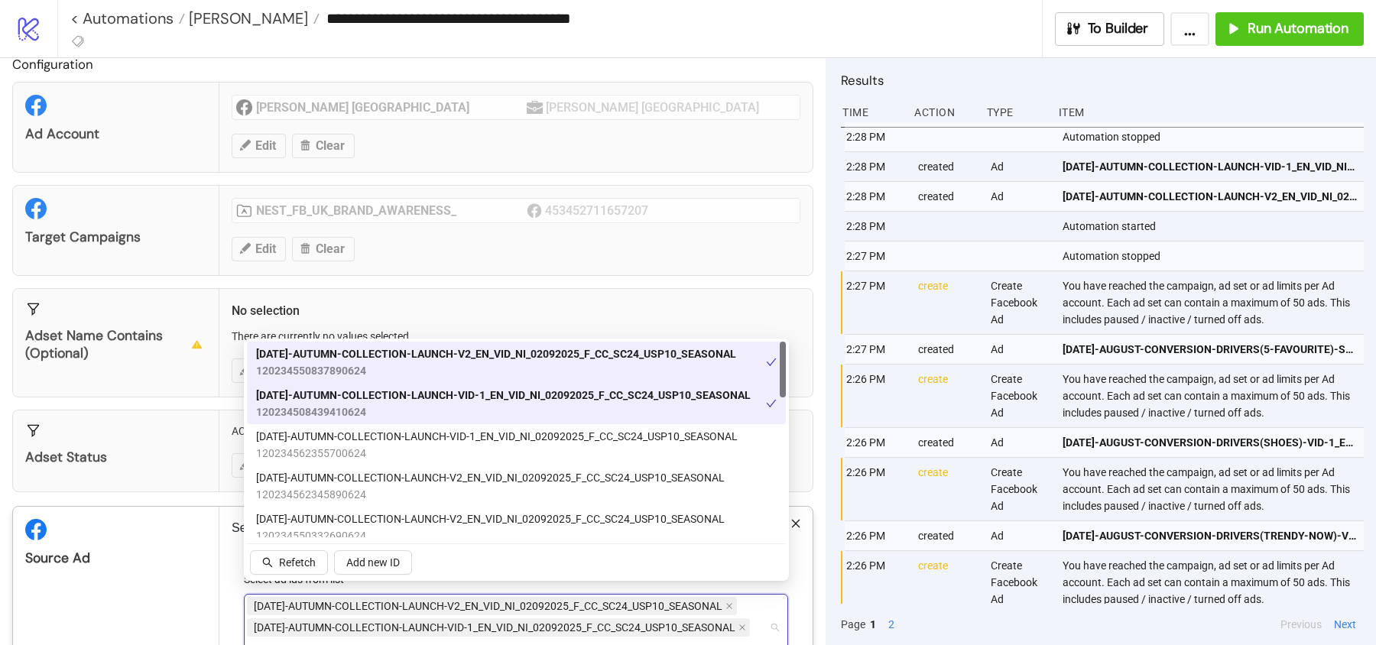
scroll to position [21, 0]
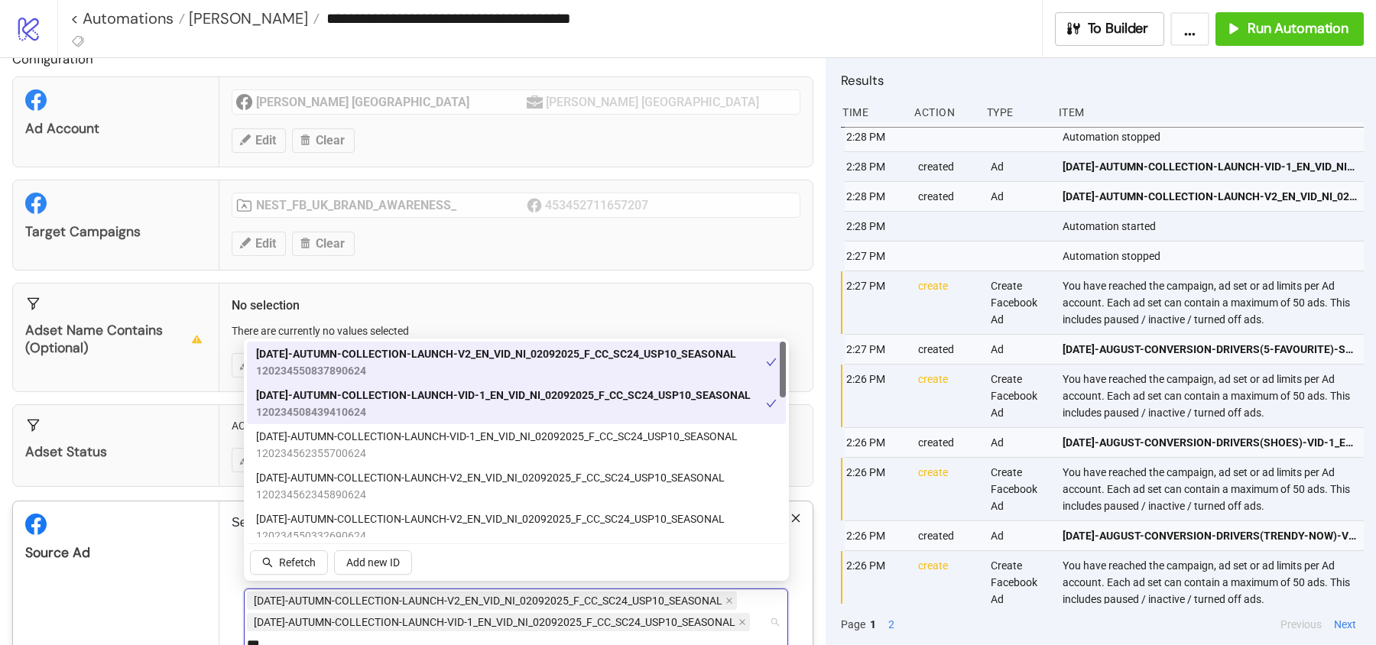
type input "****"
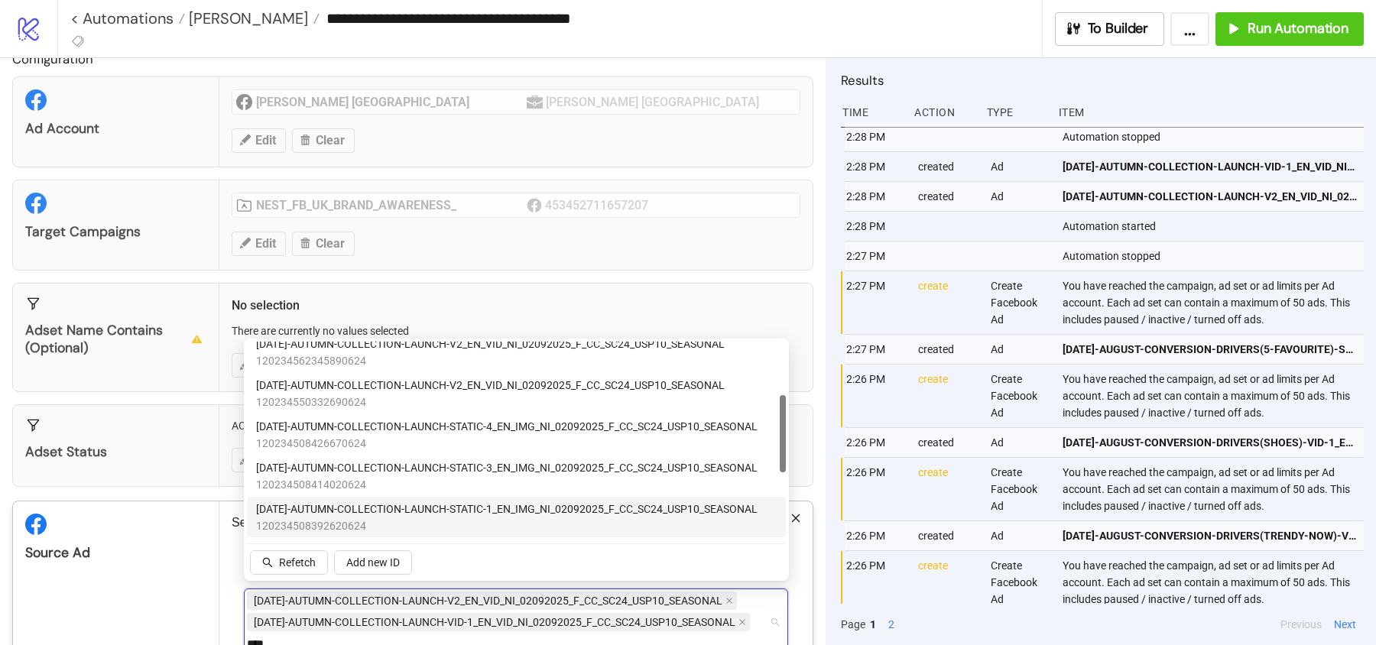
scroll to position [164, 0]
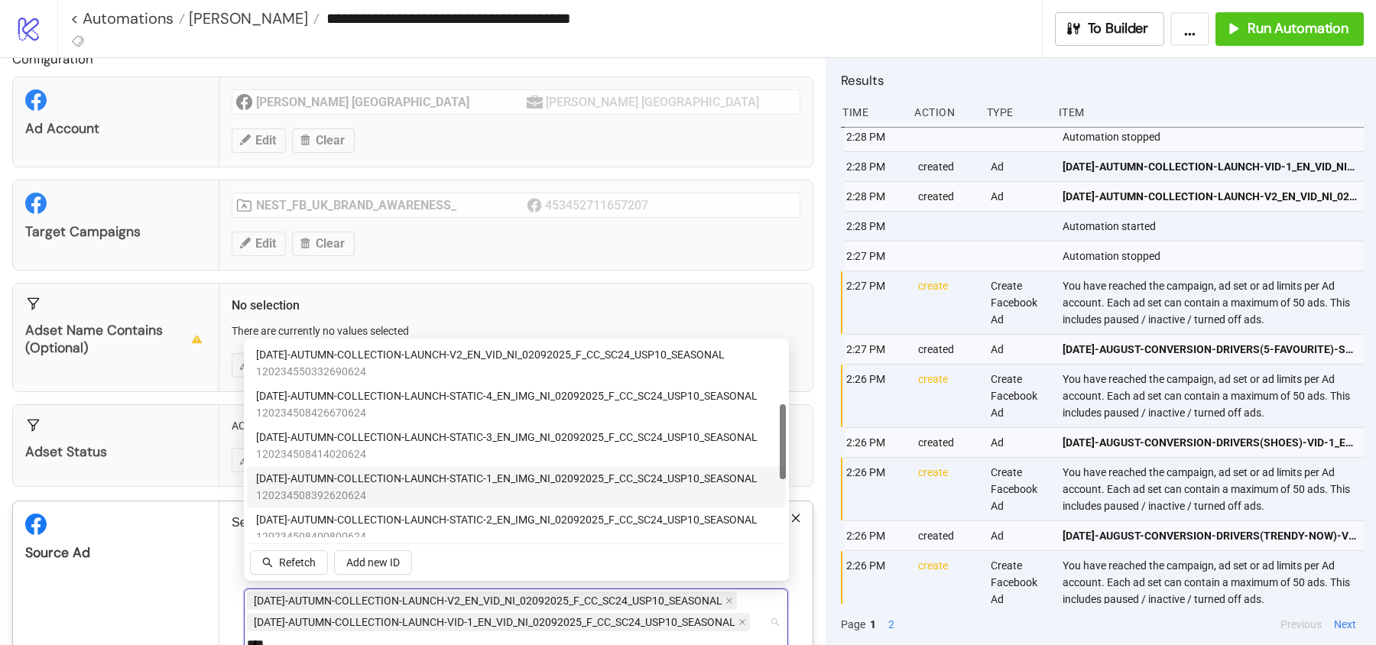
click at [485, 482] on span "AD243-AUTUMN-COLLECTION-LAUNCH-STATIC-1_EN_IMG_NI_02092025_F_CC_SC24_USP10_SEAS…" at bounding box center [506, 478] width 501 height 17
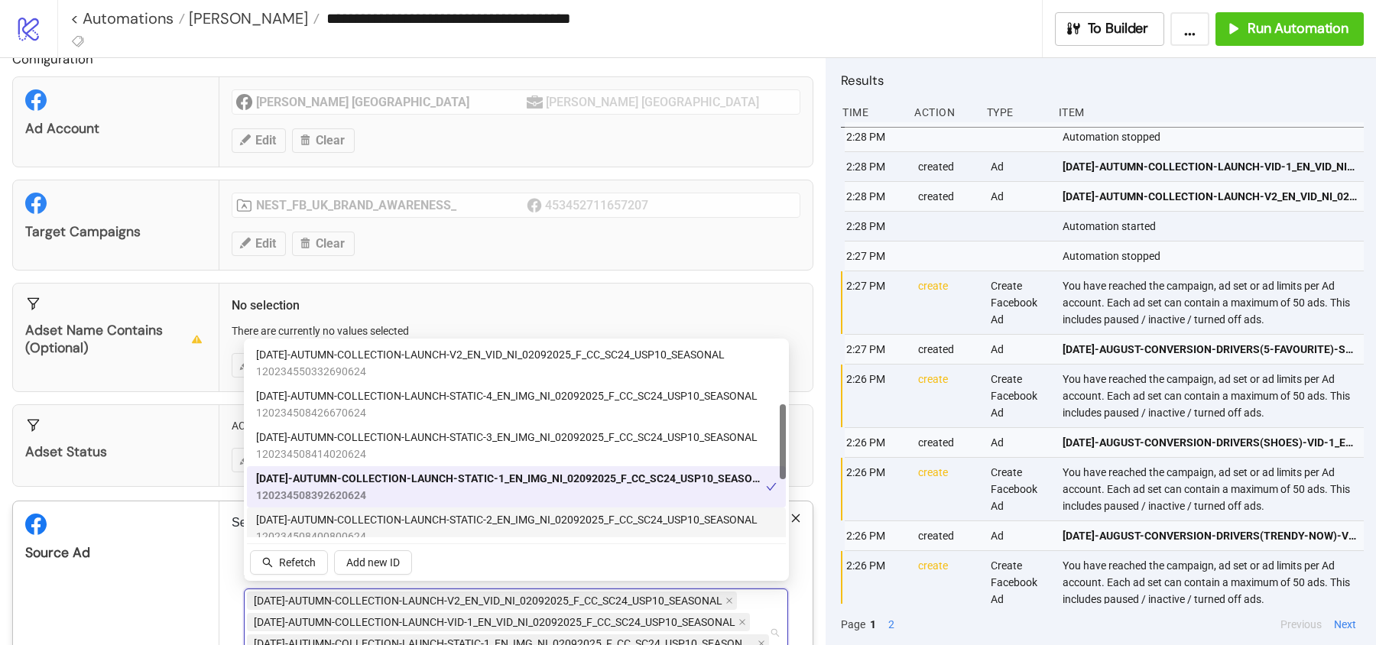
click at [486, 527] on span "AD244-AUTUMN-COLLECTION-LAUNCH-STATIC-2_EN_IMG_NI_02092025_F_CC_SC24_USP10_SEAS…" at bounding box center [506, 519] width 501 height 17
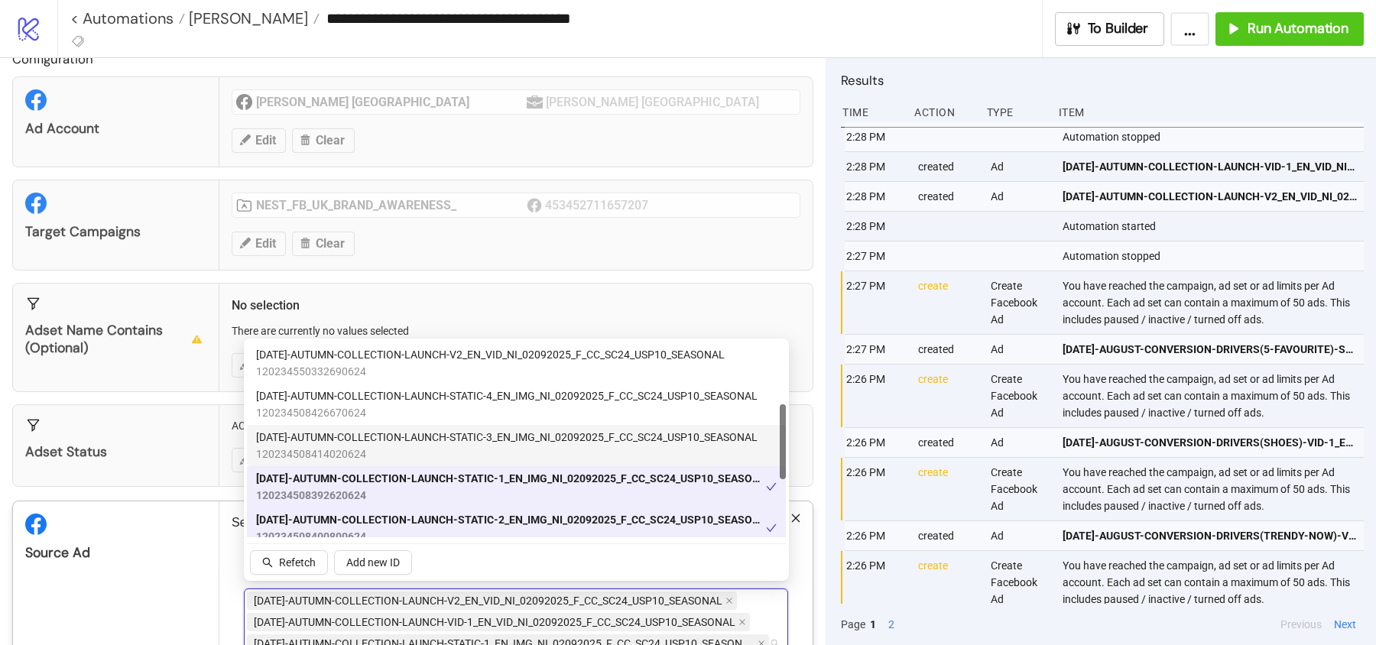
click at [494, 449] on span "120234508414020624" at bounding box center [506, 454] width 501 height 17
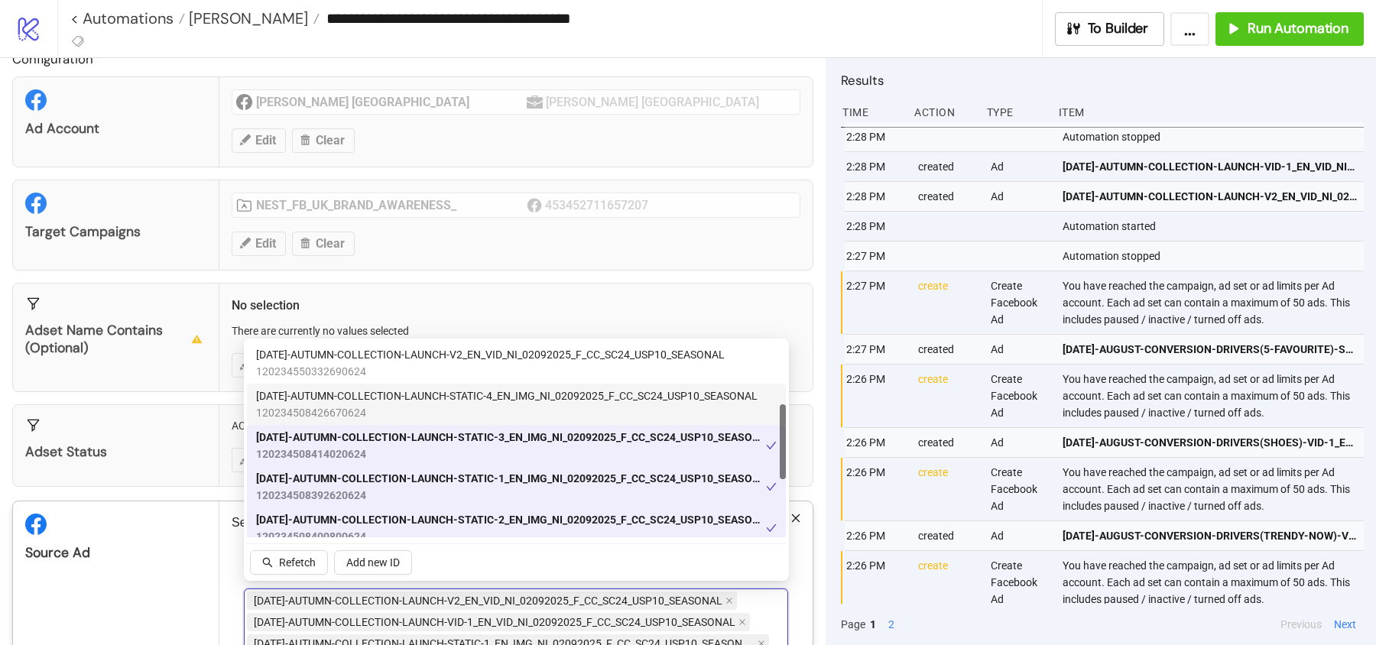
click at [494, 409] on span "120234508426670624" at bounding box center [506, 412] width 501 height 17
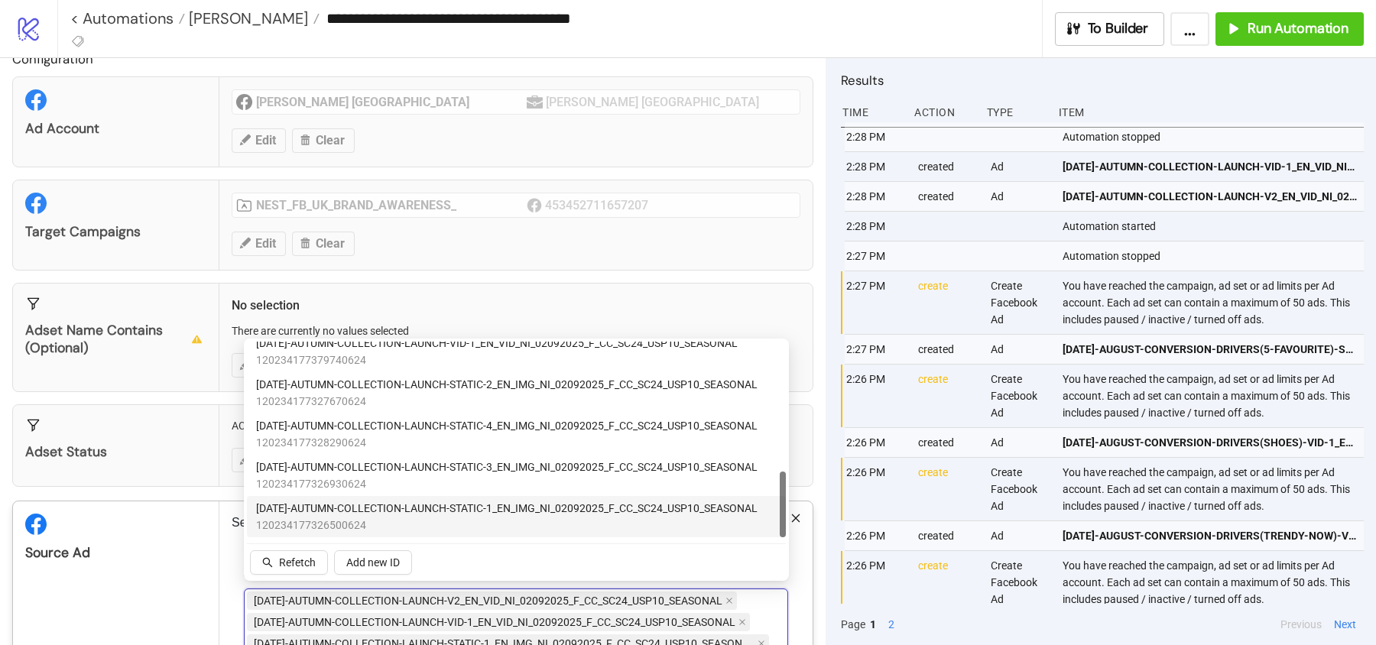
scroll to position [165, 0]
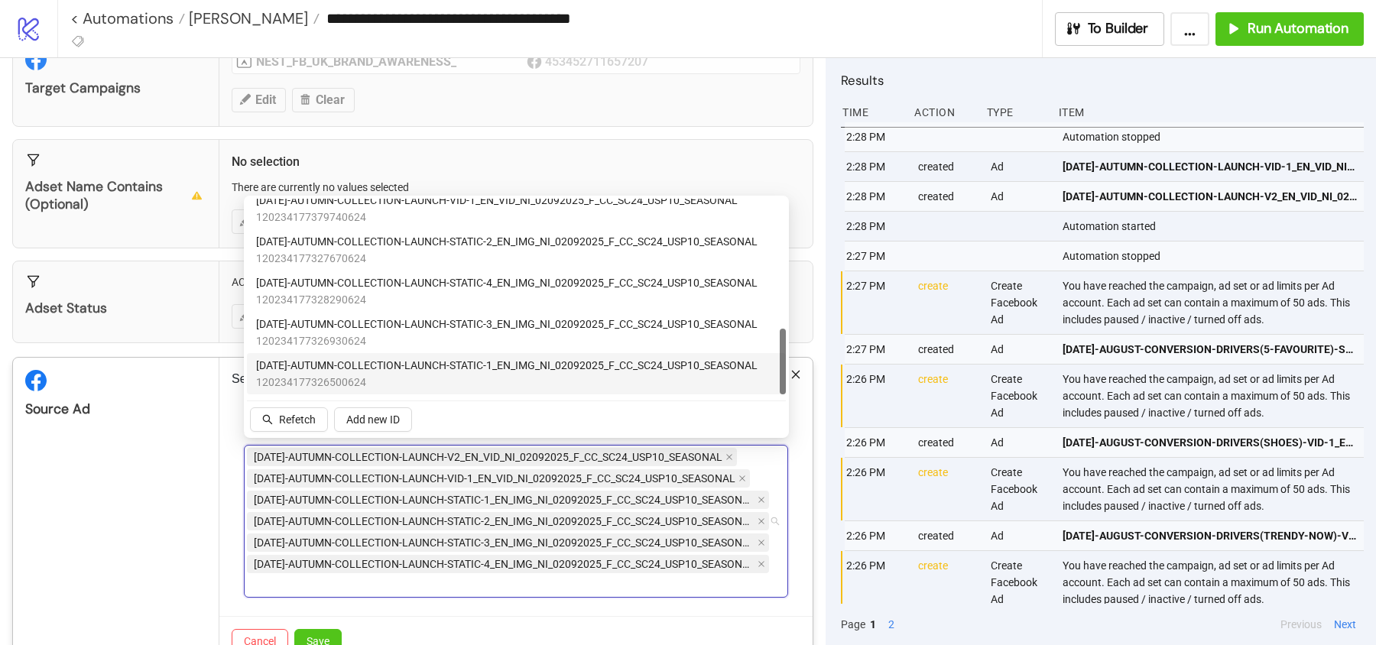
click at [169, 511] on div "Source Ad" at bounding box center [116, 512] width 206 height 308
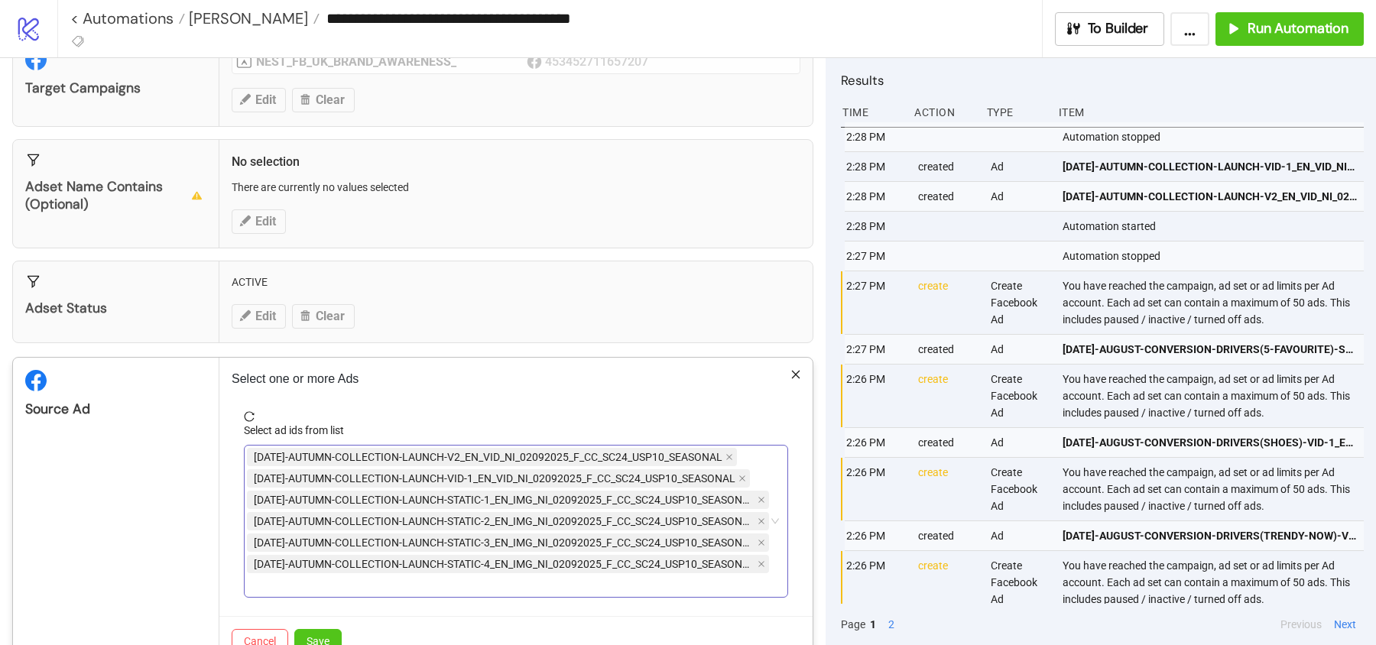
scroll to position [204, 0]
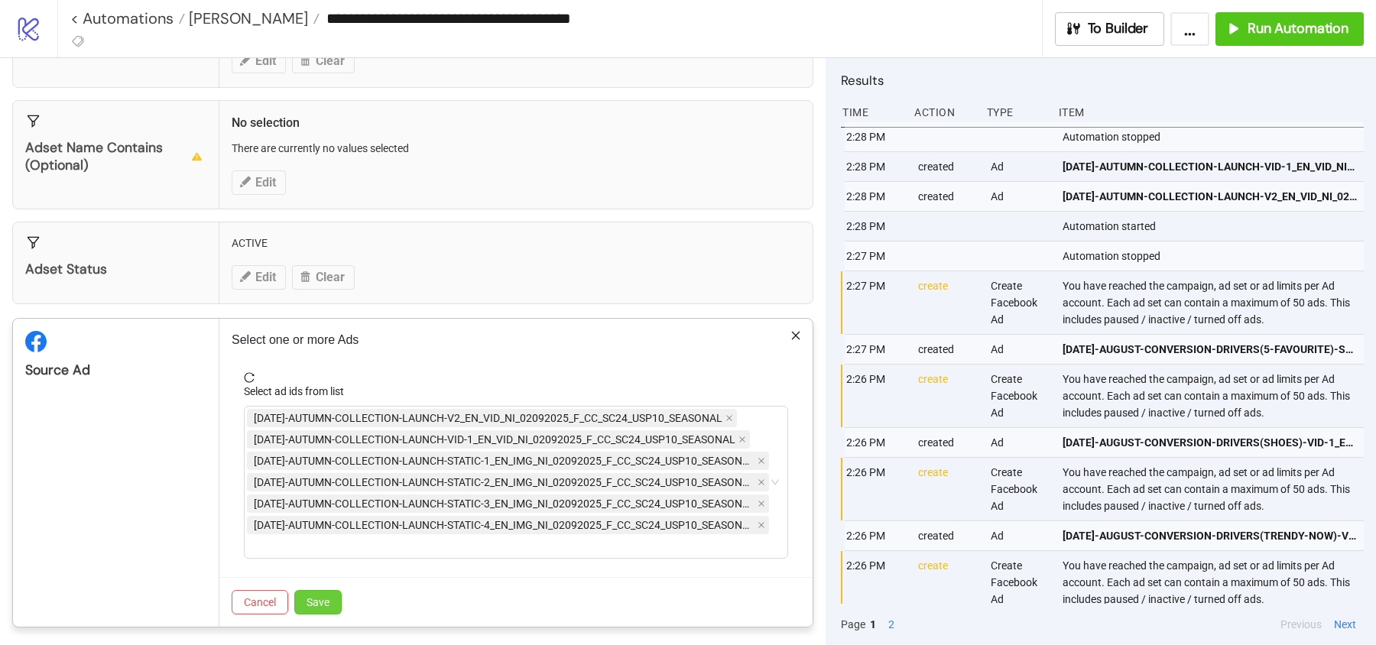
click at [318, 601] on span "Save" at bounding box center [317, 602] width 23 height 12
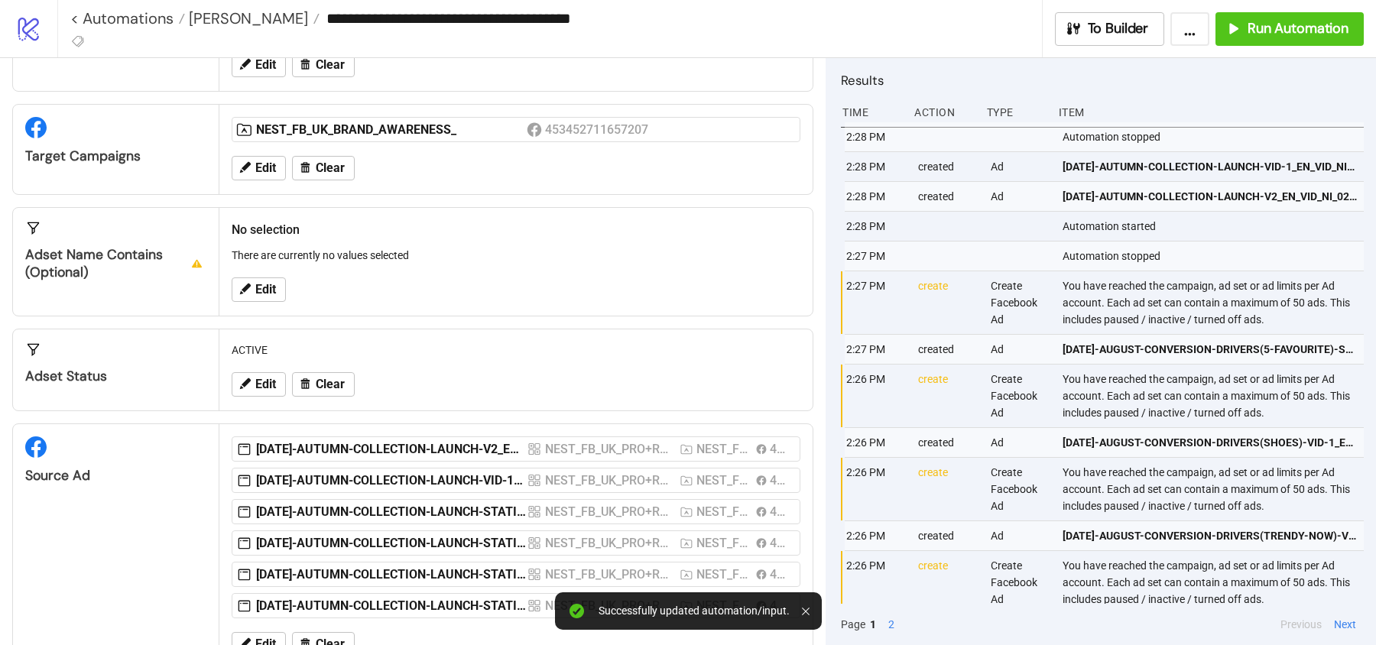
scroll to position [0, 0]
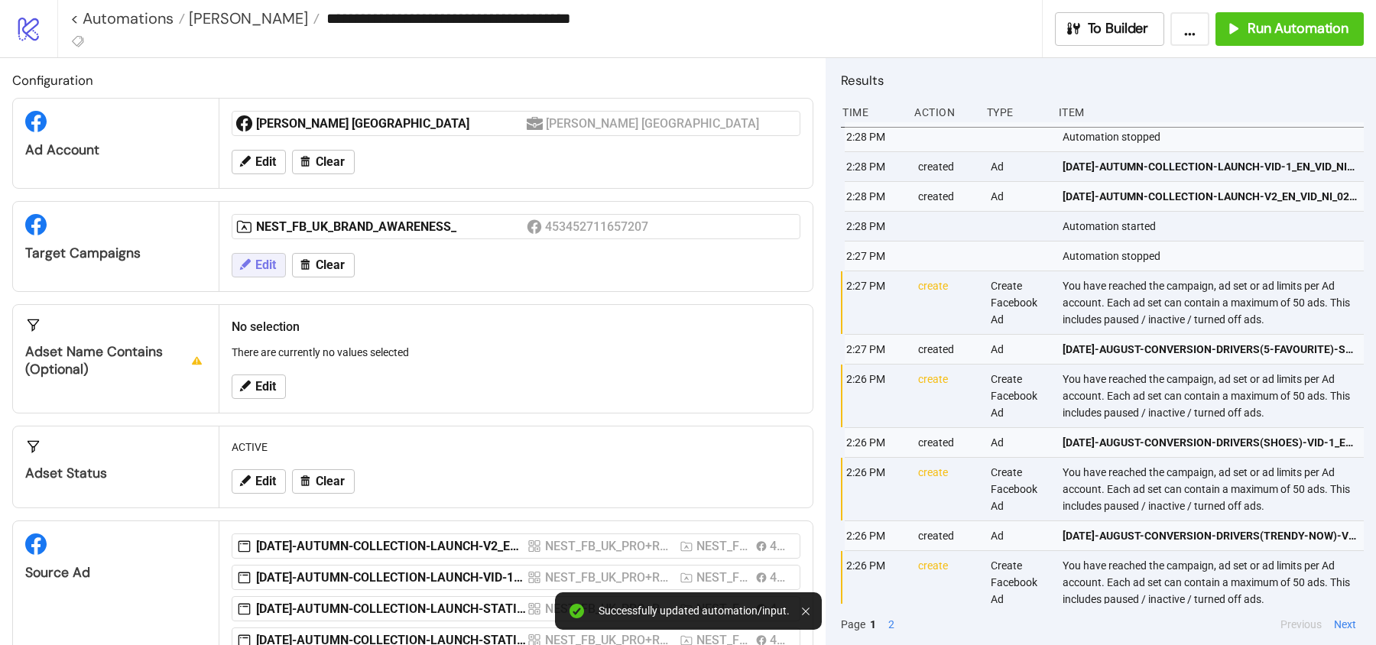
click at [278, 264] on button "Edit" at bounding box center [259, 265] width 54 height 24
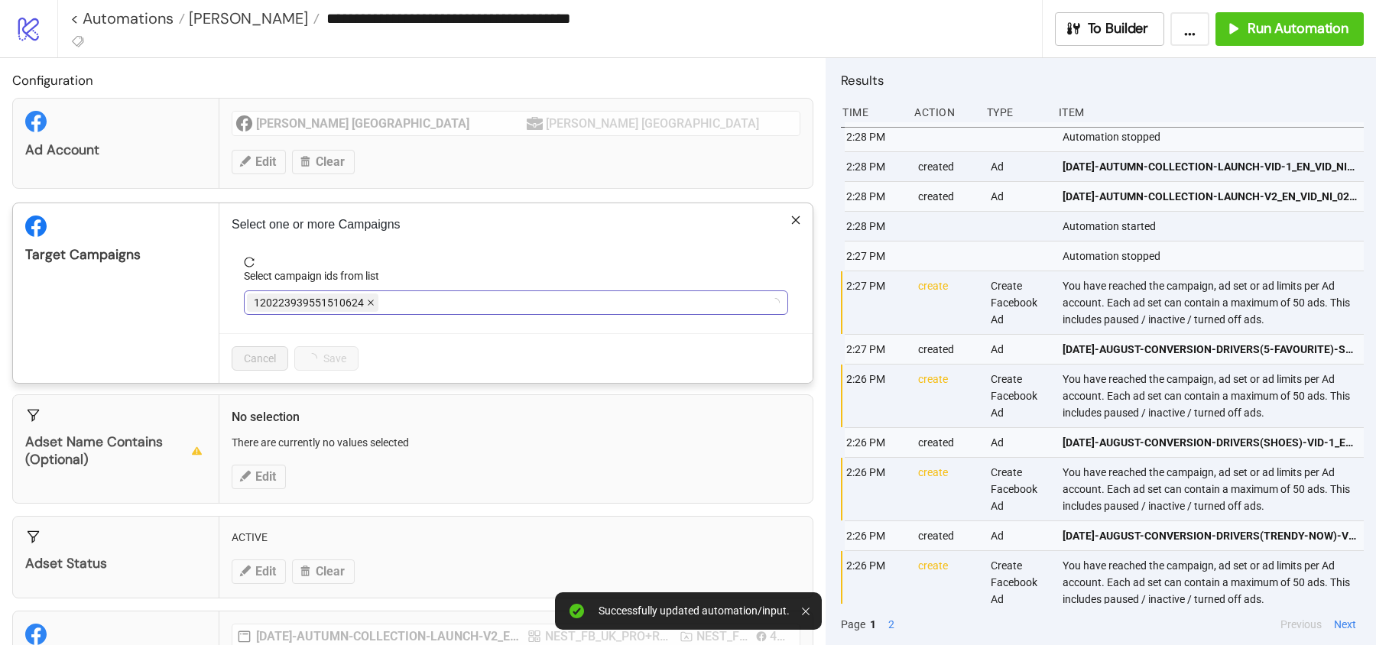
click at [367, 306] on span at bounding box center [371, 302] width 8 height 17
click at [365, 304] on div at bounding box center [508, 302] width 522 height 21
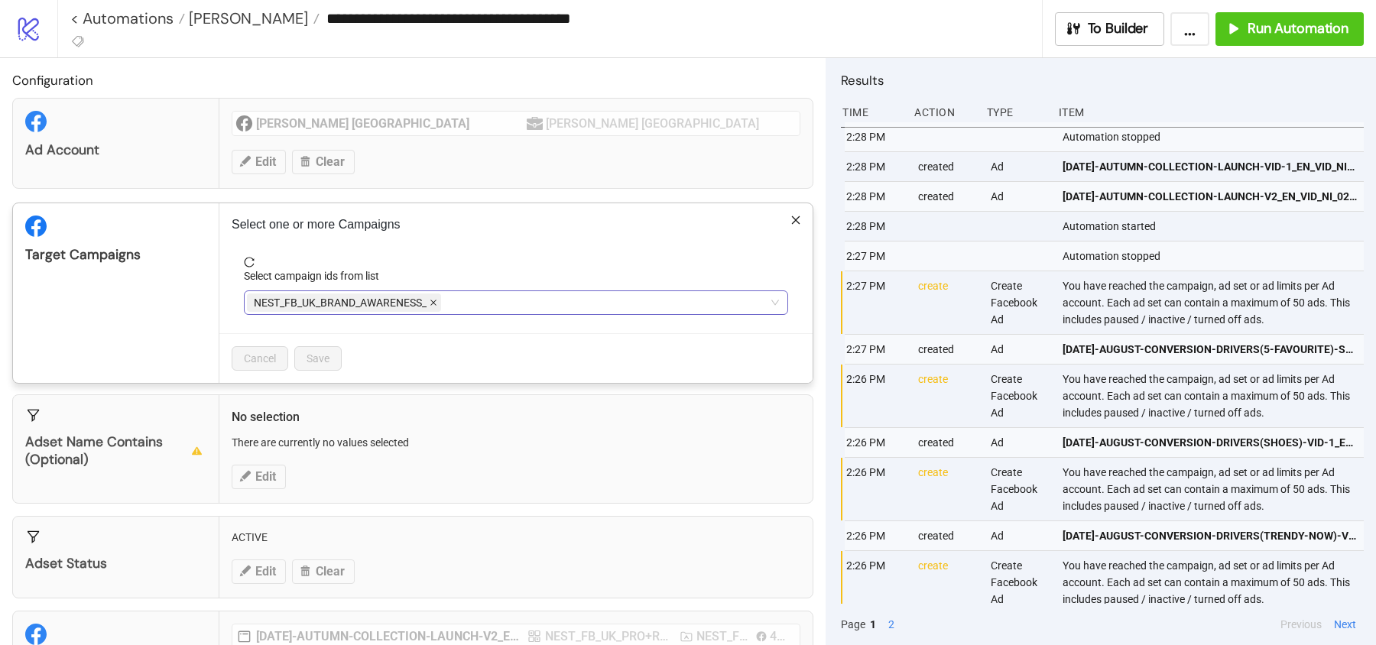
click at [436, 299] on icon "close" at bounding box center [434, 303] width 8 height 8
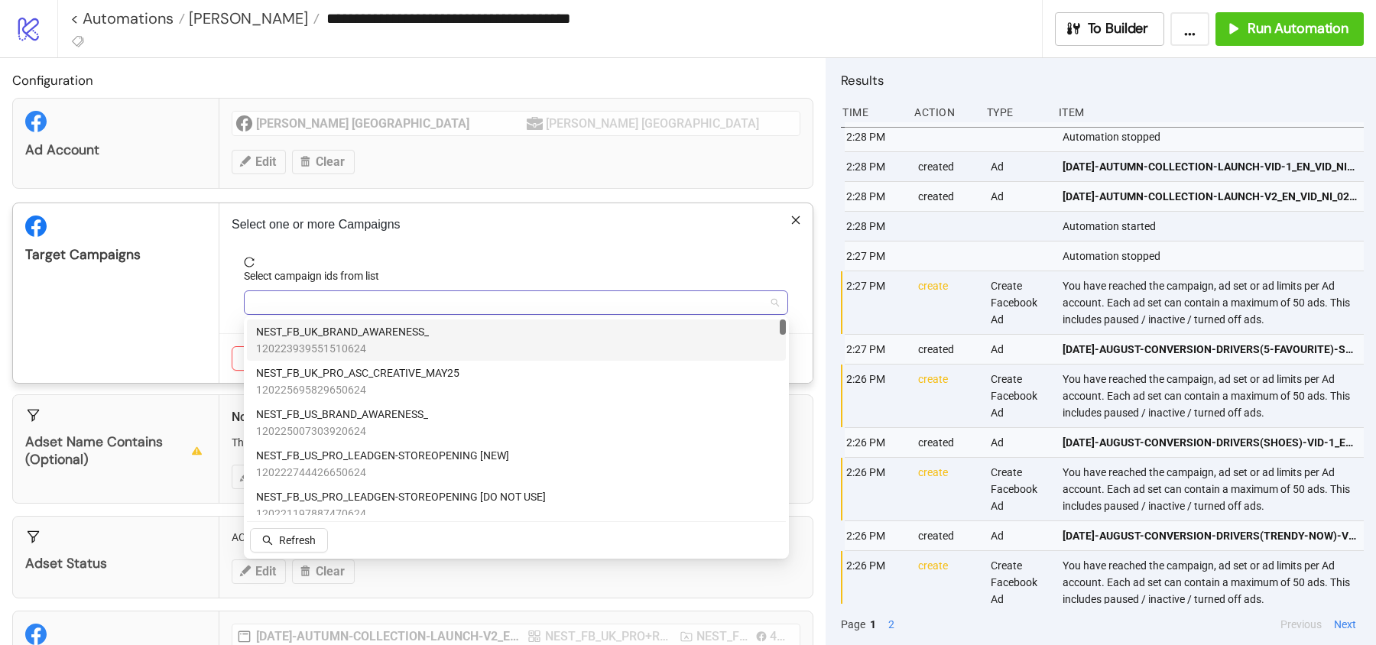
click at [429, 297] on div at bounding box center [508, 302] width 522 height 21
click at [380, 329] on span "NEST_FB_UK_RET_CONVERSION_" at bounding box center [336, 331] width 161 height 17
type input "***"
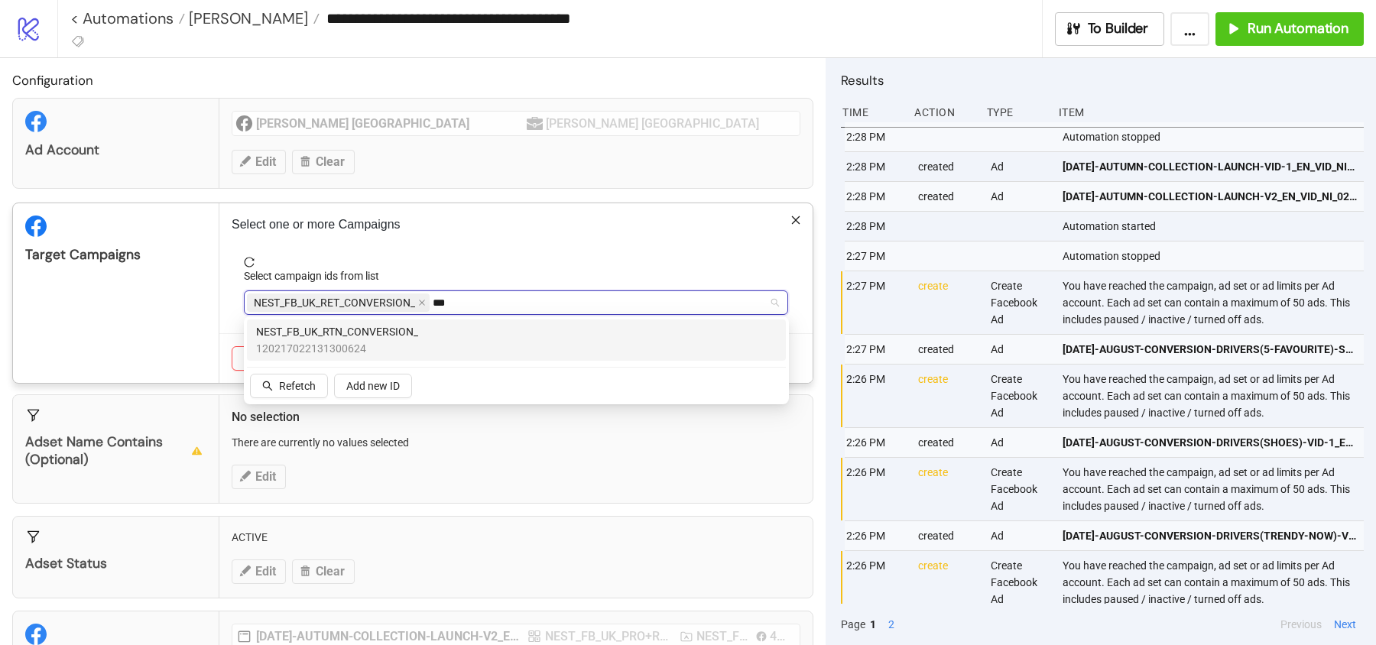
click at [423, 329] on div "NEST_FB_UK_RTN_CONVERSION_ 120217022131300624" at bounding box center [516, 340] width 520 height 34
click at [171, 287] on div "Target Campaigns" at bounding box center [116, 293] width 206 height 180
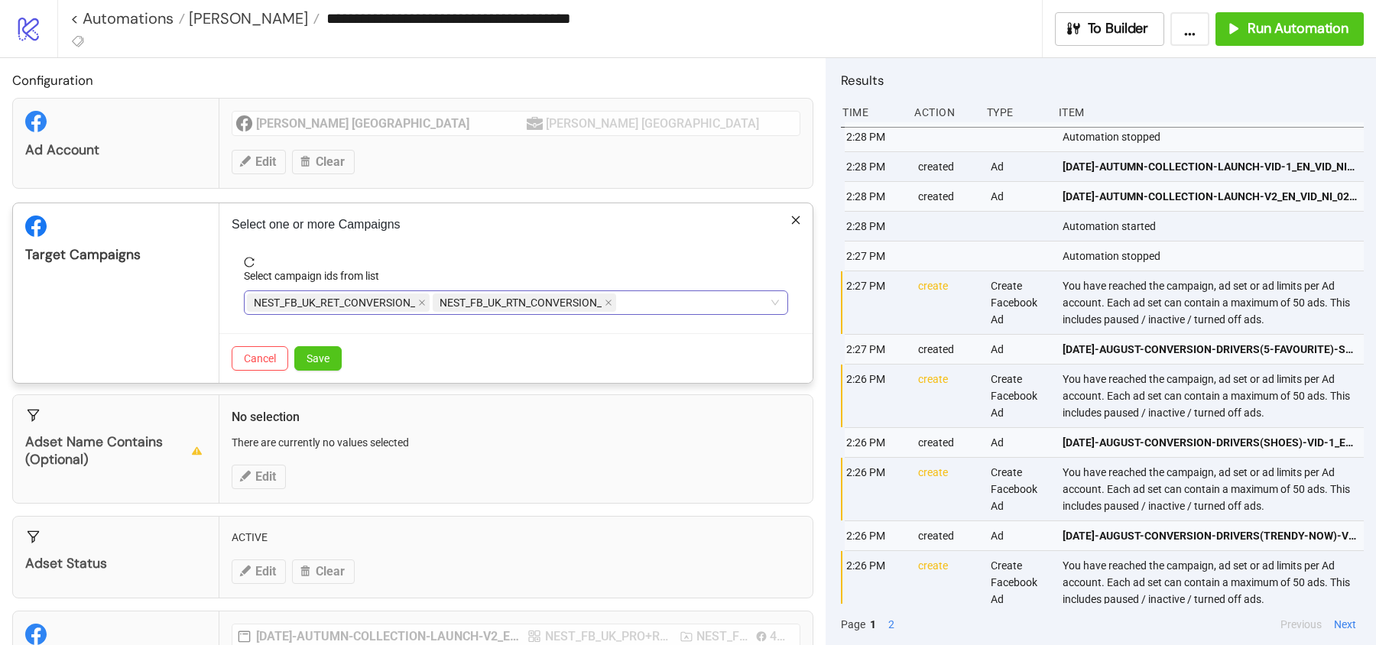
click at [658, 300] on div "NEST_FB_UK_RET_CONVERSION_ NEST_FB_UK_RTN_CONVERSION_ ***" at bounding box center [508, 302] width 522 height 21
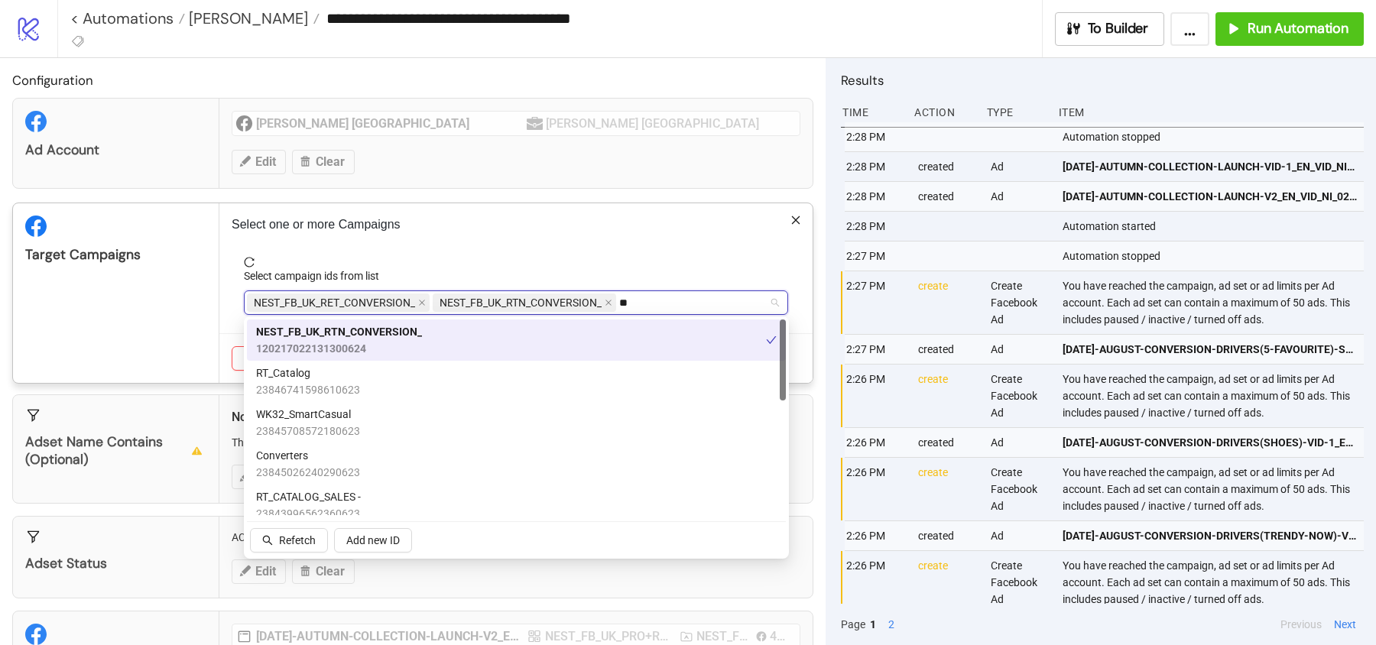
type input "*"
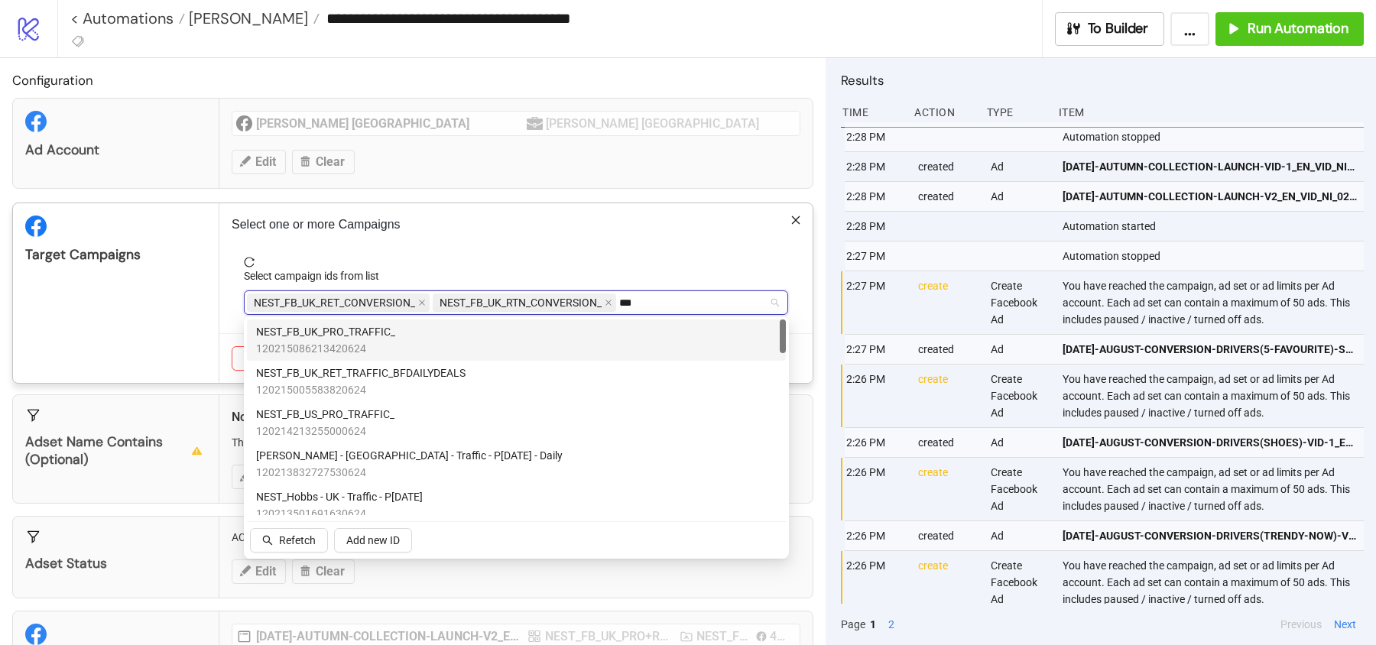
type input "****"
click at [508, 325] on div "NEST_FB_UK_PRO_TRAFFIC_ 120215086213420624" at bounding box center [516, 340] width 520 height 34
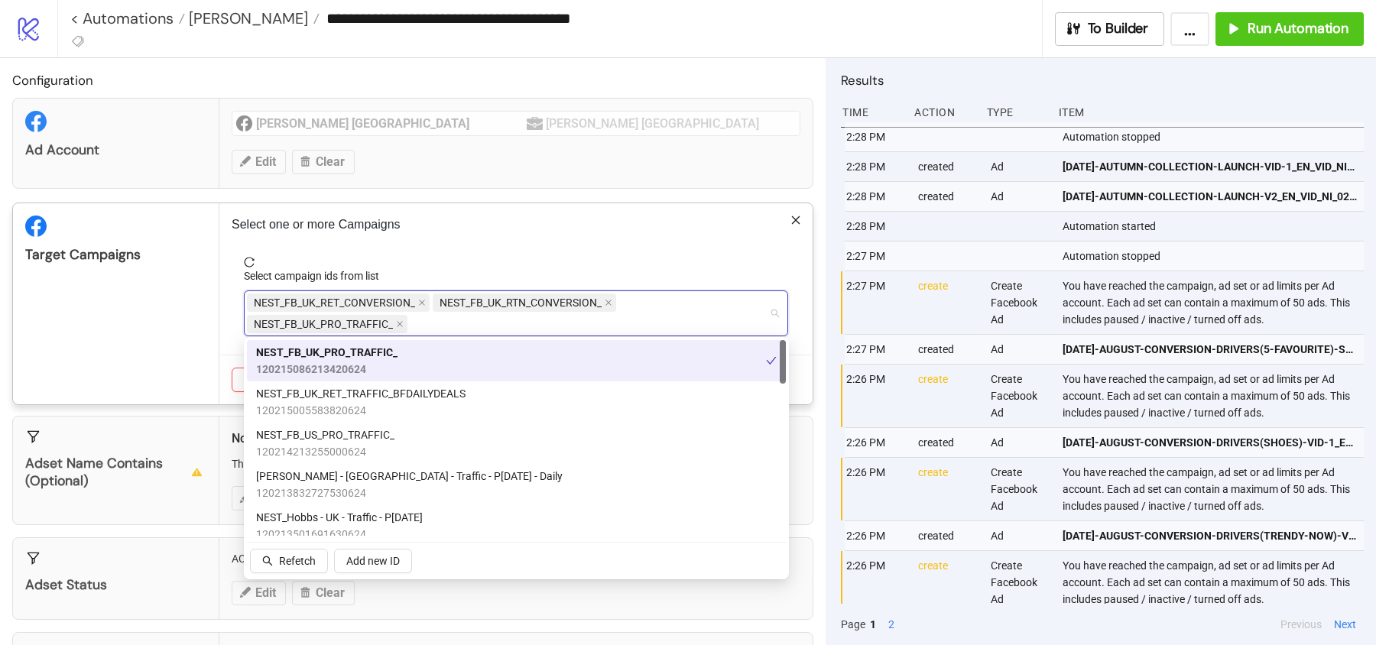
click at [178, 323] on div "Target Campaigns" at bounding box center [116, 303] width 206 height 201
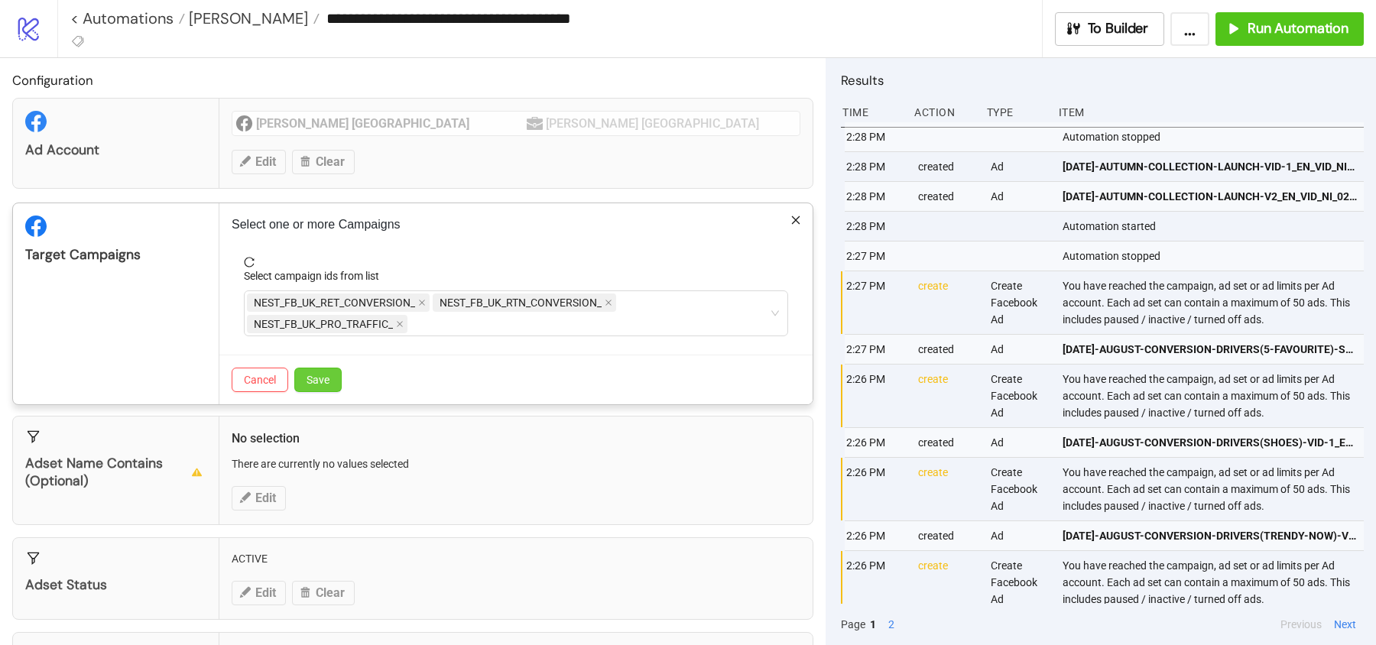
click at [319, 378] on span "Save" at bounding box center [317, 380] width 23 height 12
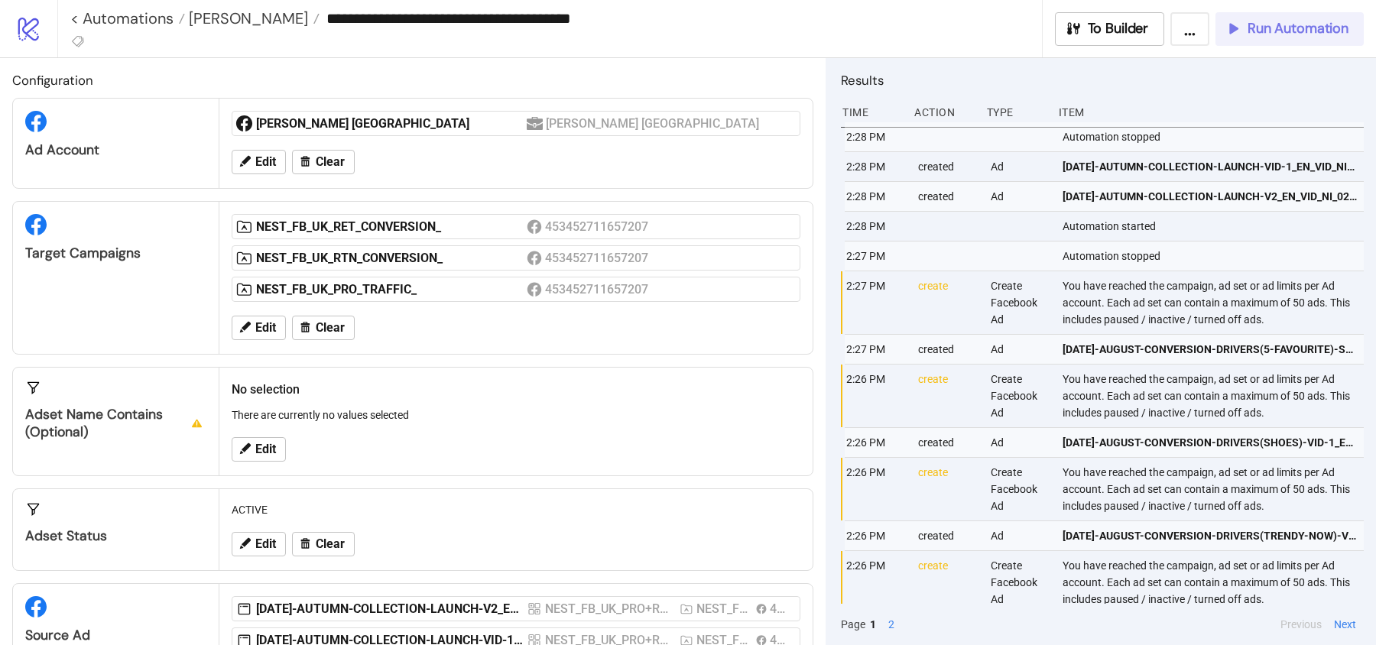
click at [1288, 36] on span "Run Automation" at bounding box center [1297, 29] width 101 height 18
